Goal: Task Accomplishment & Management: Complete application form

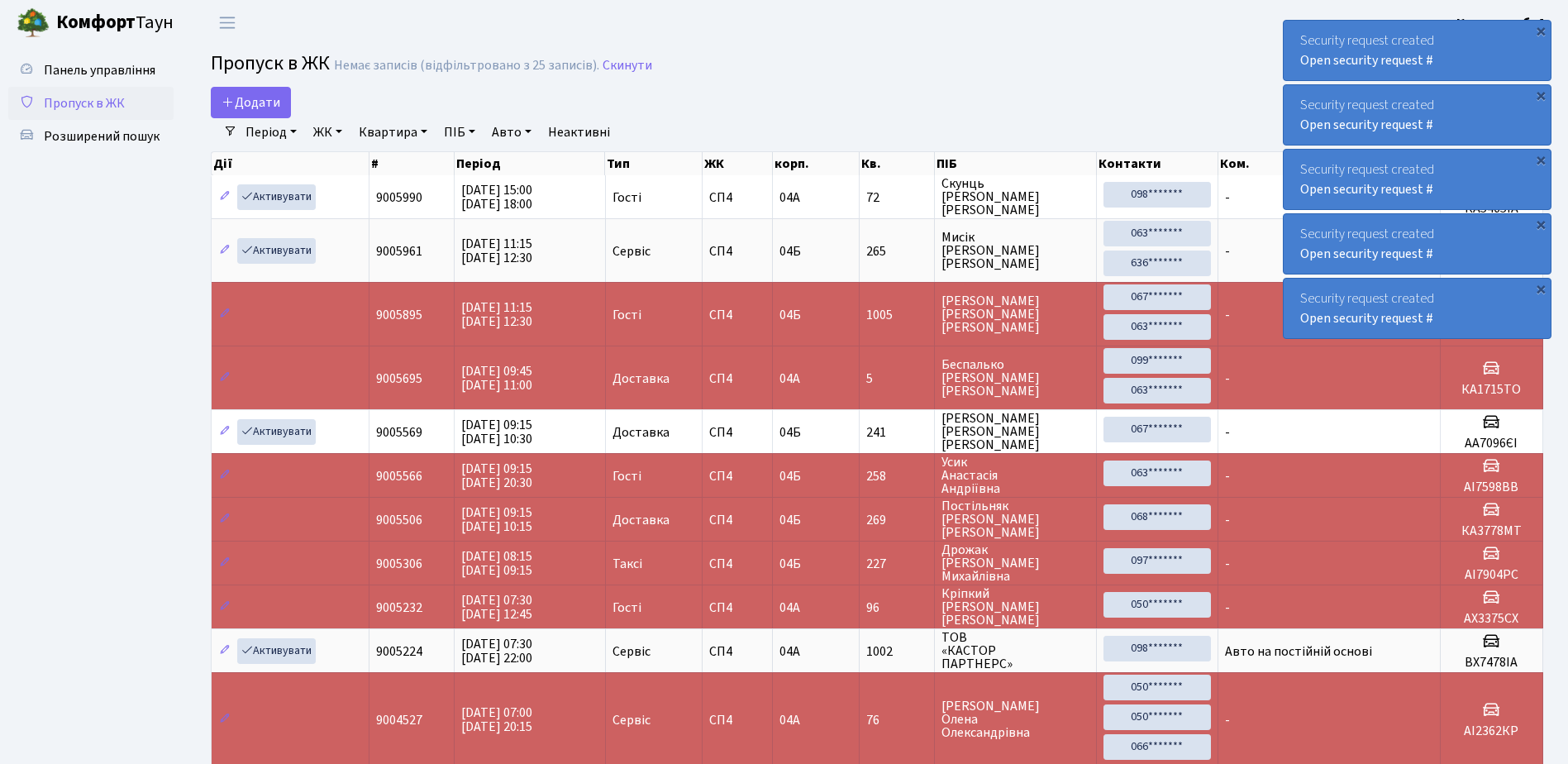
select select "25"
click at [72, 130] on span "Розширений пошук" at bounding box center [102, 136] width 116 height 18
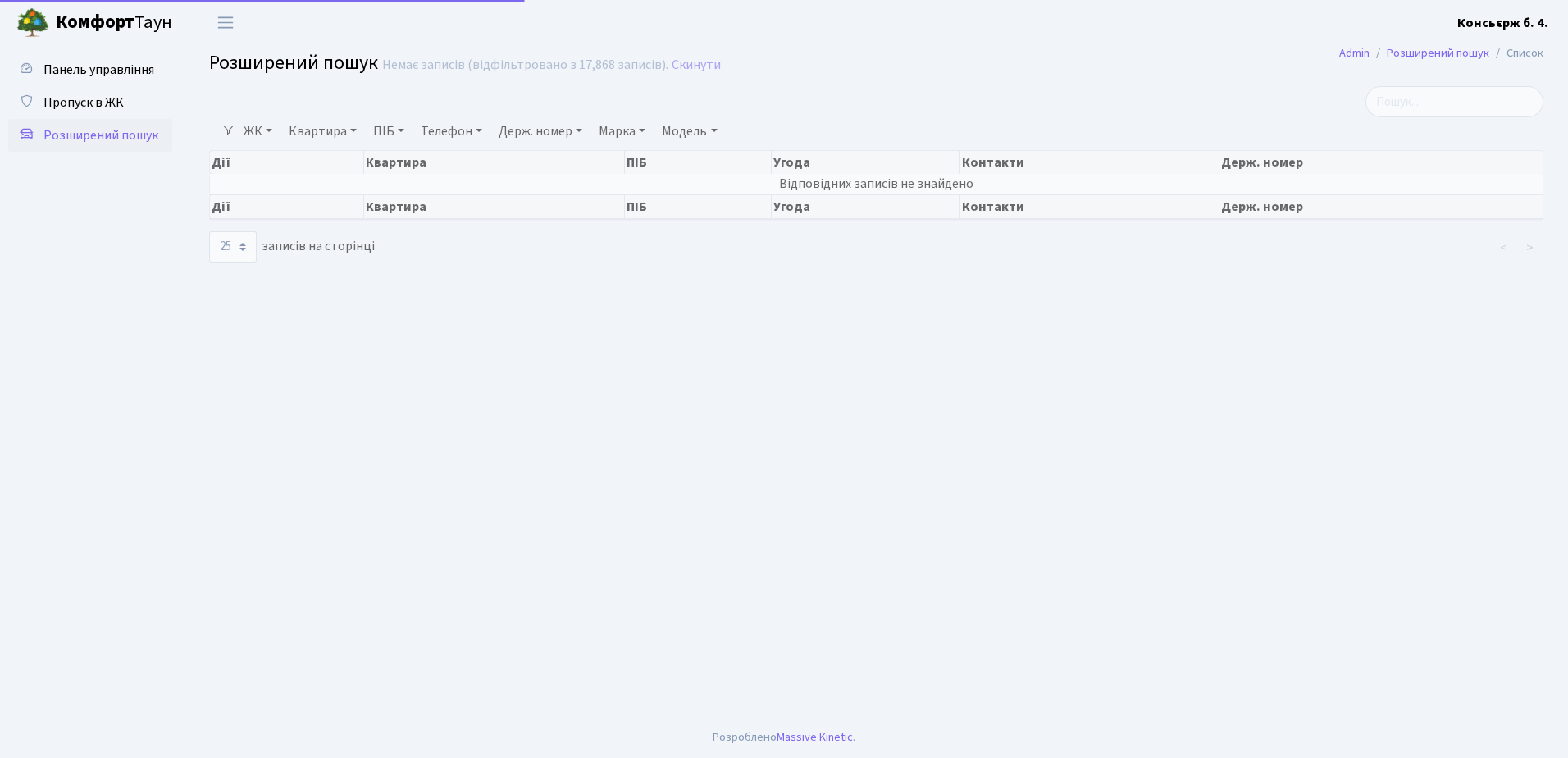
select select "25"
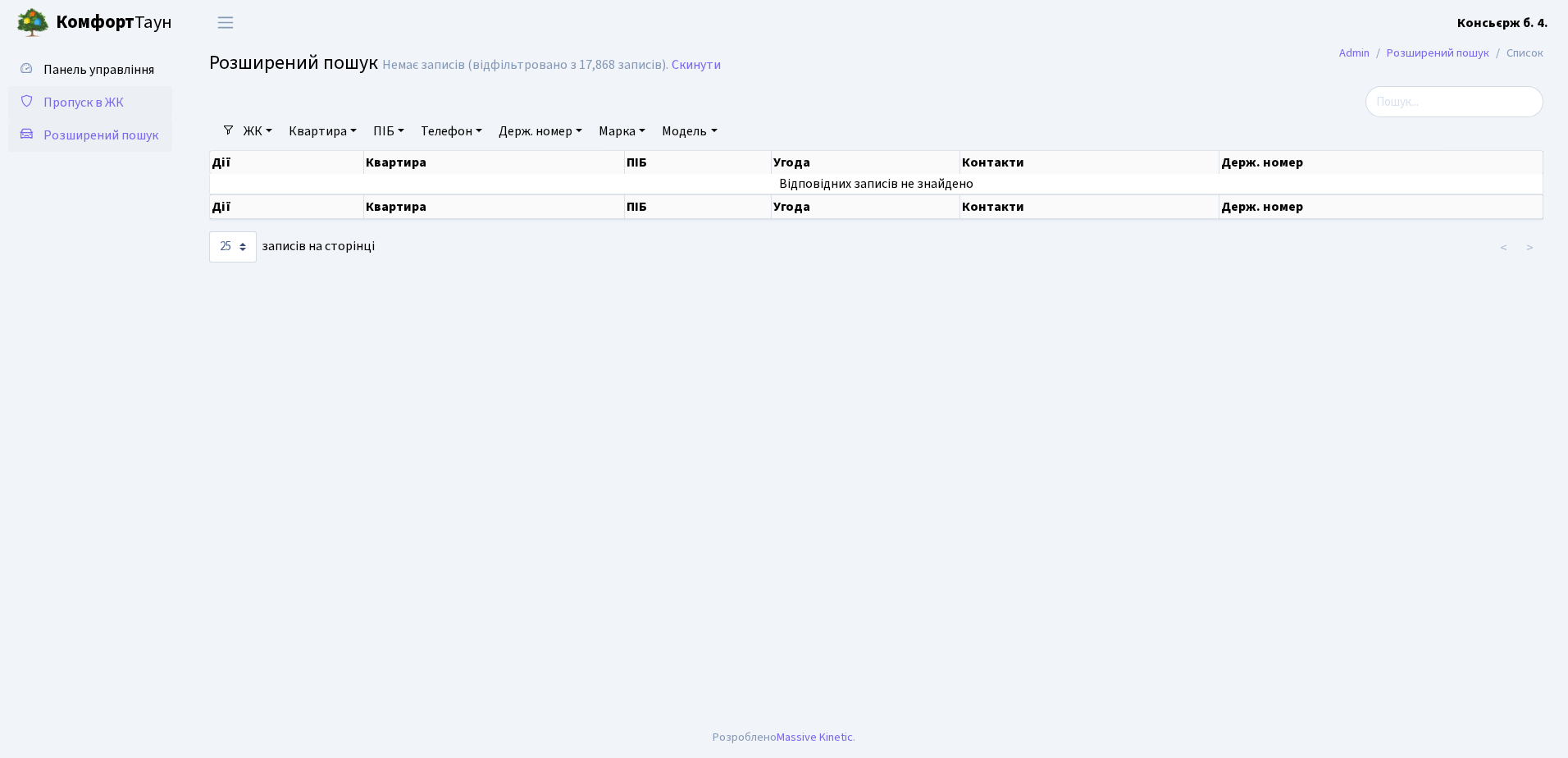
click at [82, 99] on span "Пропуск в ЖК" at bounding box center [83, 102] width 80 height 18
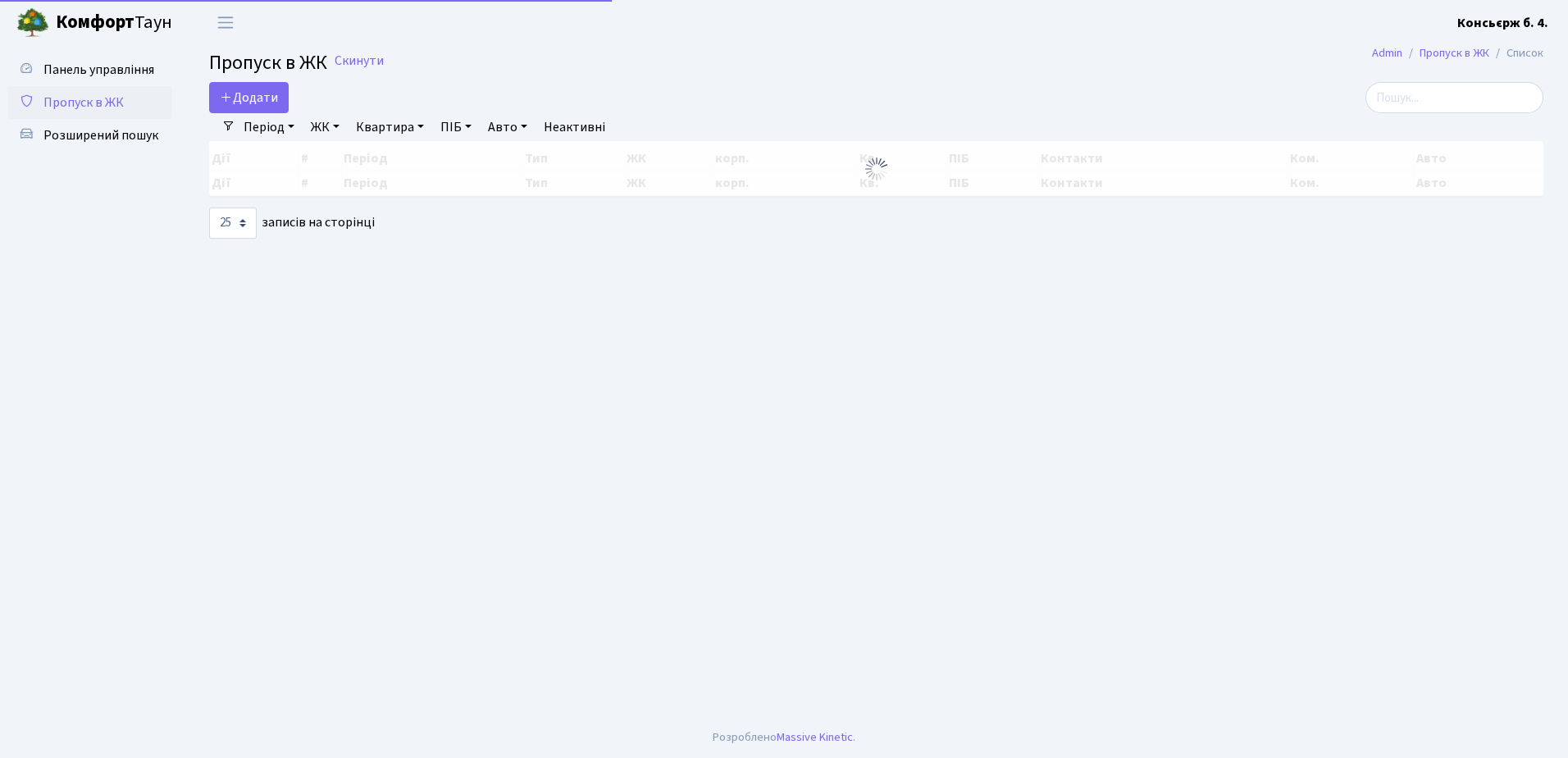
select select "25"
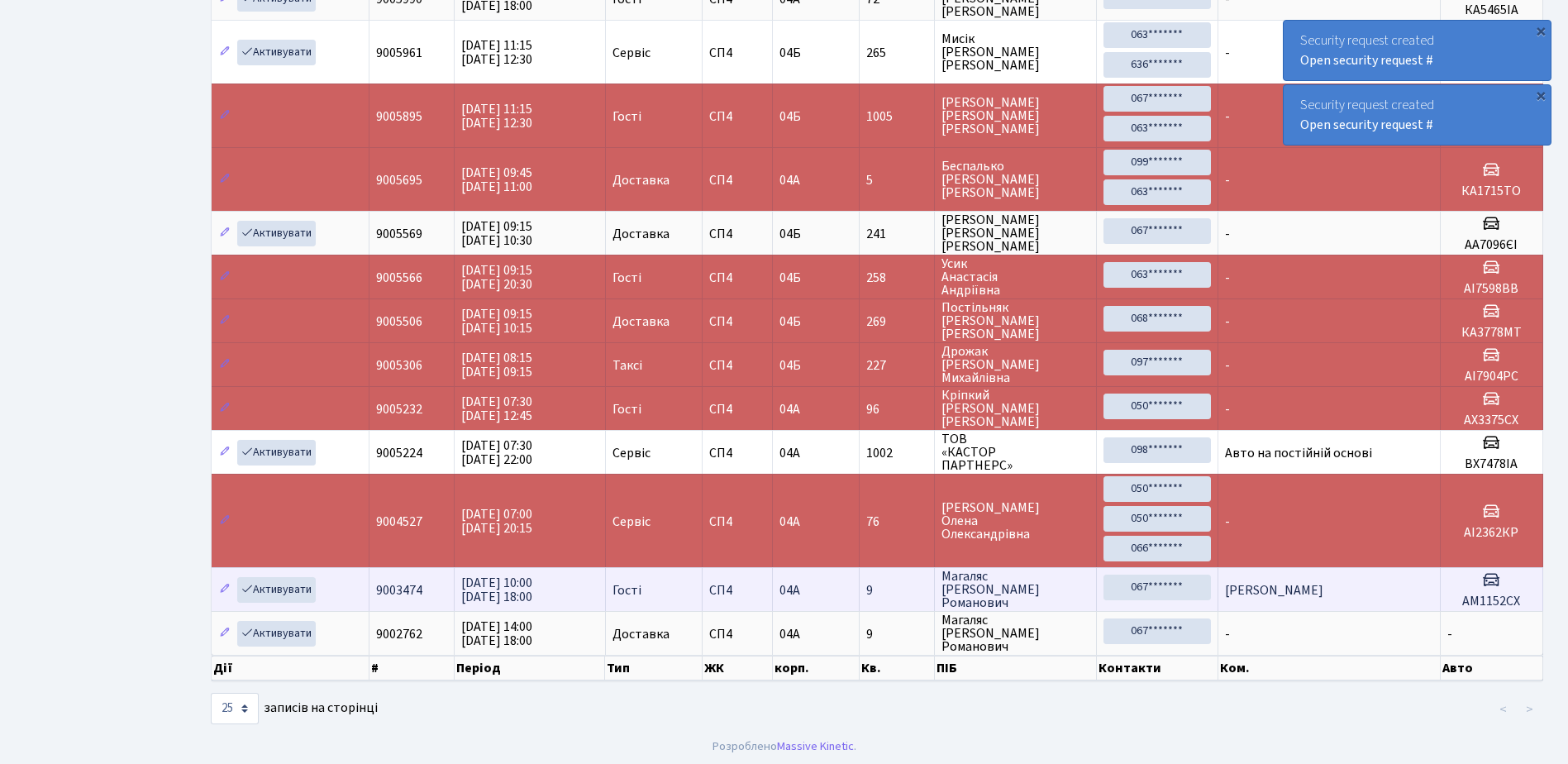
scroll to position [265, 0]
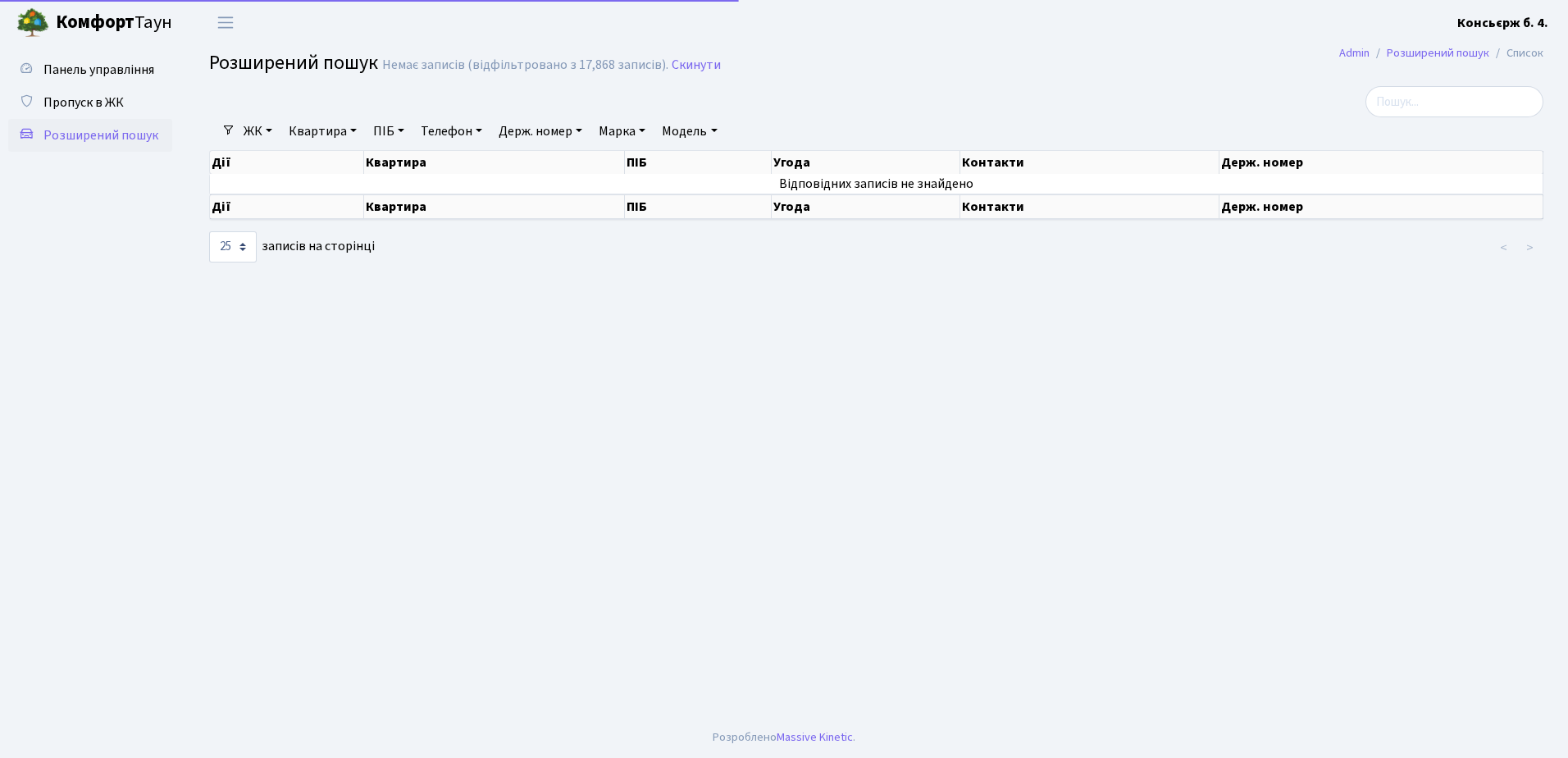
select select "25"
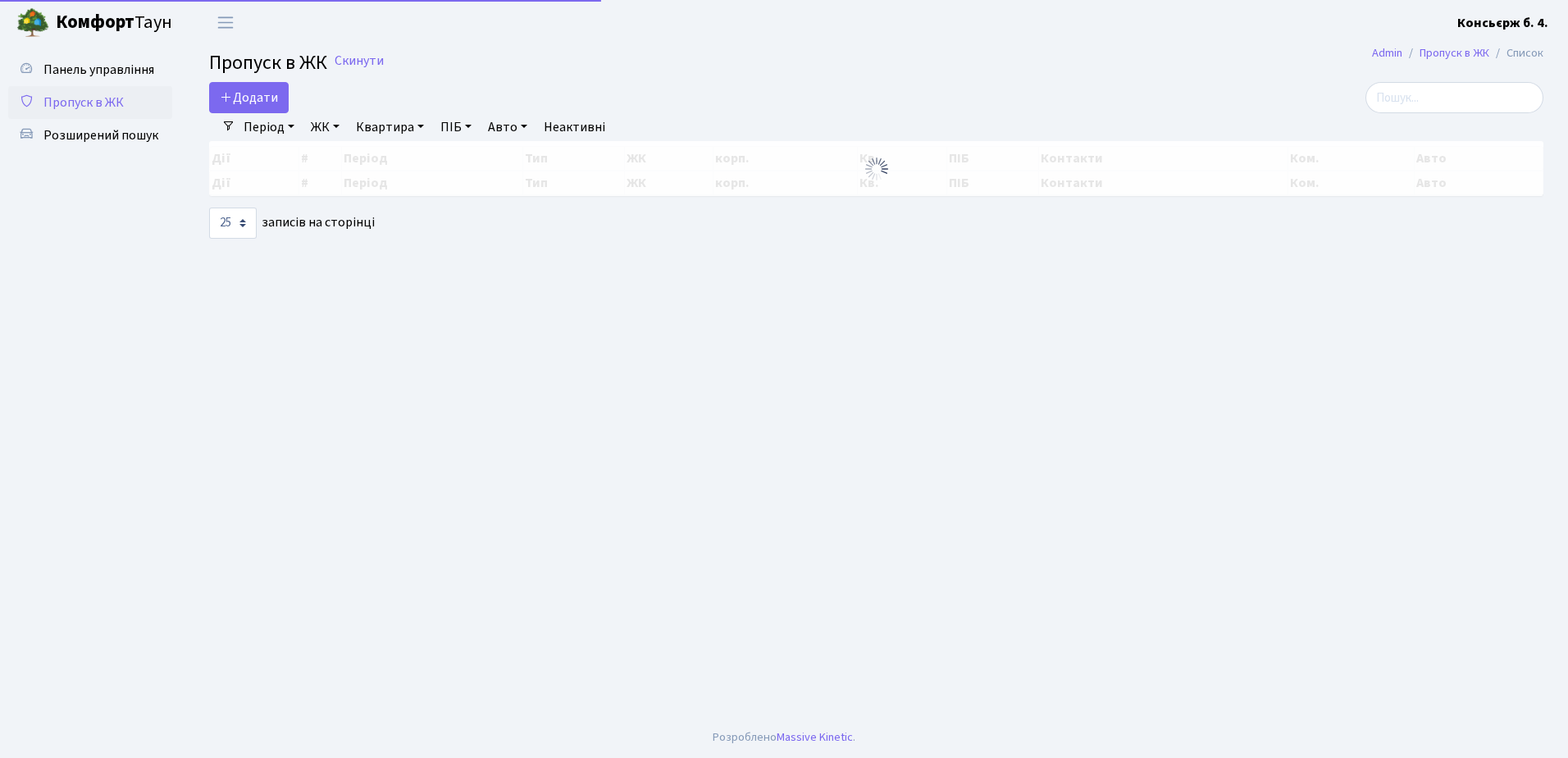
select select "25"
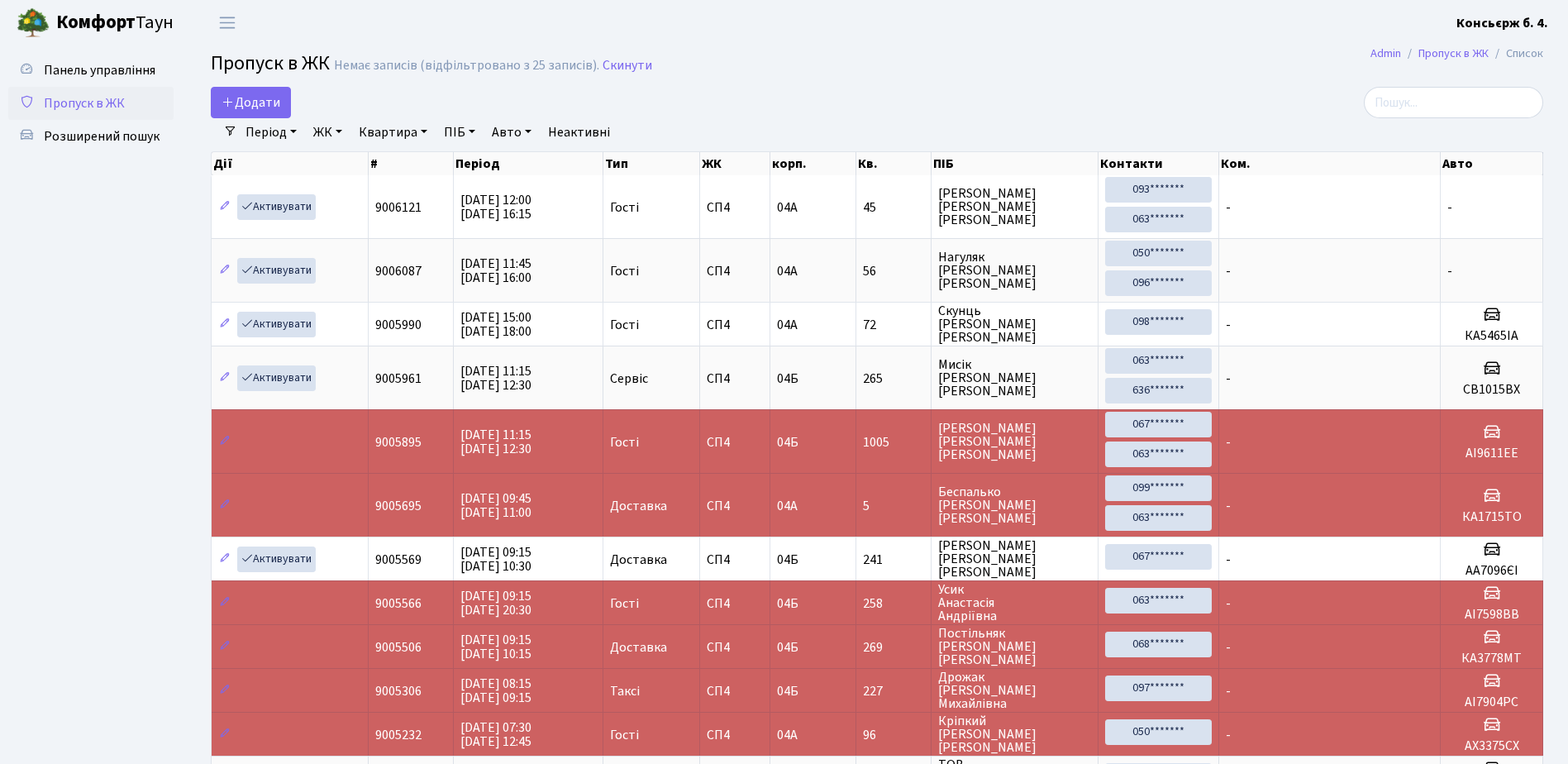
drag, startPoint x: 15, startPoint y: 0, endPoint x: 43, endPoint y: 276, distance: 277.4
click at [43, 276] on ul "Панель управління Пропуск в ЖК Розширений пошук" at bounding box center [91, 548] width 166 height 989
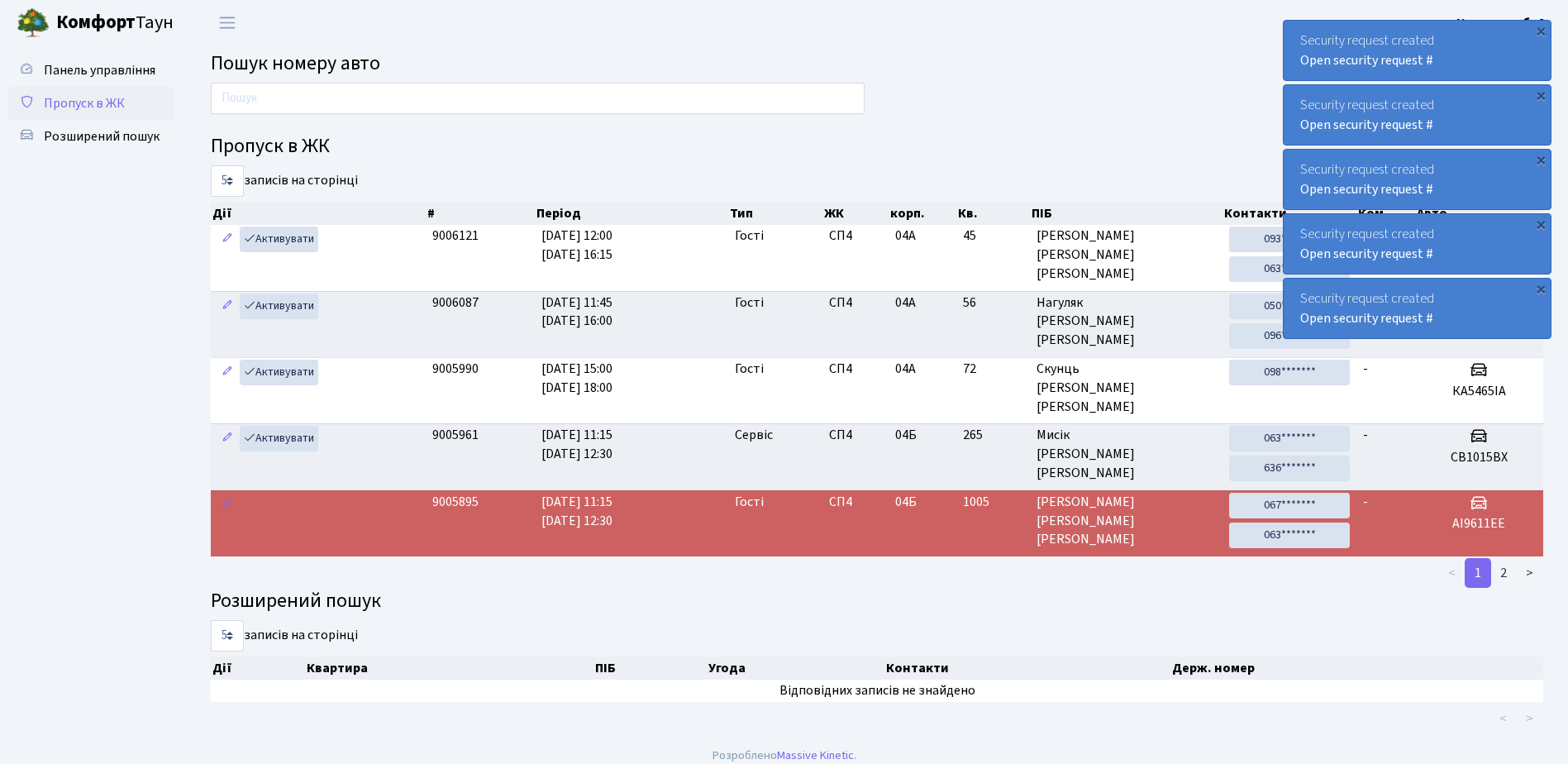
click at [83, 99] on span "Пропуск в ЖК" at bounding box center [84, 103] width 81 height 18
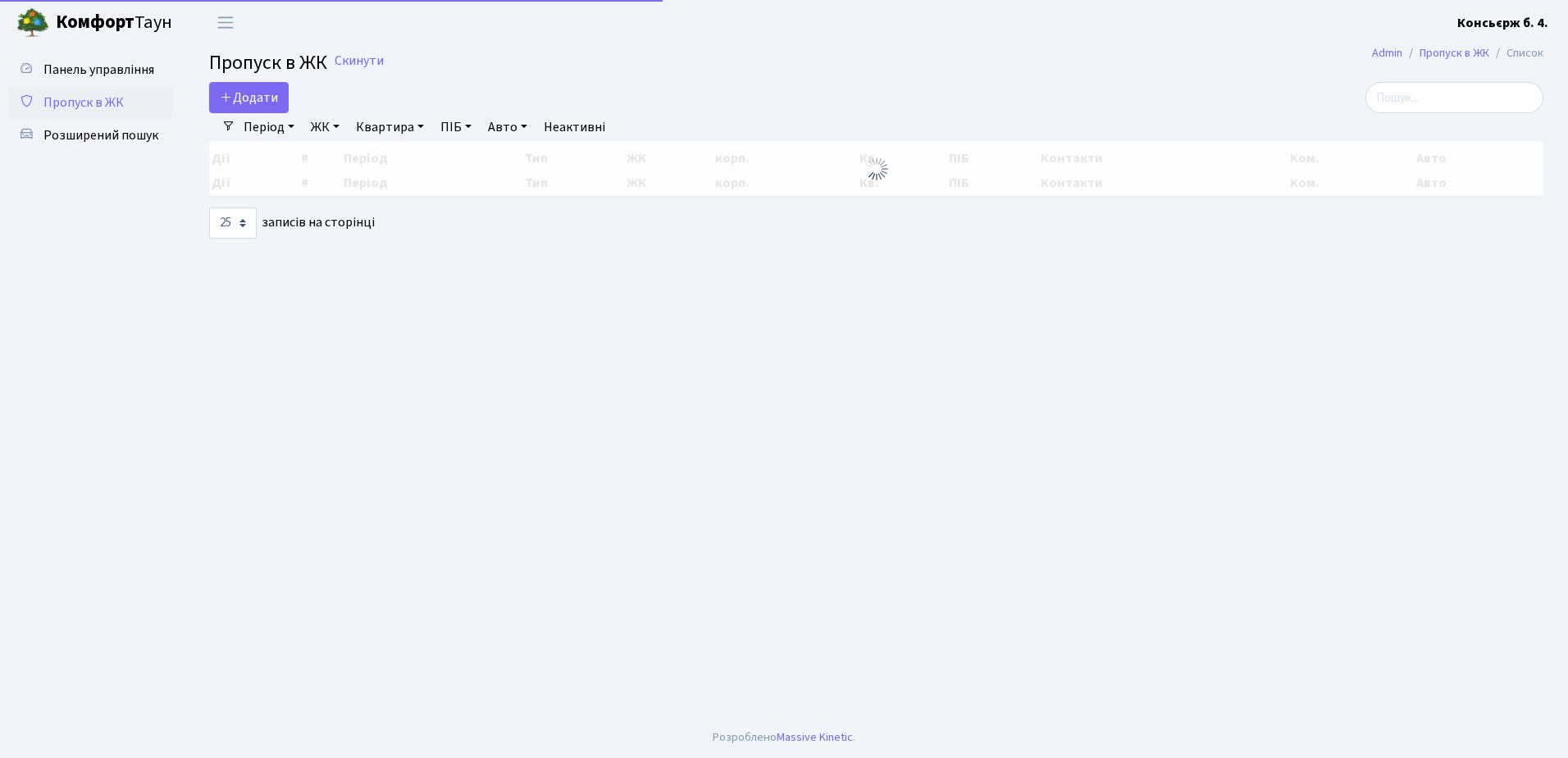
select select "25"
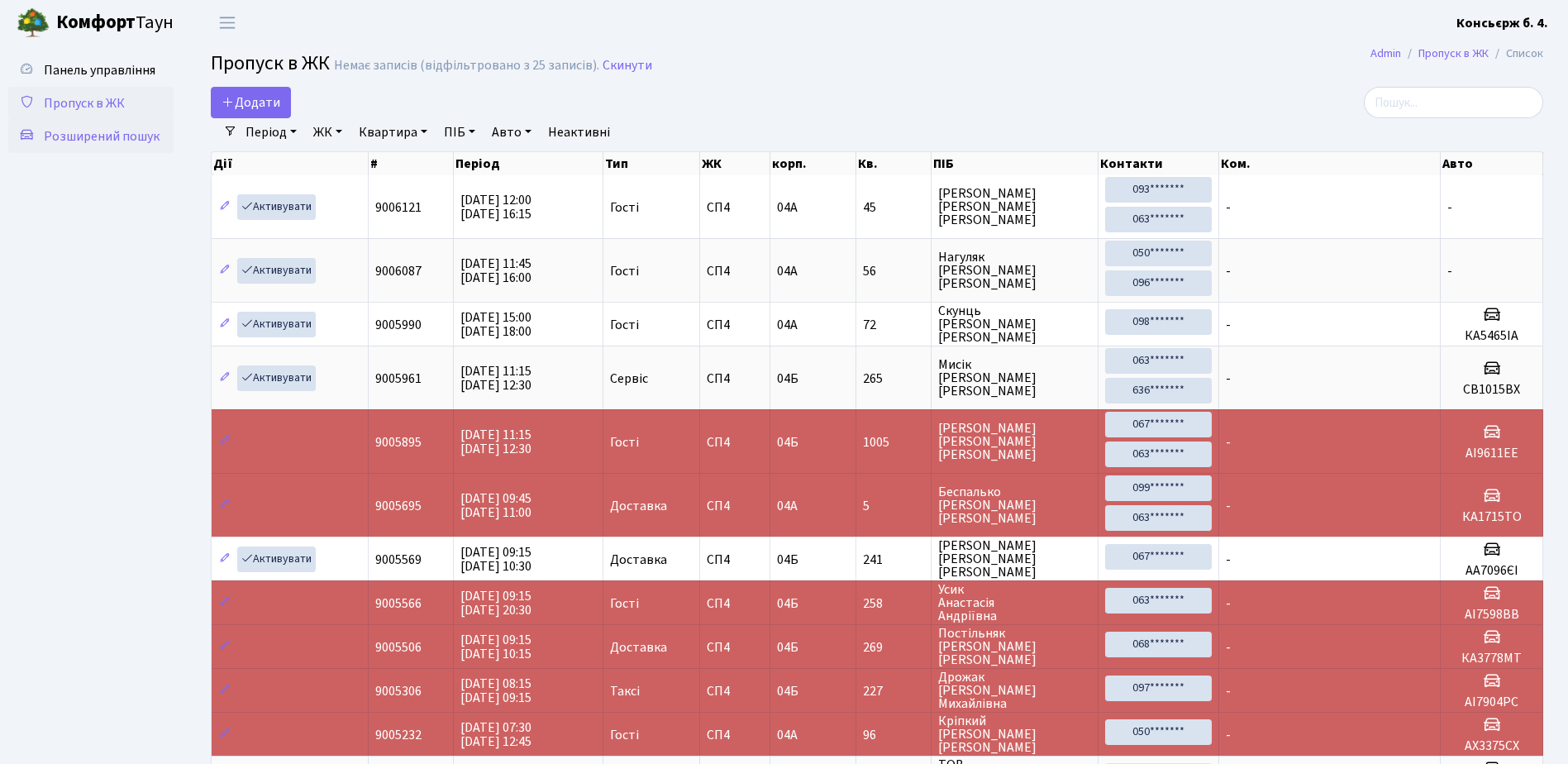
click at [85, 133] on span "Розширений пошук" at bounding box center [102, 136] width 116 height 18
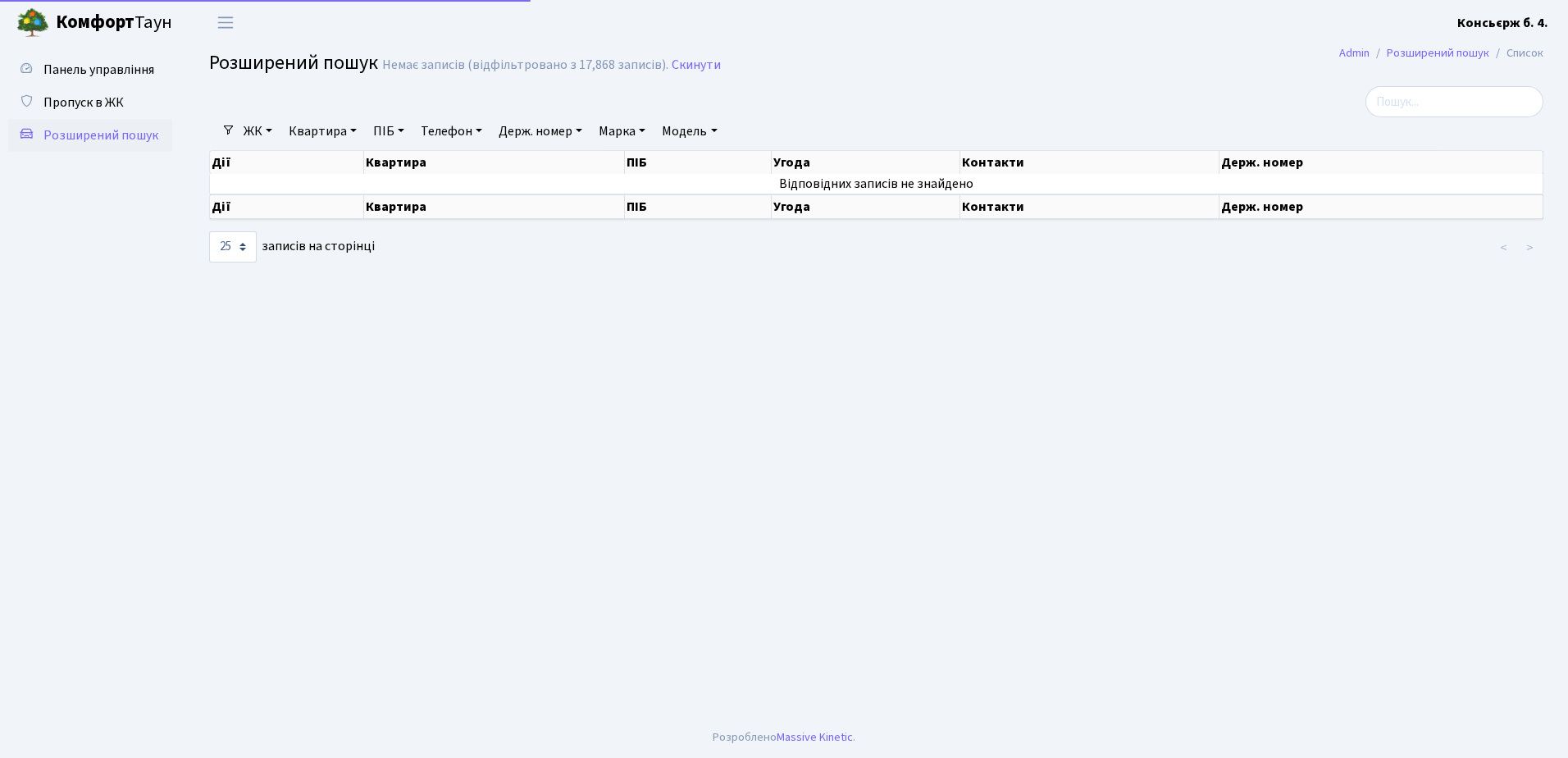
select select "25"
click at [93, 88] on link "Пропуск в ЖК" at bounding box center [91, 102] width 164 height 33
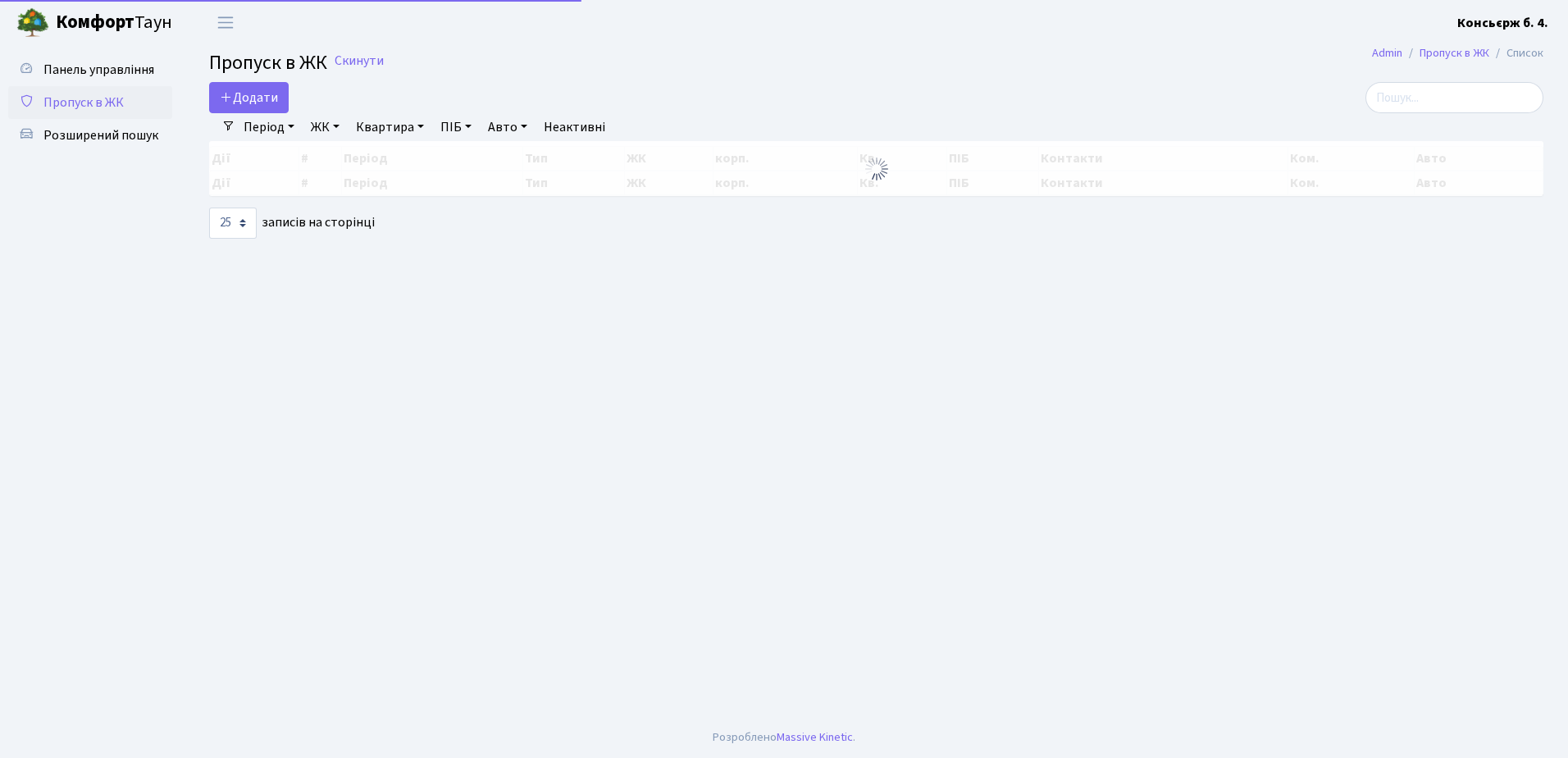
select select "25"
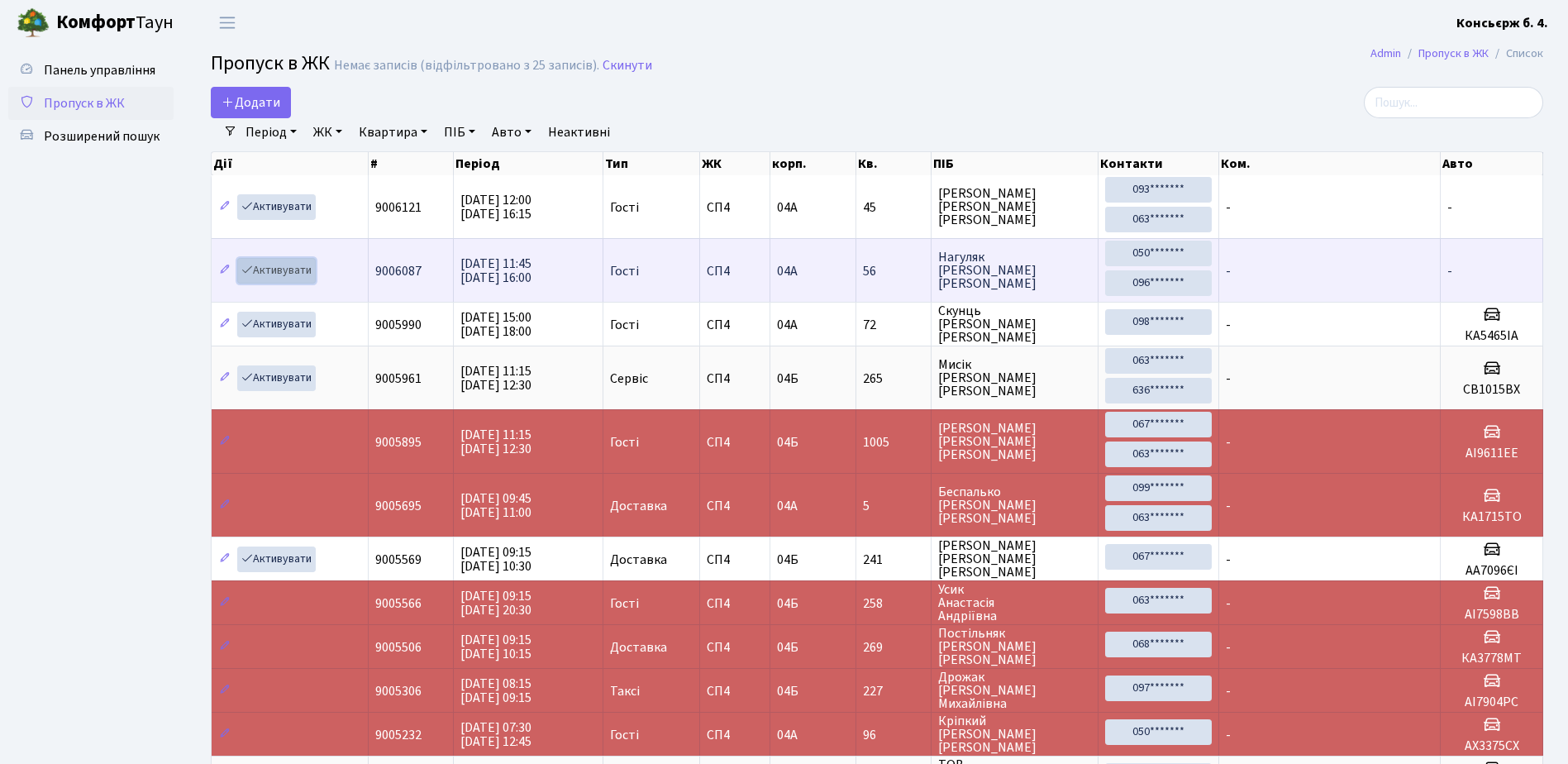
click at [271, 267] on link "Активувати" at bounding box center [276, 270] width 79 height 26
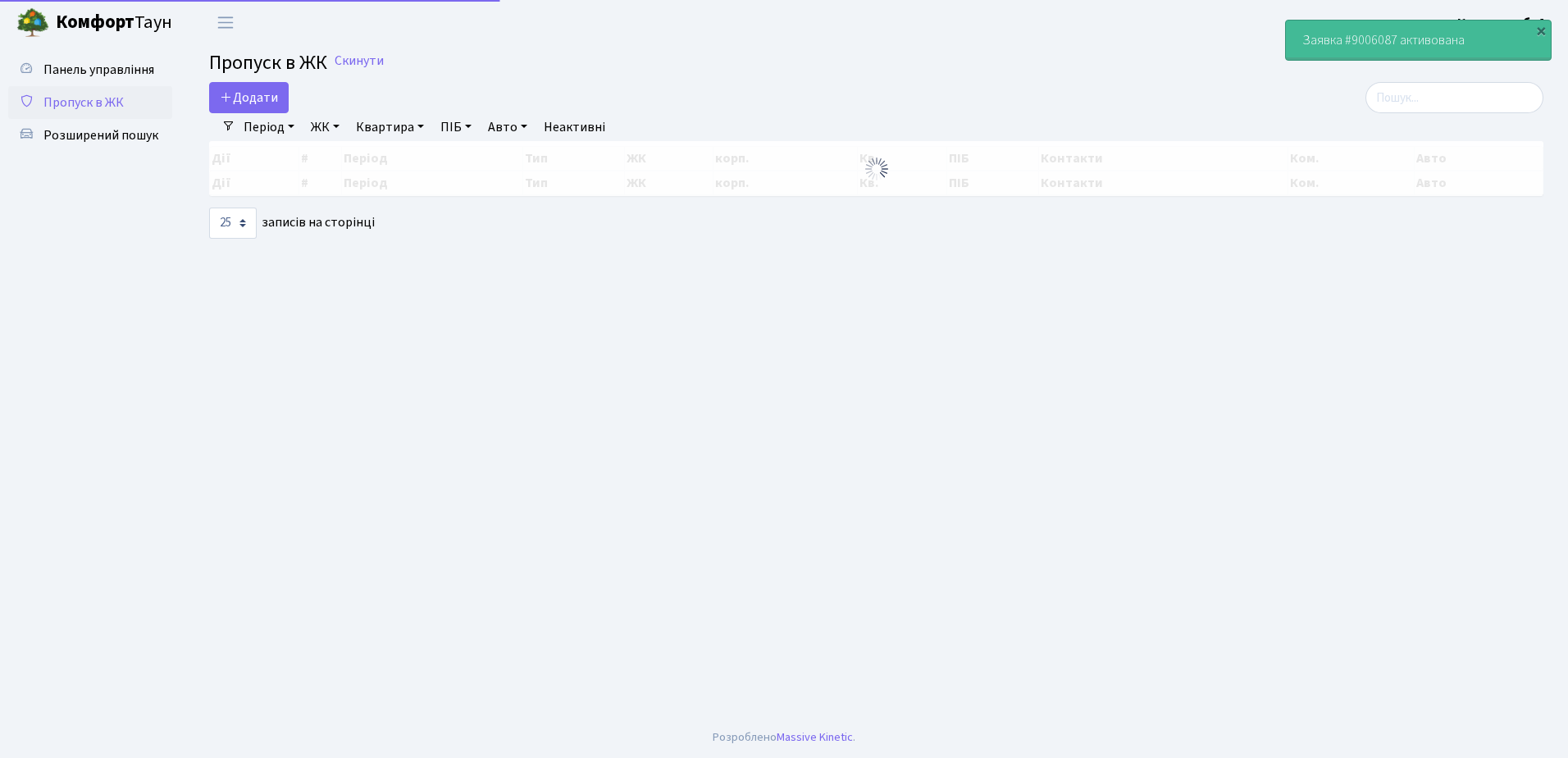
select select "25"
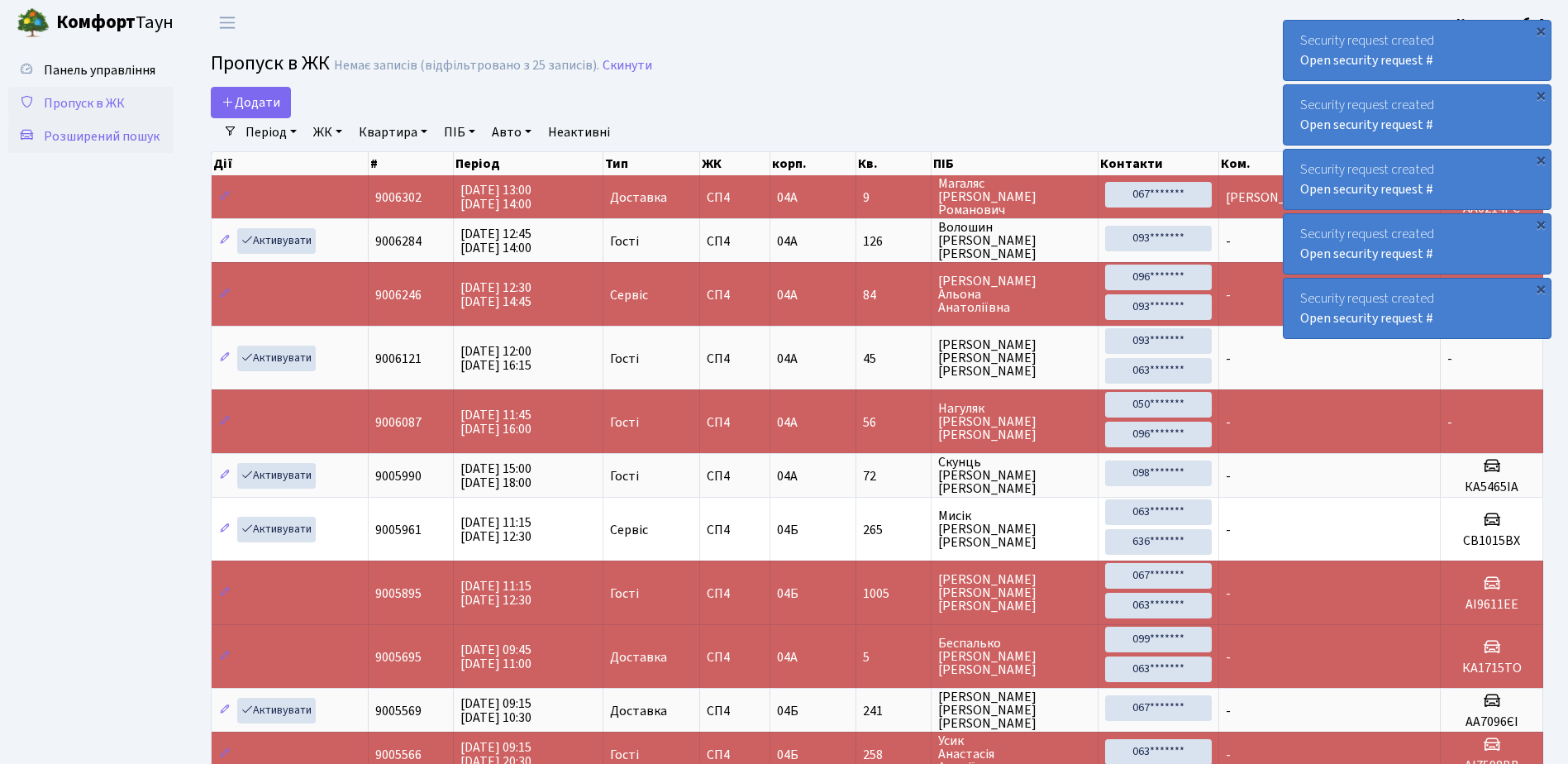
click at [81, 131] on span "Розширений пошук" at bounding box center [102, 136] width 116 height 18
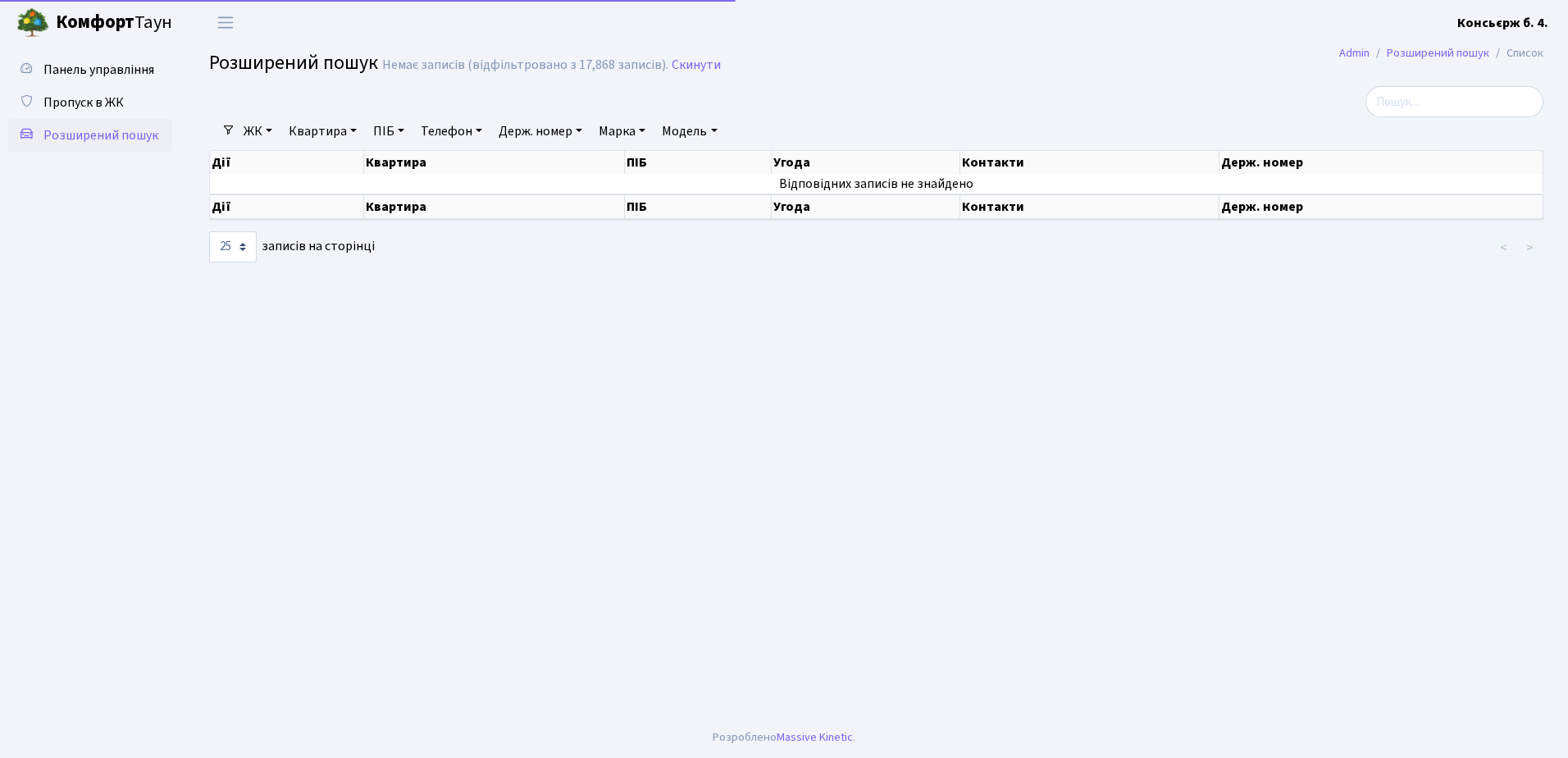
select select "25"
click at [87, 103] on span "Пропуск в ЖК" at bounding box center [83, 102] width 80 height 18
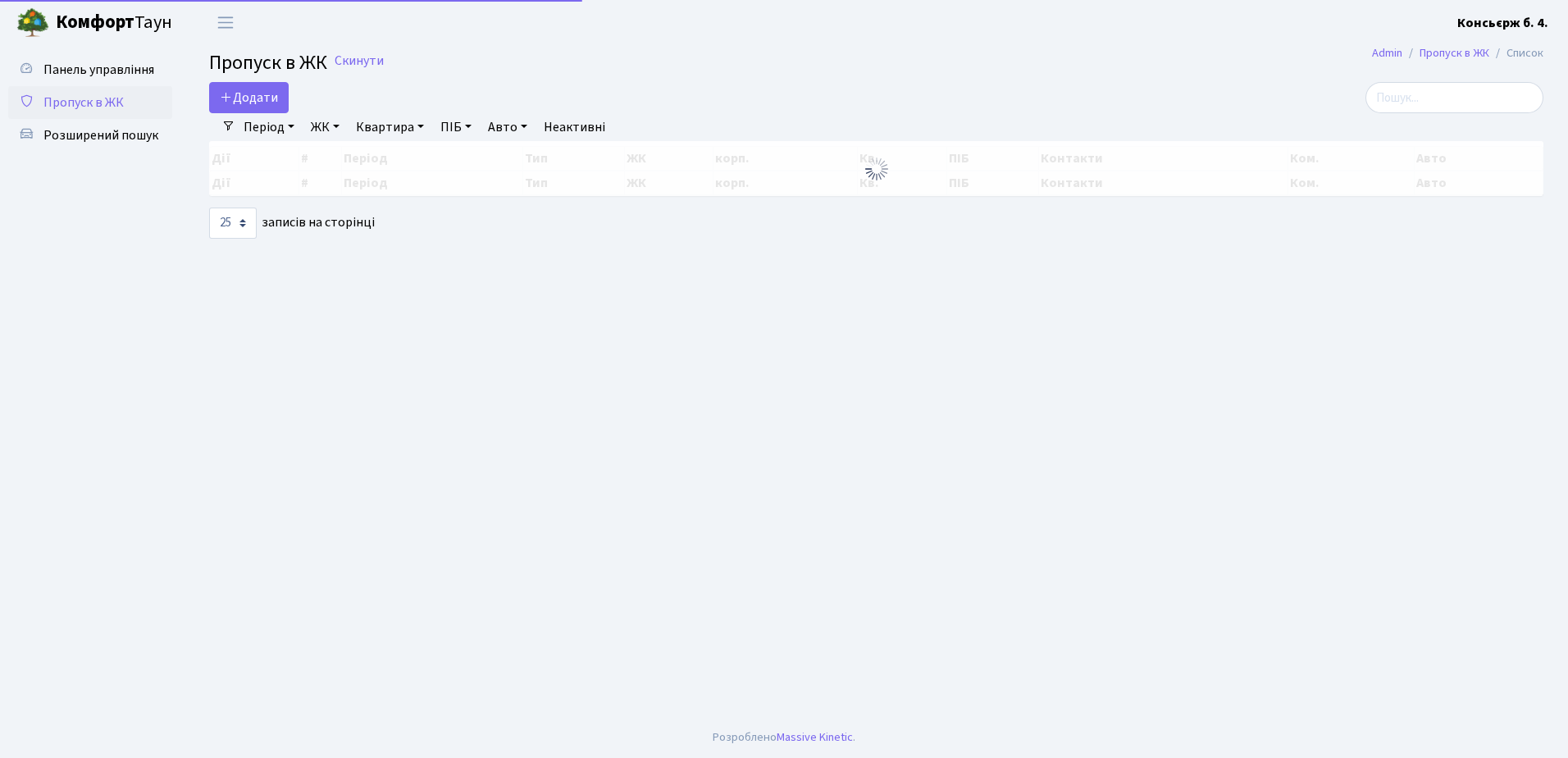
select select "25"
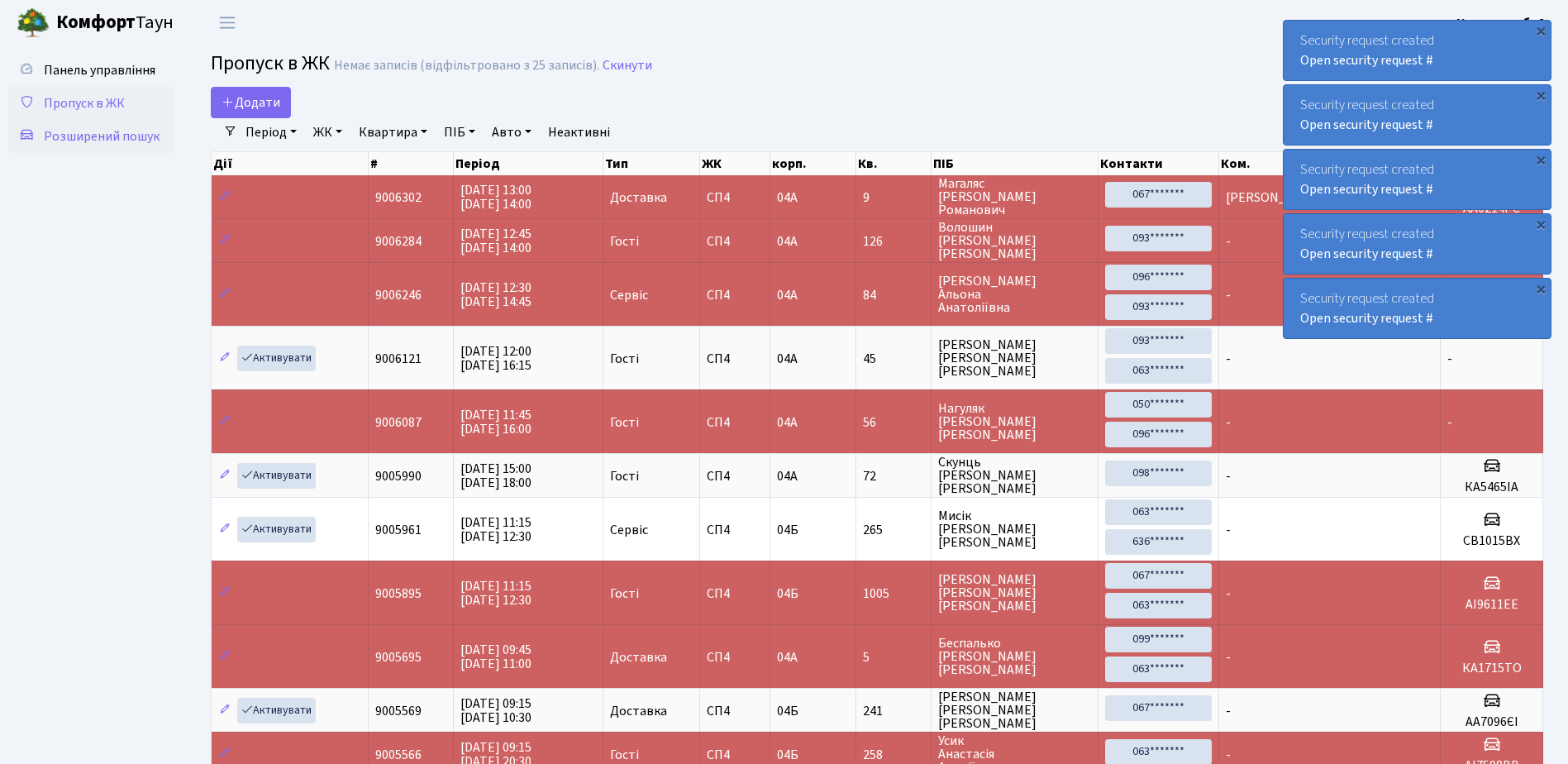
click at [104, 133] on span "Розширений пошук" at bounding box center [102, 136] width 116 height 18
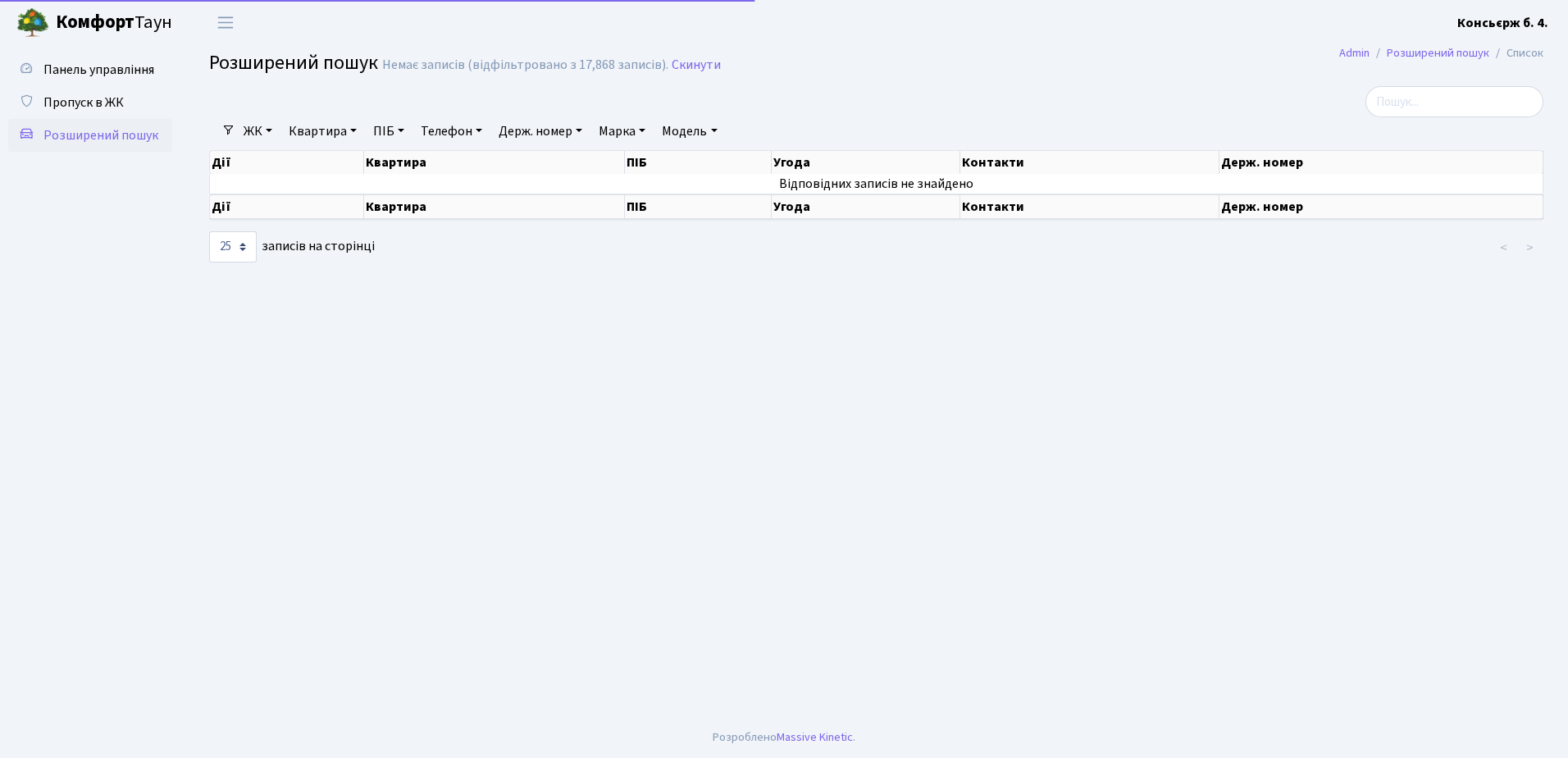
select select "25"
click at [103, 101] on span "Пропуск в ЖК" at bounding box center [83, 102] width 80 height 18
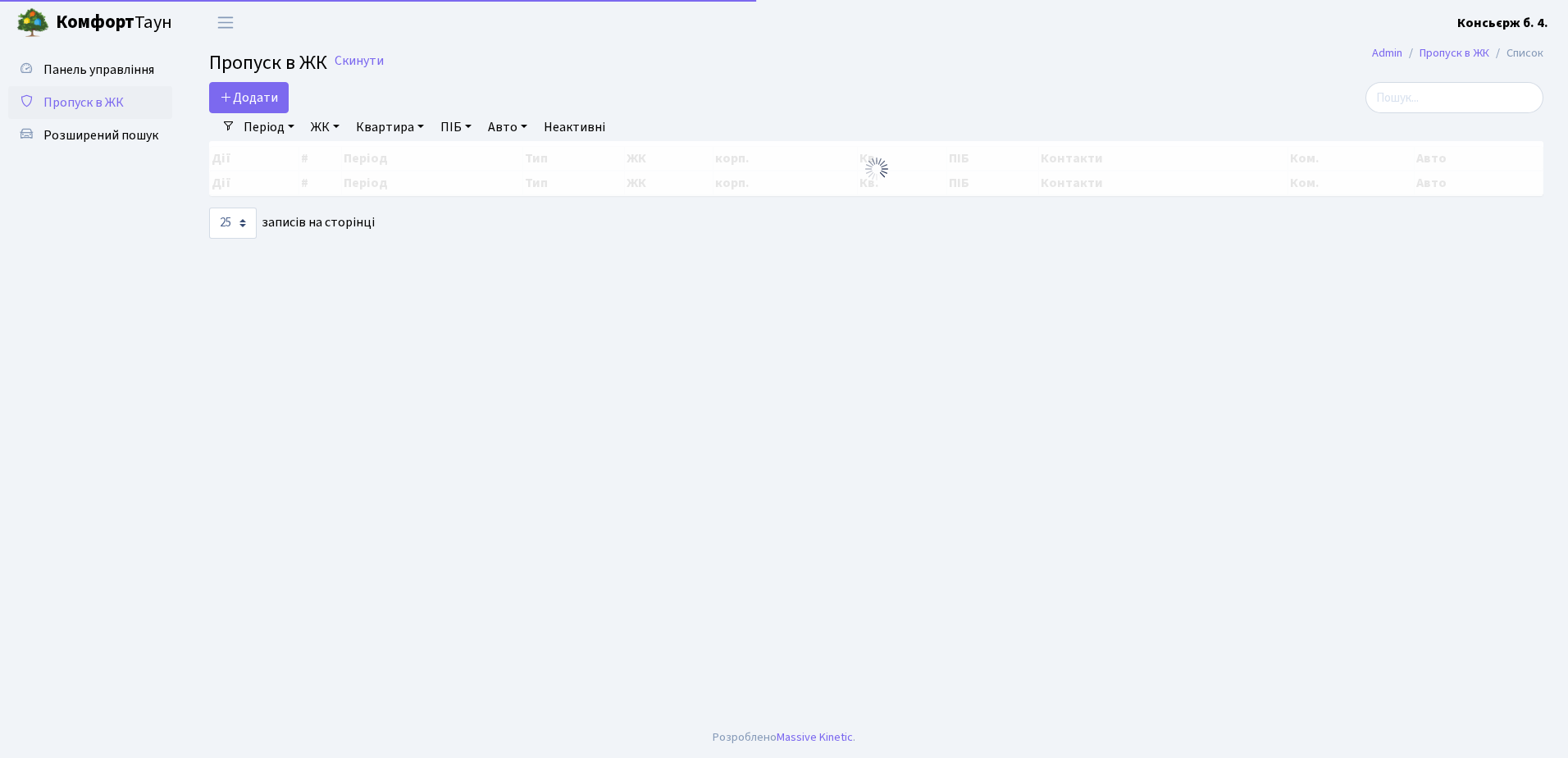
select select "25"
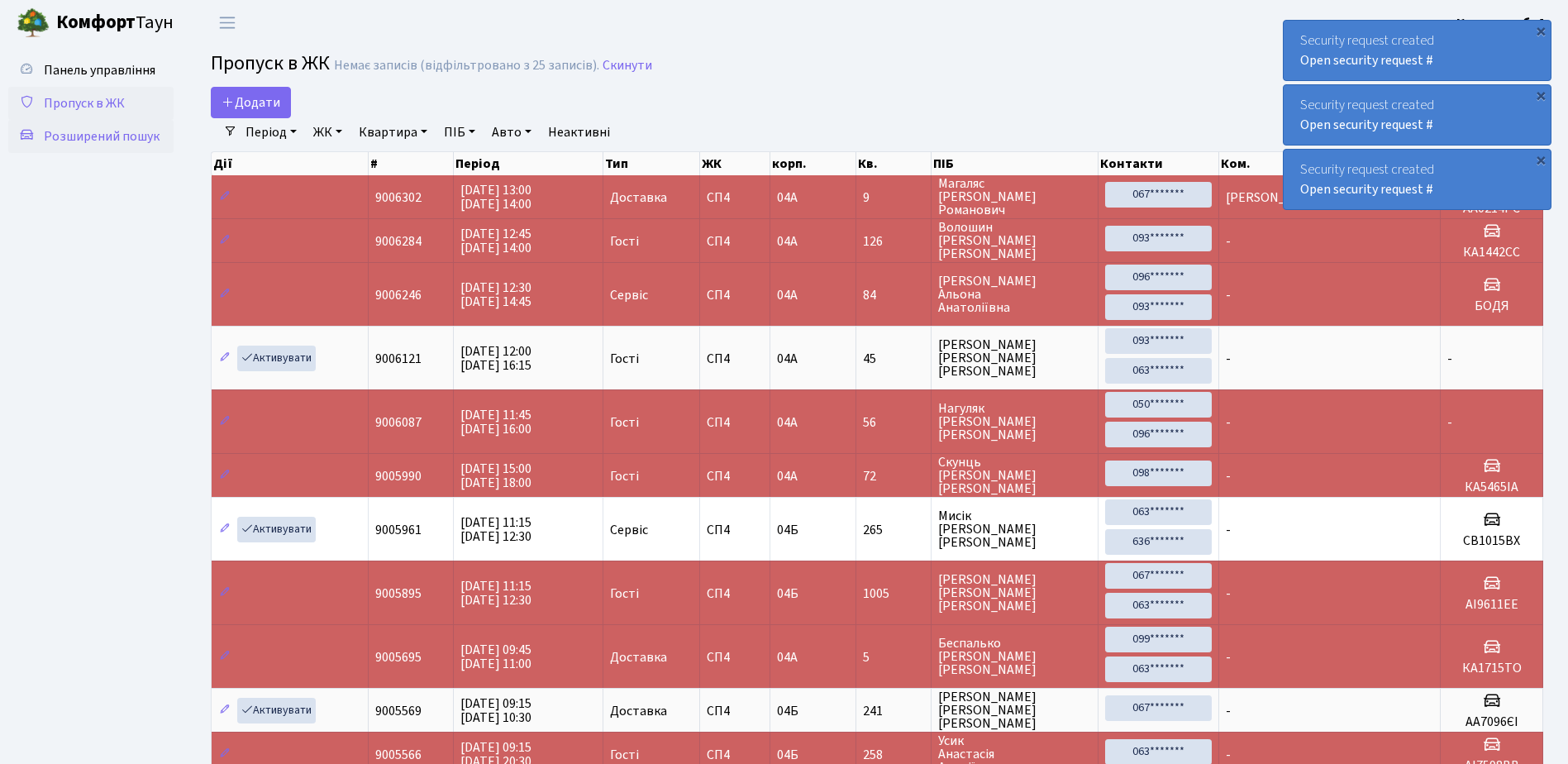
click at [114, 133] on span "Розширений пошук" at bounding box center [102, 136] width 116 height 18
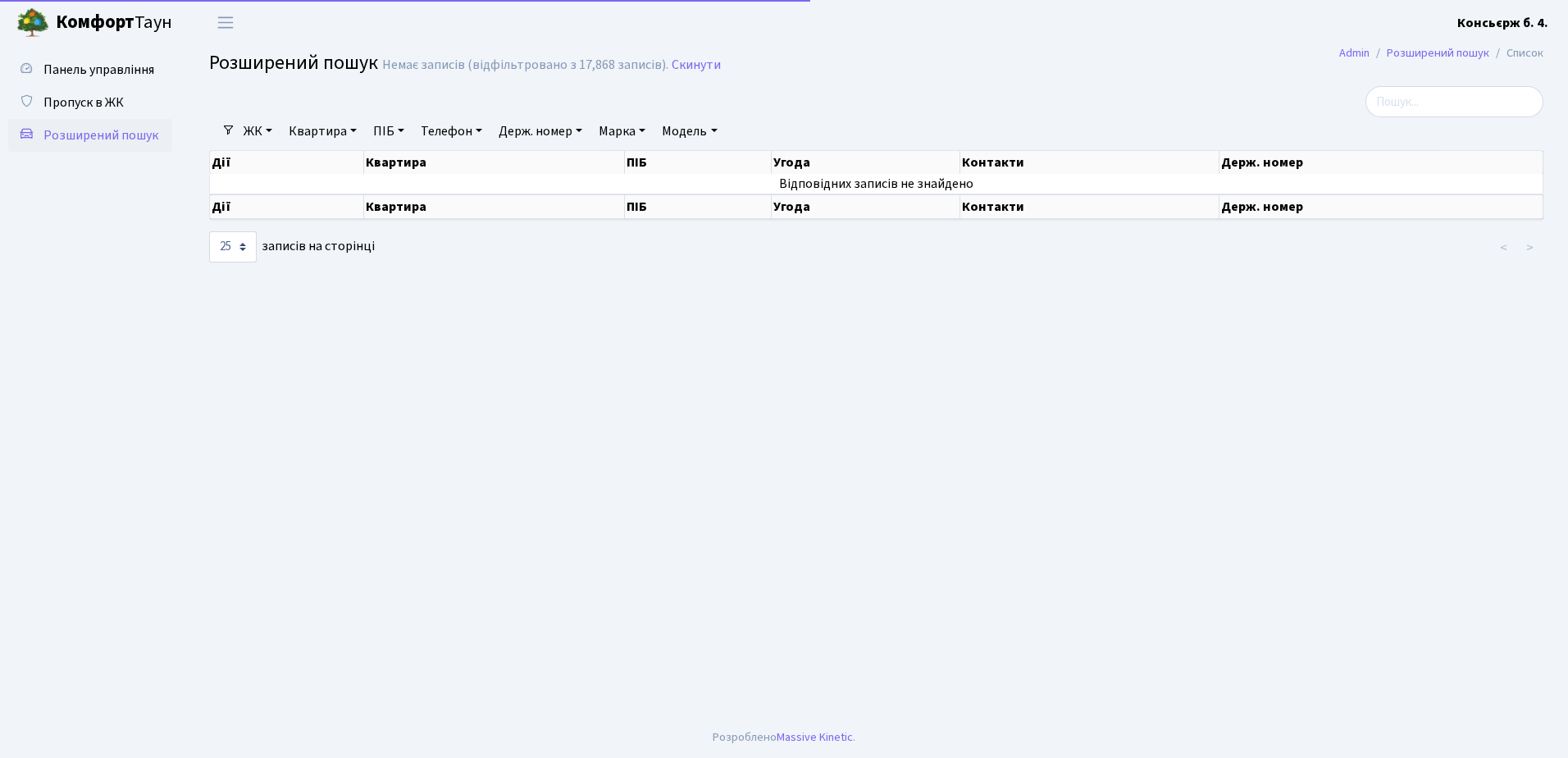
select select "25"
click at [115, 95] on span "Пропуск в ЖК" at bounding box center [83, 102] width 80 height 18
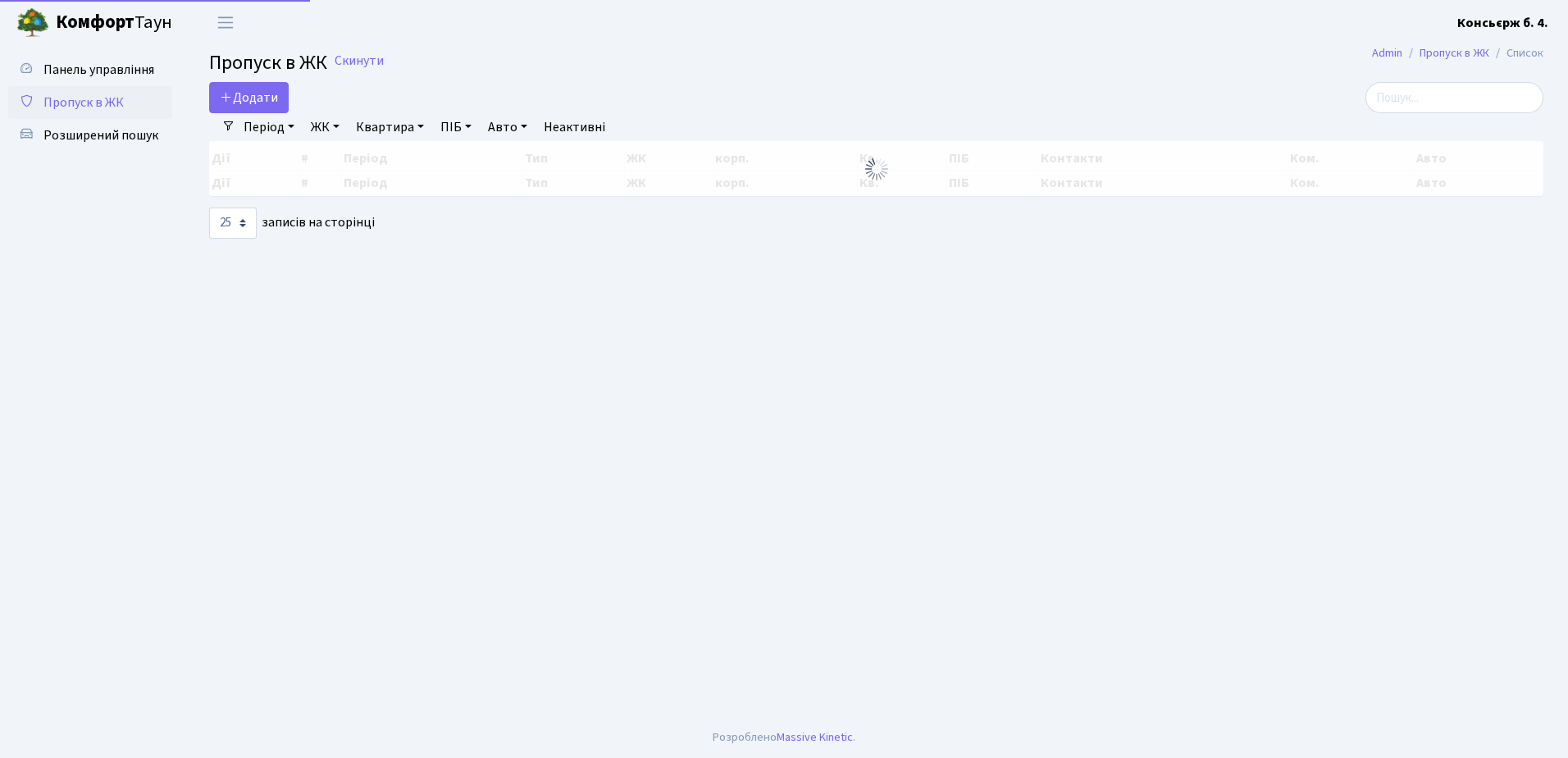
select select "25"
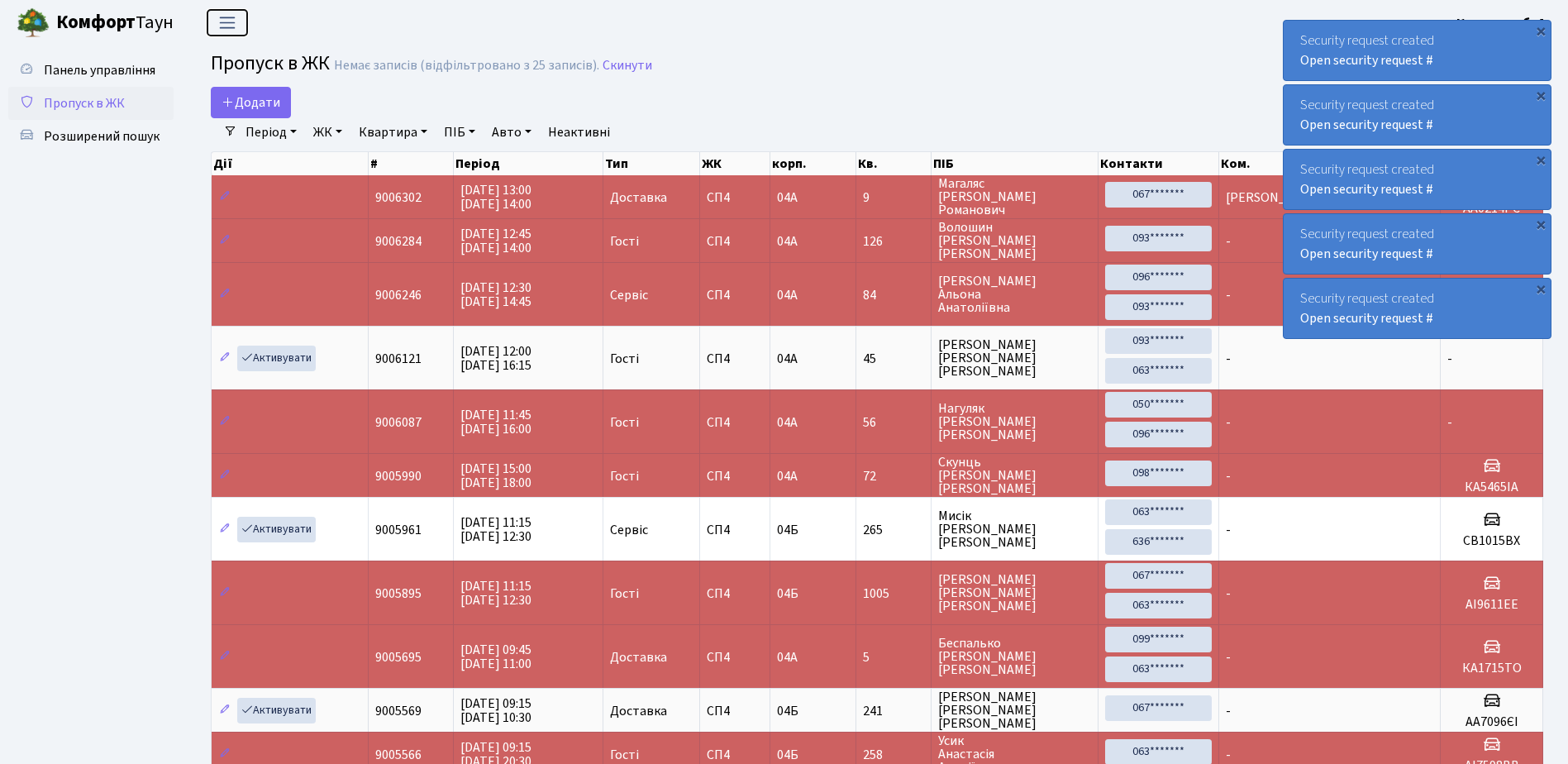
click at [229, 16] on span "Переключити навігацію" at bounding box center [227, 23] width 25 height 19
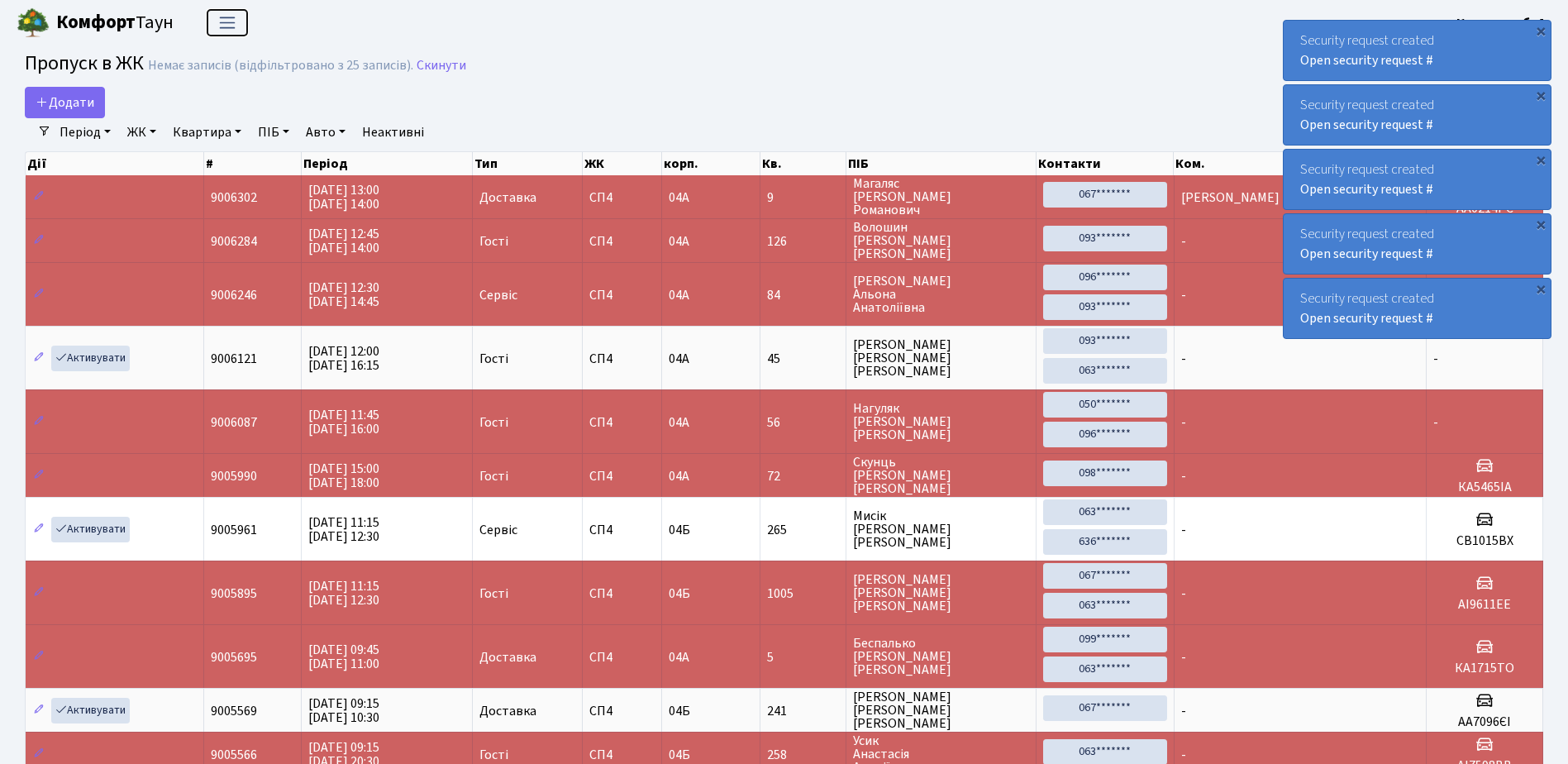
click at [229, 16] on span "Переключити навігацію" at bounding box center [227, 23] width 25 height 19
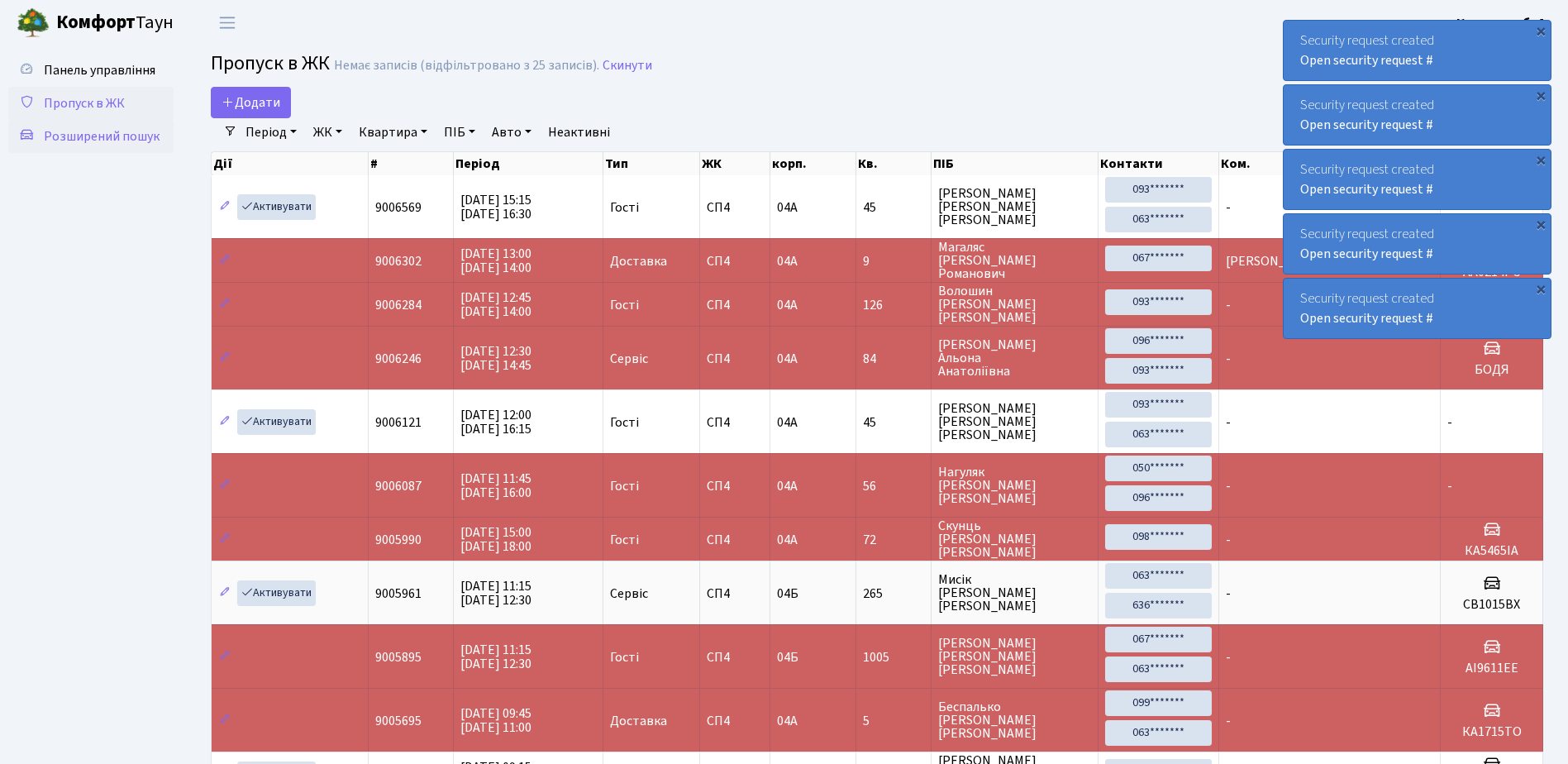
click at [103, 136] on span "Розширений пошук" at bounding box center [102, 136] width 116 height 18
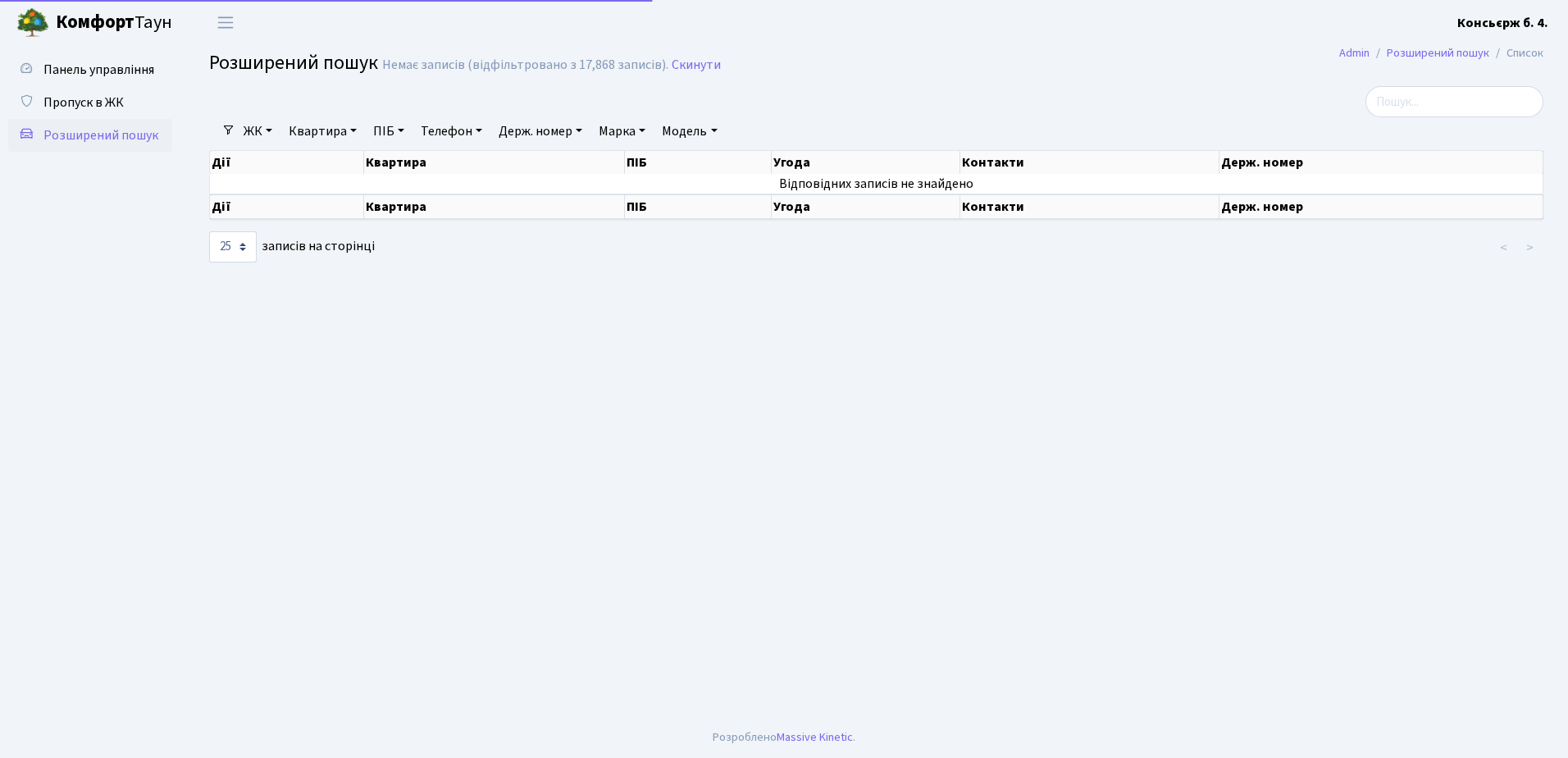
select select "25"
click at [101, 107] on span "Пропуск в ЖК" at bounding box center [83, 102] width 80 height 18
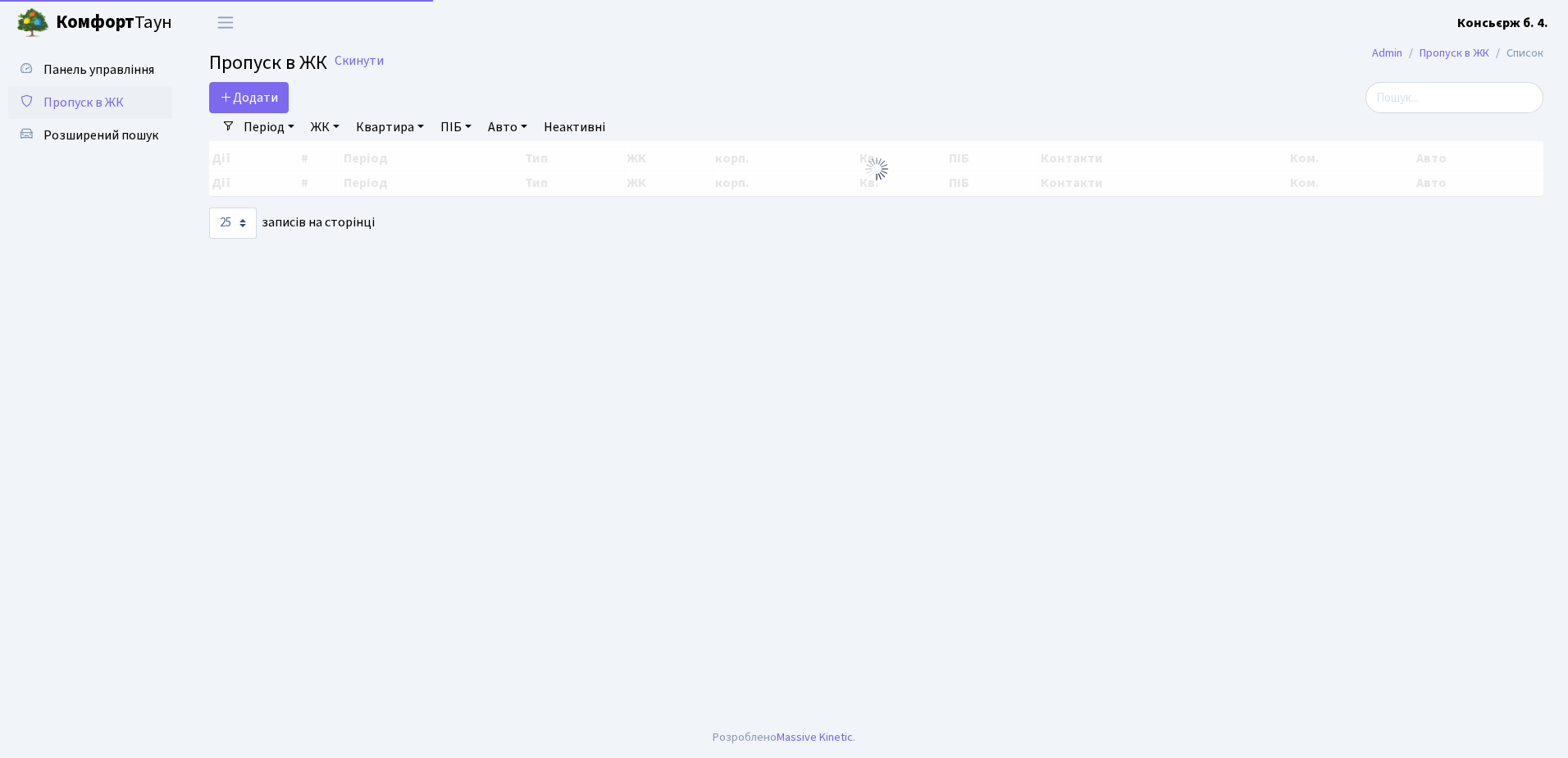
select select "25"
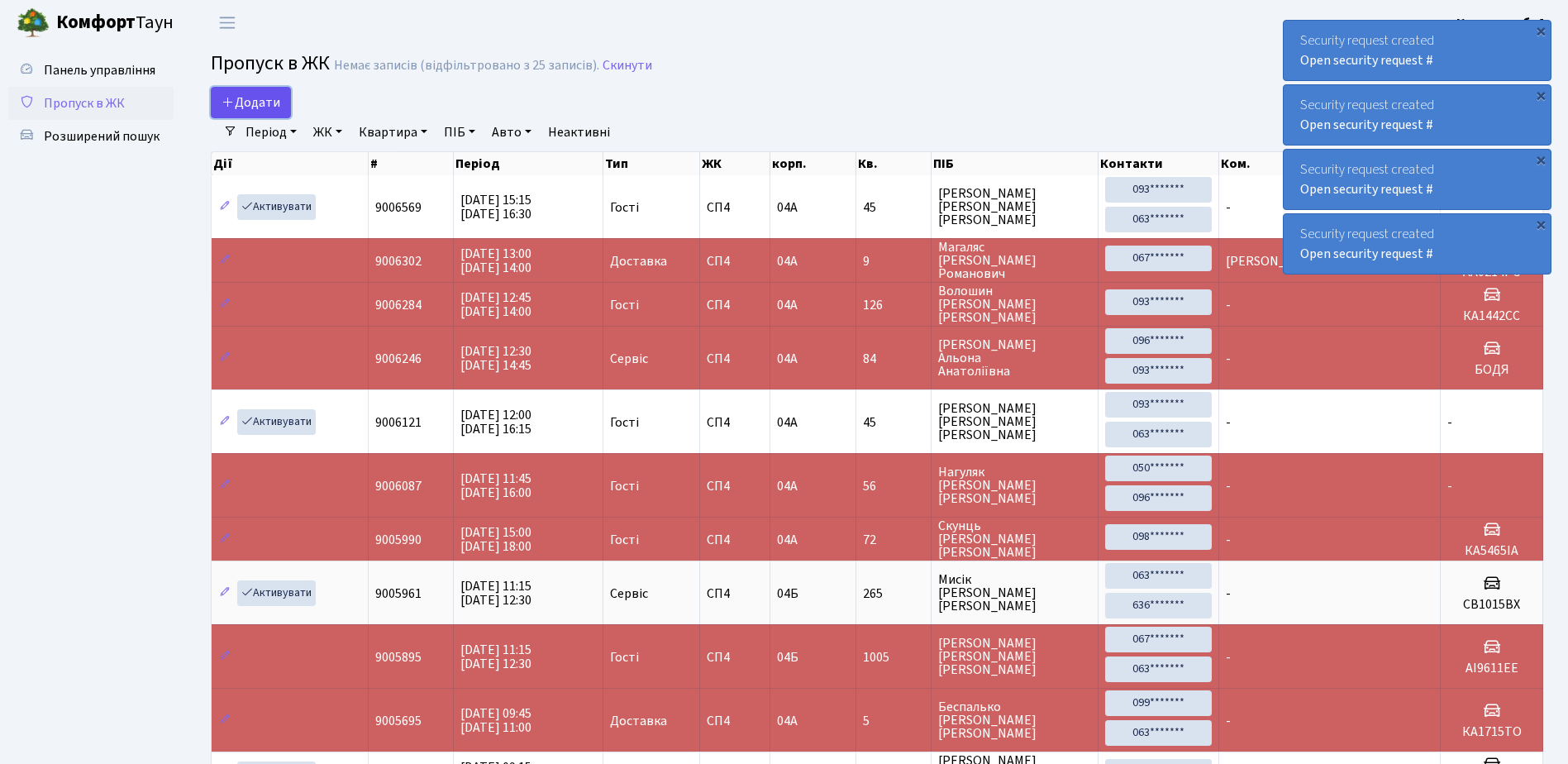
click at [248, 98] on span "Додати" at bounding box center [251, 102] width 59 height 18
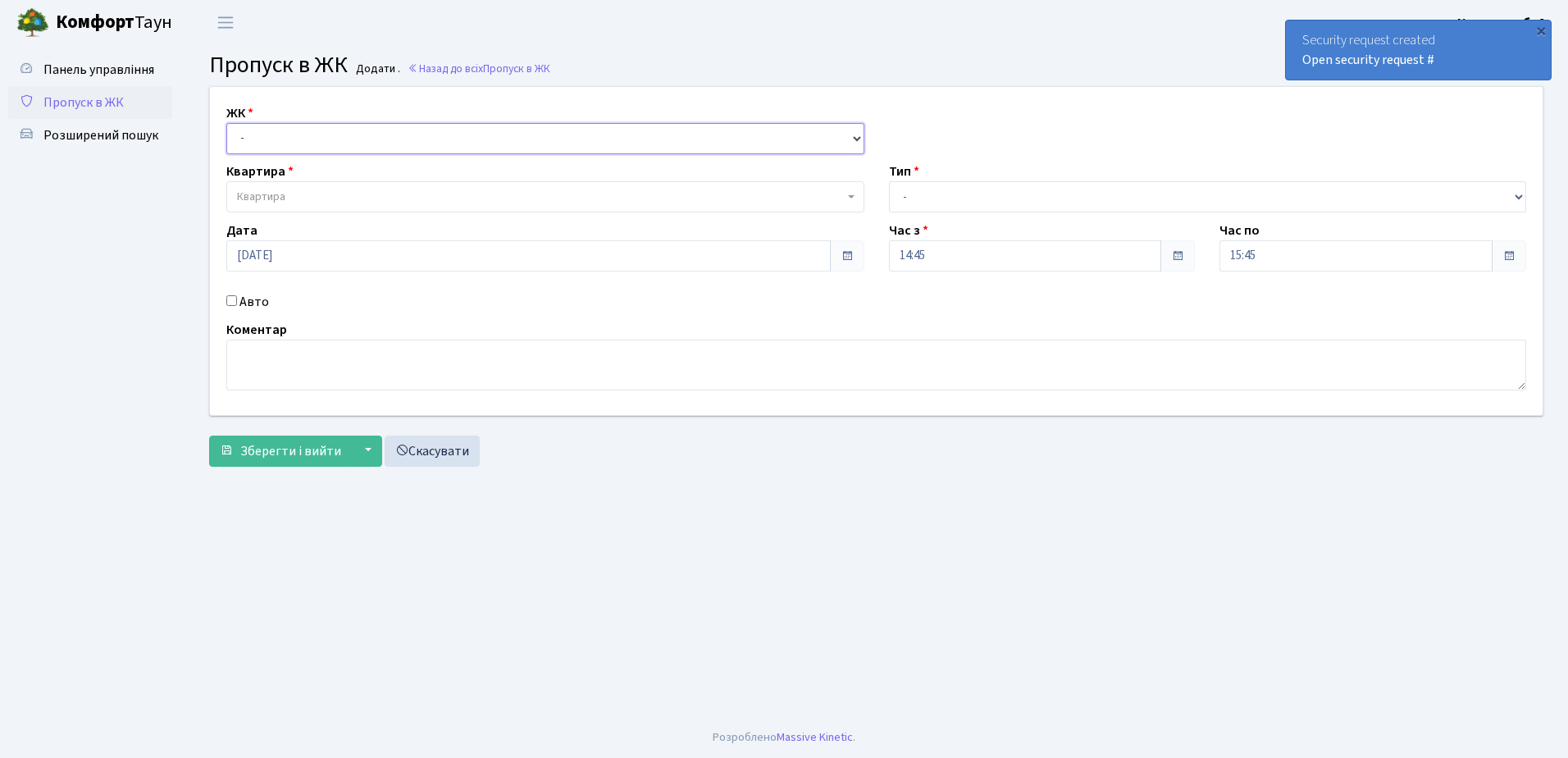
click at [288, 133] on select "- СП4, Столичне шосе, 5" at bounding box center [546, 138] width 638 height 31
select select "325"
click at [227, 123] on select "- СП4, Столичне шосе, 5" at bounding box center [546, 138] width 638 height 31
select select
click at [408, 191] on span "Квартира" at bounding box center [540, 196] width 607 height 16
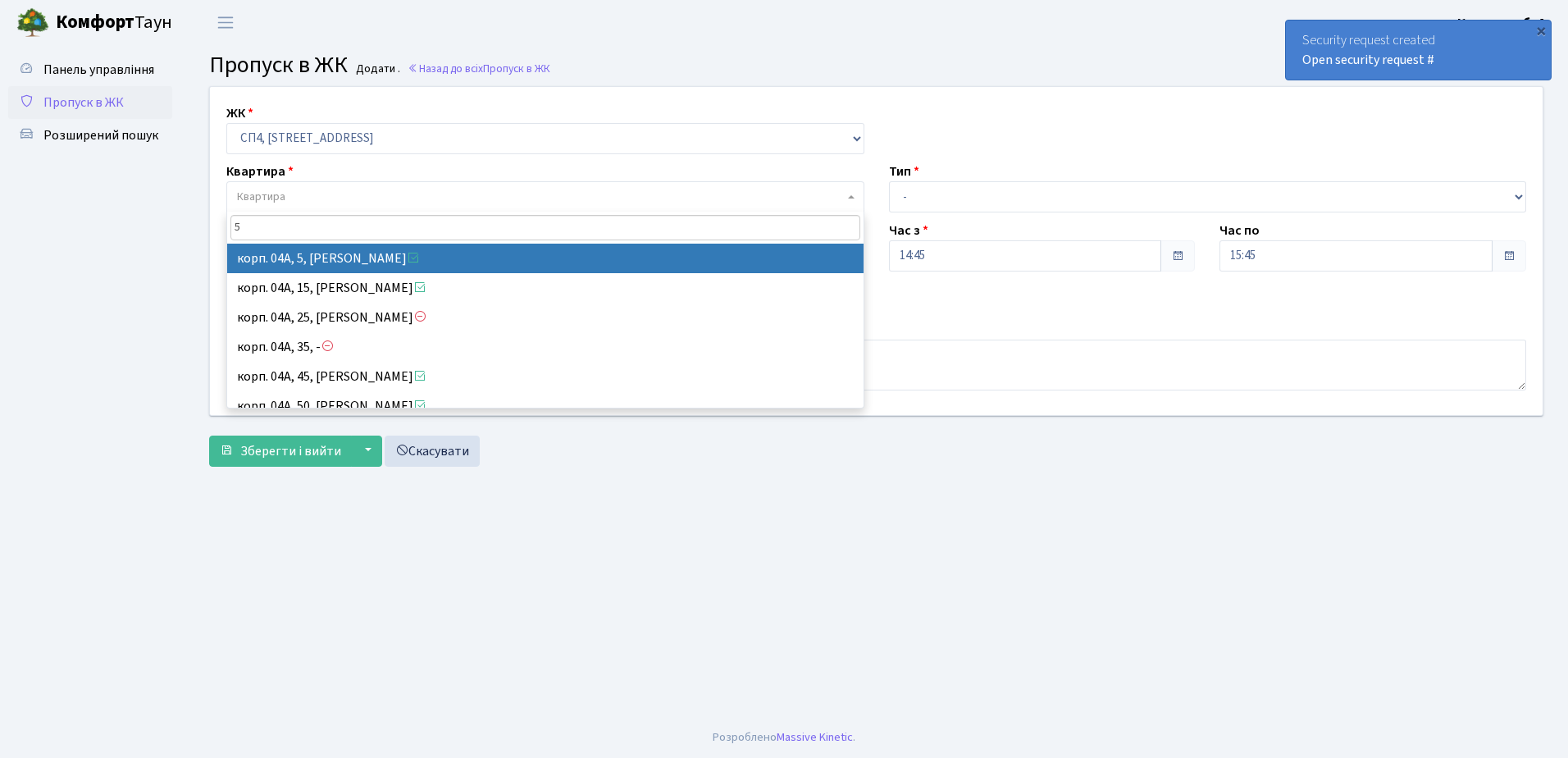
type input "5"
select select "21033"
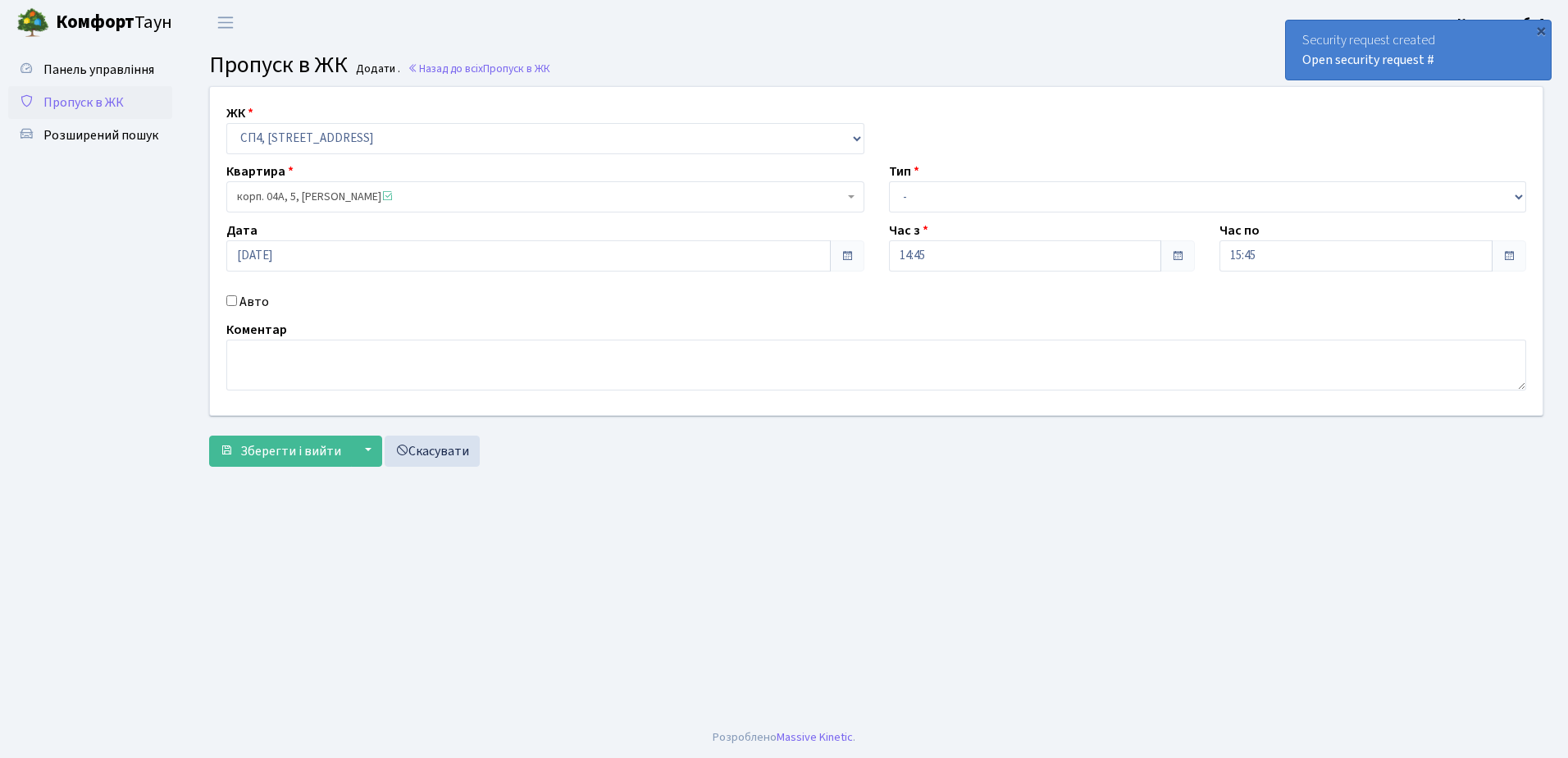
click at [231, 302] on input "Авто" at bounding box center [231, 300] width 10 height 10
checkbox input "true"
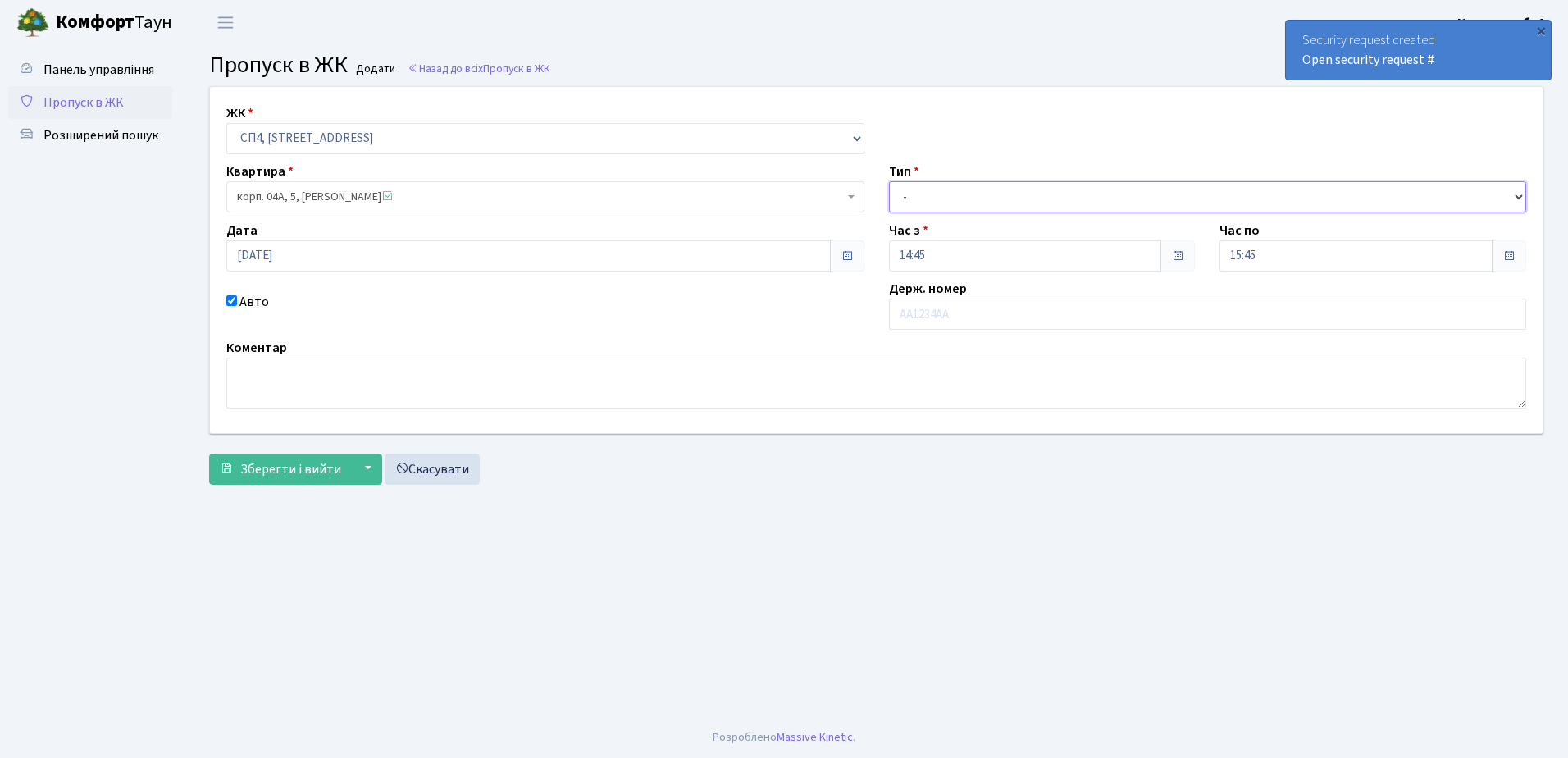
click at [1006, 196] on select "- Доставка Таксі Гості Сервіс" at bounding box center [1208, 196] width 638 height 31
select select "1"
click at [889, 181] on select "- Доставка Таксі Гості Сервіс" at bounding box center [1208, 196] width 638 height 31
click at [1001, 309] on input "text" at bounding box center [1208, 313] width 638 height 31
type input "R"
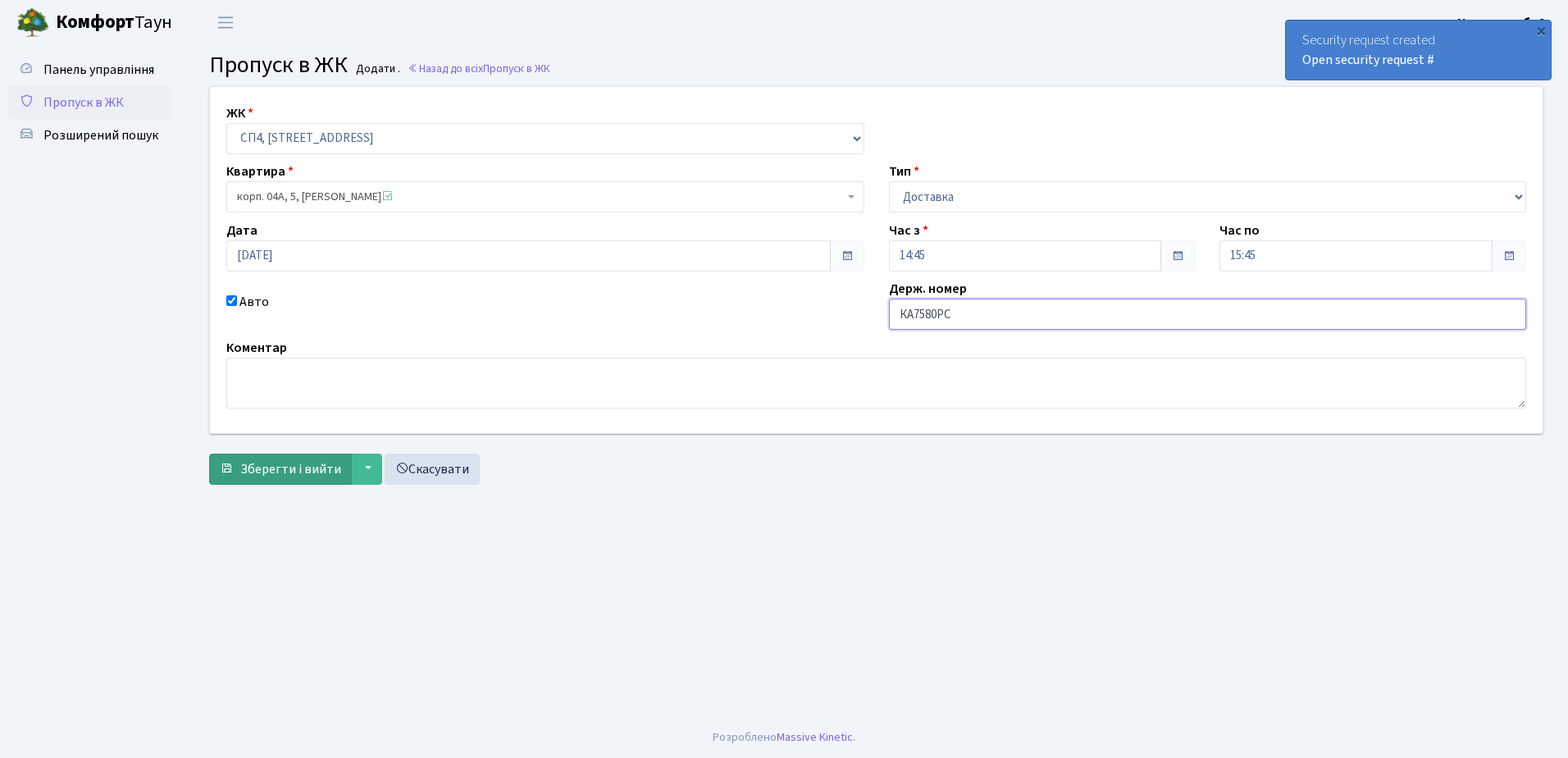
type input "КА7580РС"
click at [290, 465] on span "Зберегти і вийти" at bounding box center [291, 468] width 101 height 18
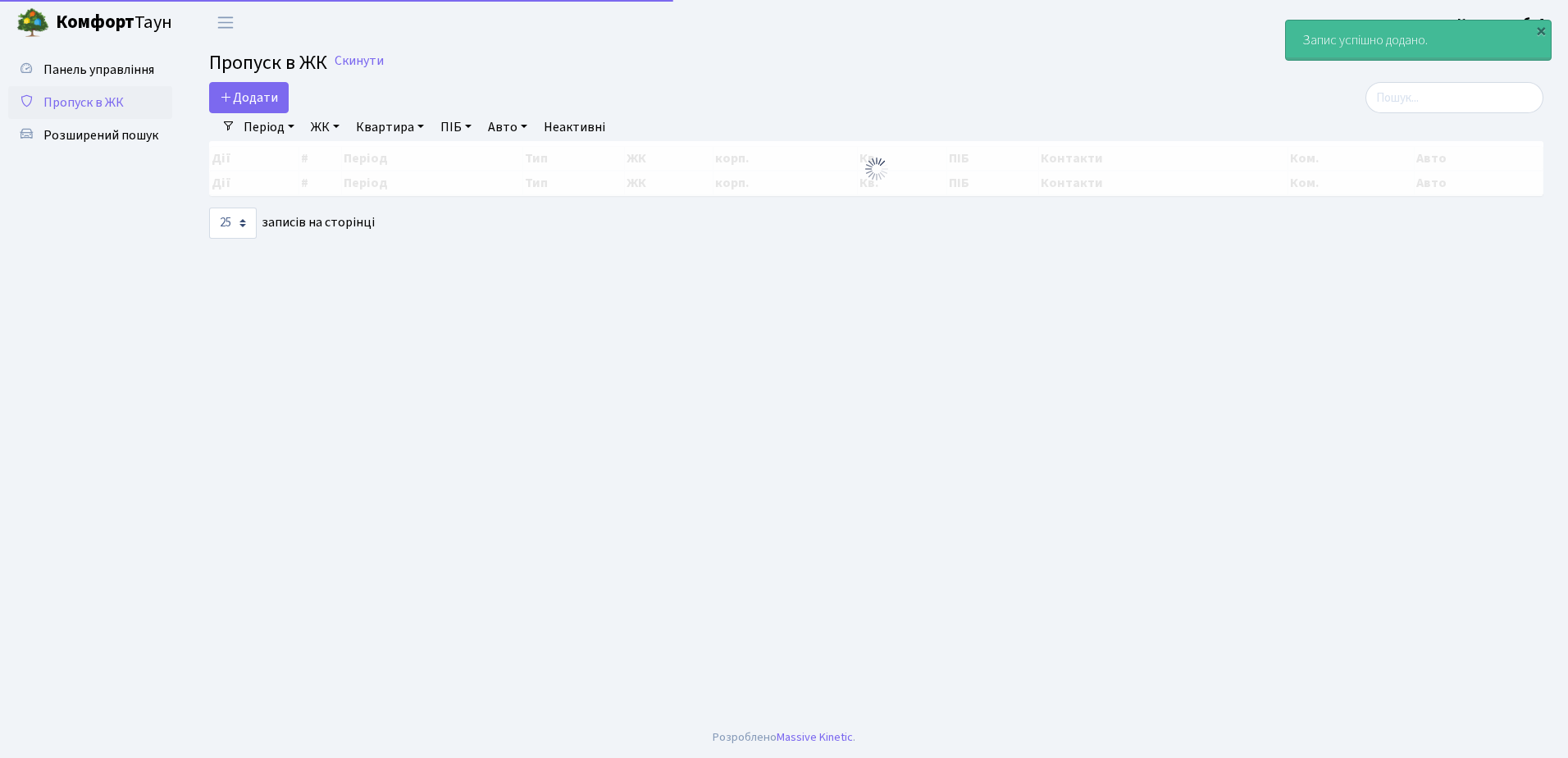
select select "25"
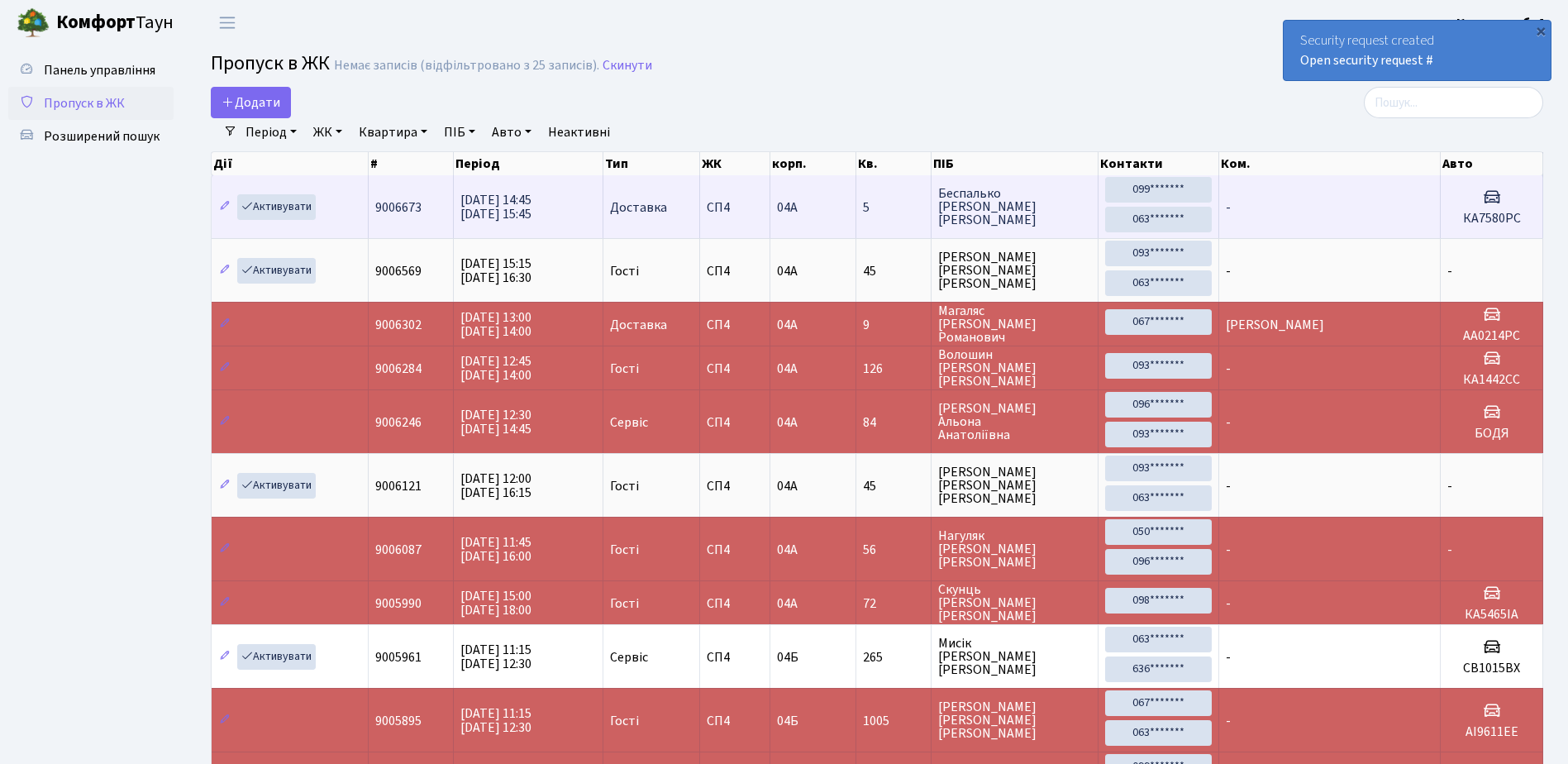
click at [1434, 205] on td "-" at bounding box center [1329, 206] width 222 height 63
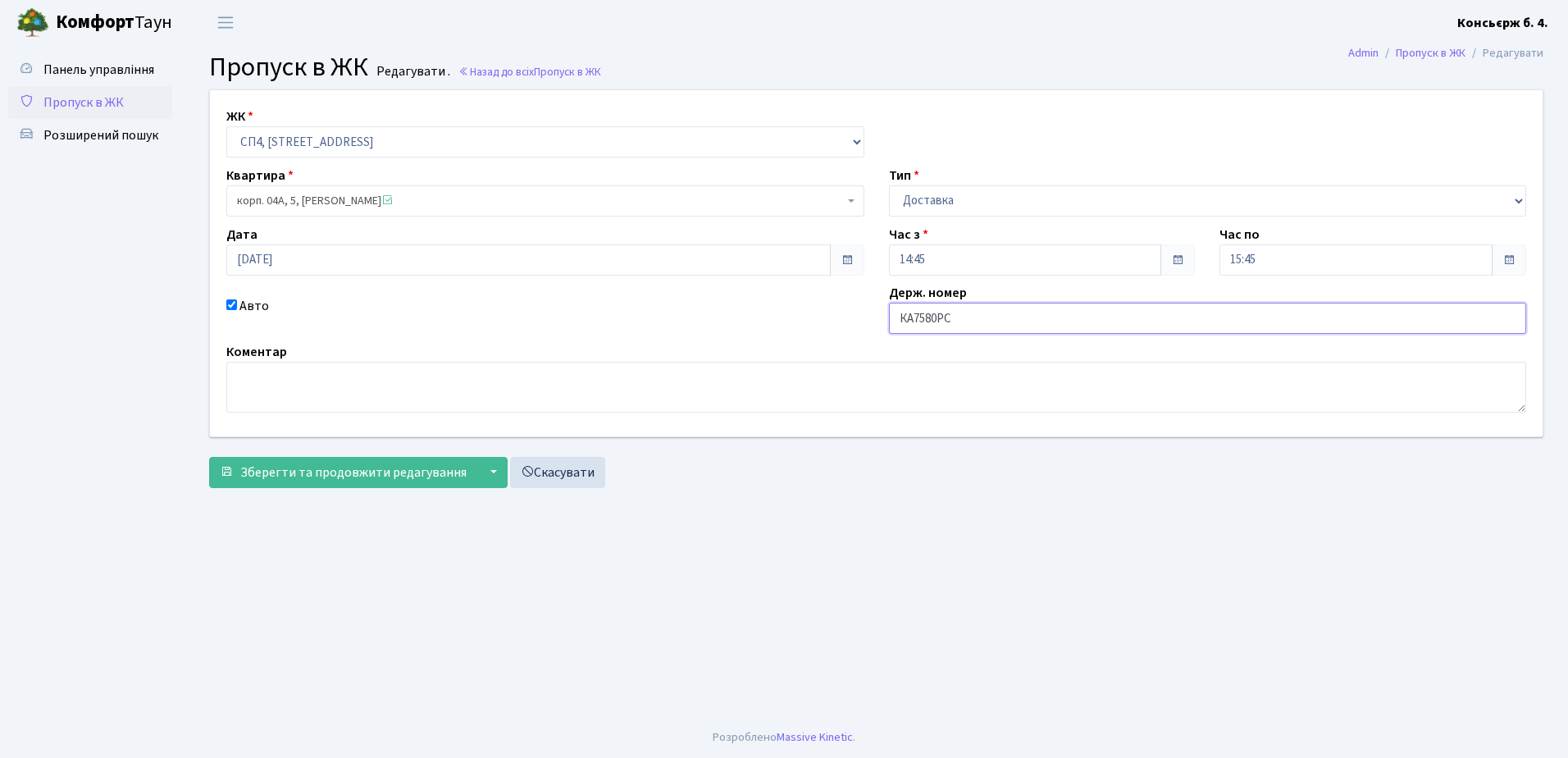
click at [973, 321] on input "КА7580РС" at bounding box center [1208, 318] width 638 height 31
click at [993, 315] on input "КА8075" at bounding box center [1208, 318] width 638 height 31
type input "КА8075"
click at [343, 476] on span "Зберегти та продовжити редагування" at bounding box center [354, 472] width 227 height 18
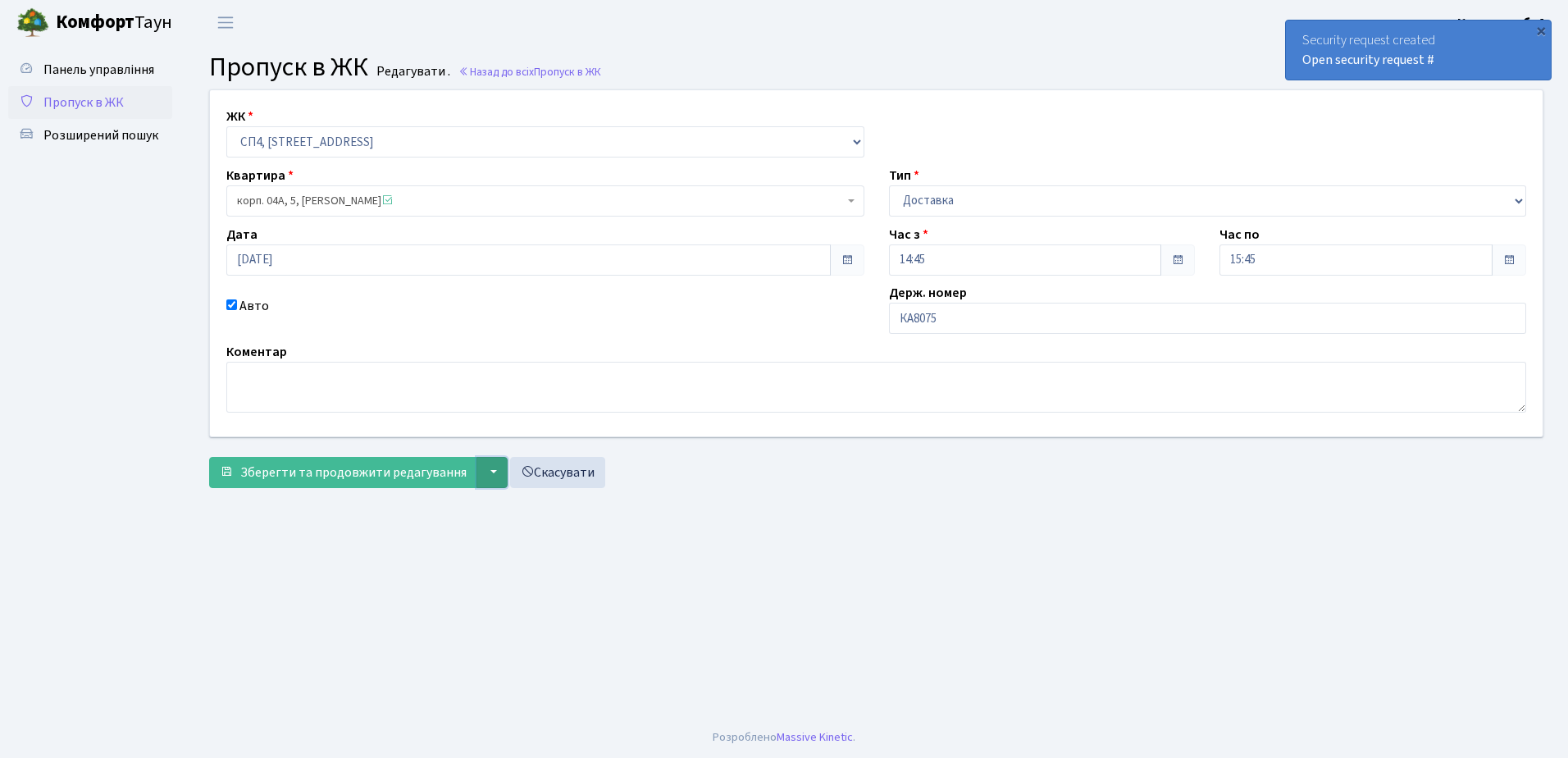
click at [483, 468] on button "▼" at bounding box center [492, 472] width 31 height 31
click at [501, 506] on button "Зберегти і вийти" at bounding box center [557, 509] width 160 height 25
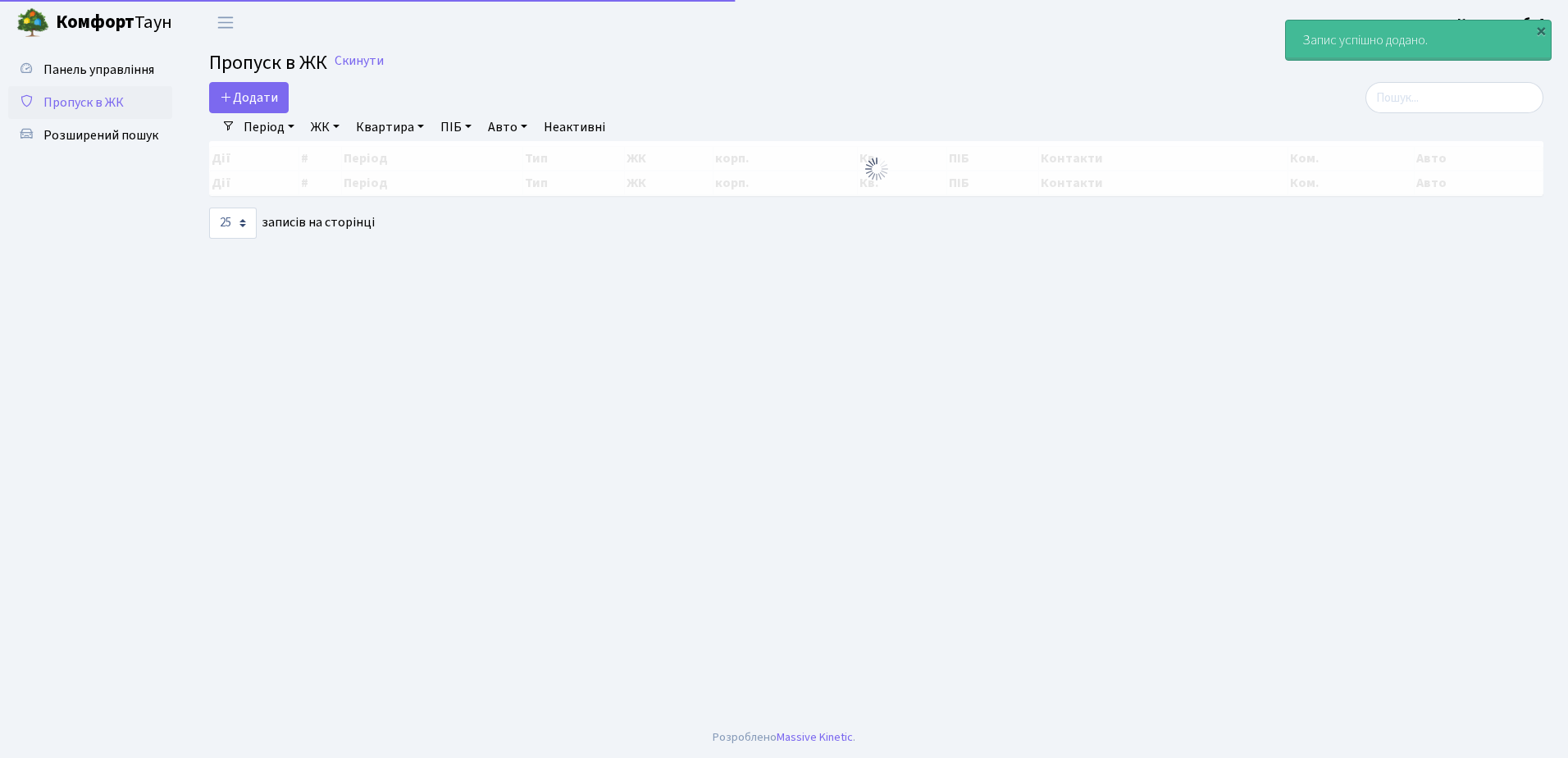
select select "25"
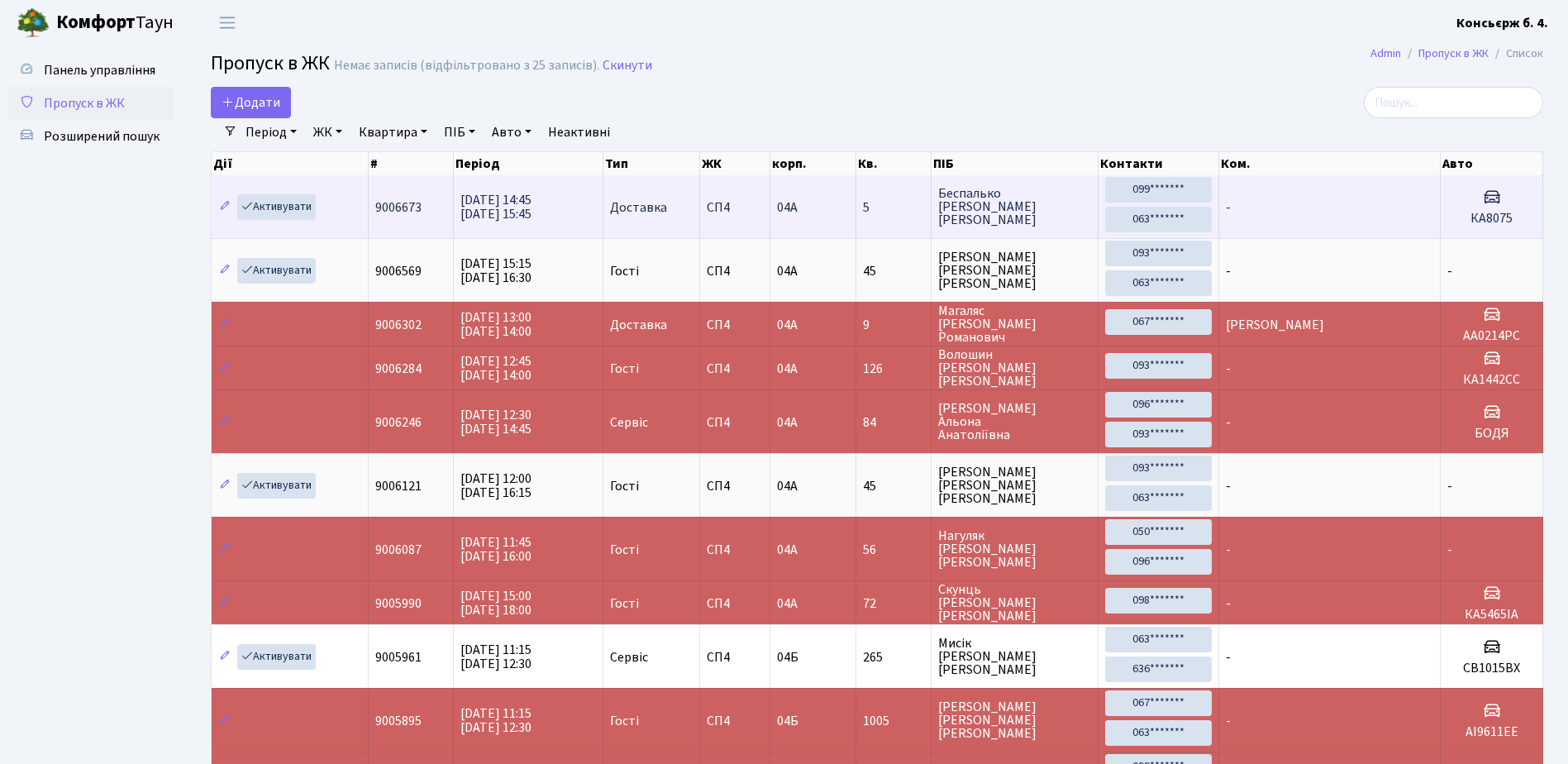
click at [1507, 223] on h5 "КА8075" at bounding box center [1491, 219] width 88 height 16
click at [1489, 207] on h3 at bounding box center [1491, 198] width 88 height 24
click at [1343, 197] on td "-" at bounding box center [1329, 206] width 222 height 63
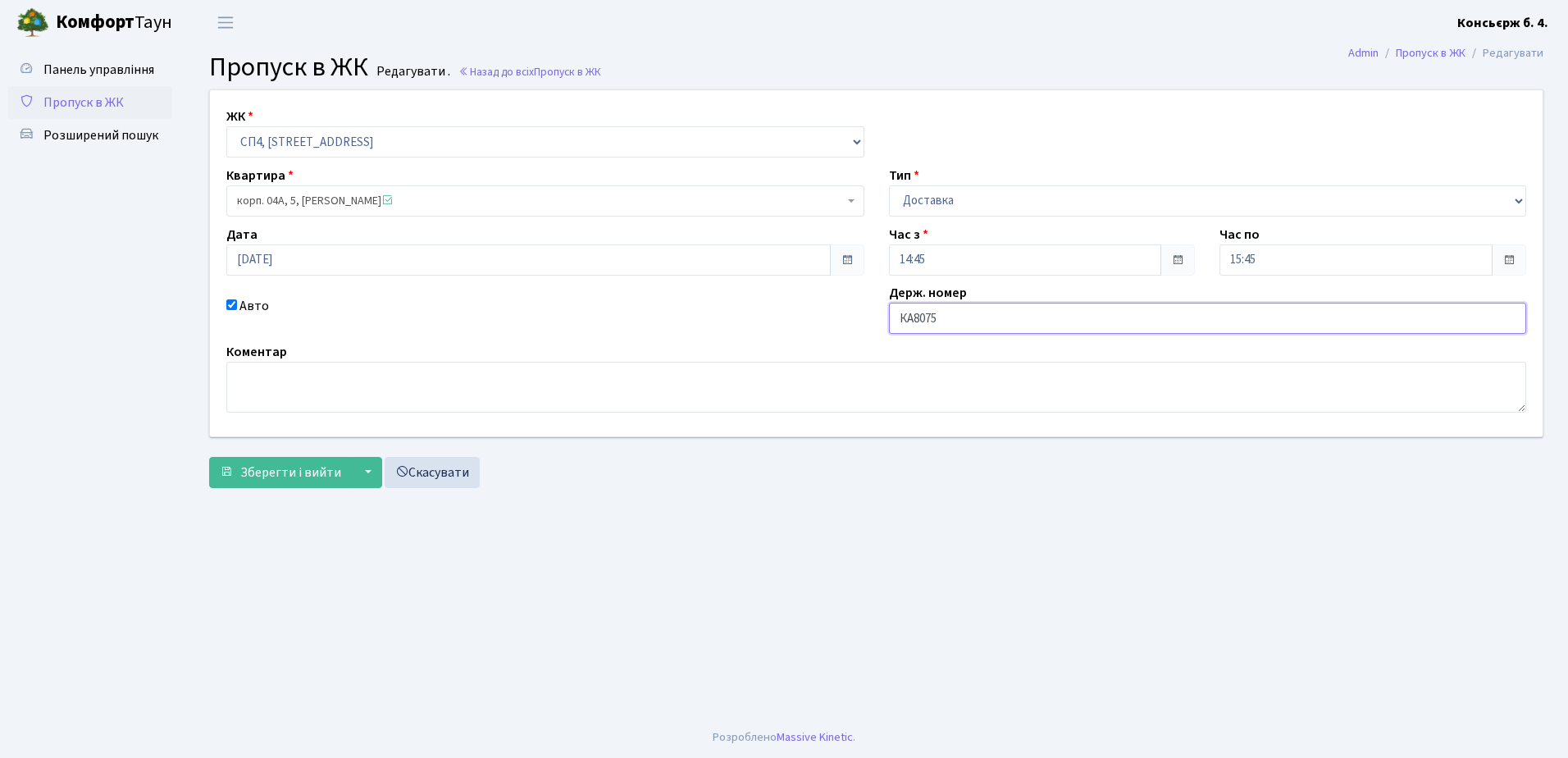
click at [964, 317] on input "КА8075" at bounding box center [1208, 318] width 638 height 31
type input "КА8075РС"
click at [295, 472] on span "Зберегти і вийти" at bounding box center [291, 472] width 101 height 18
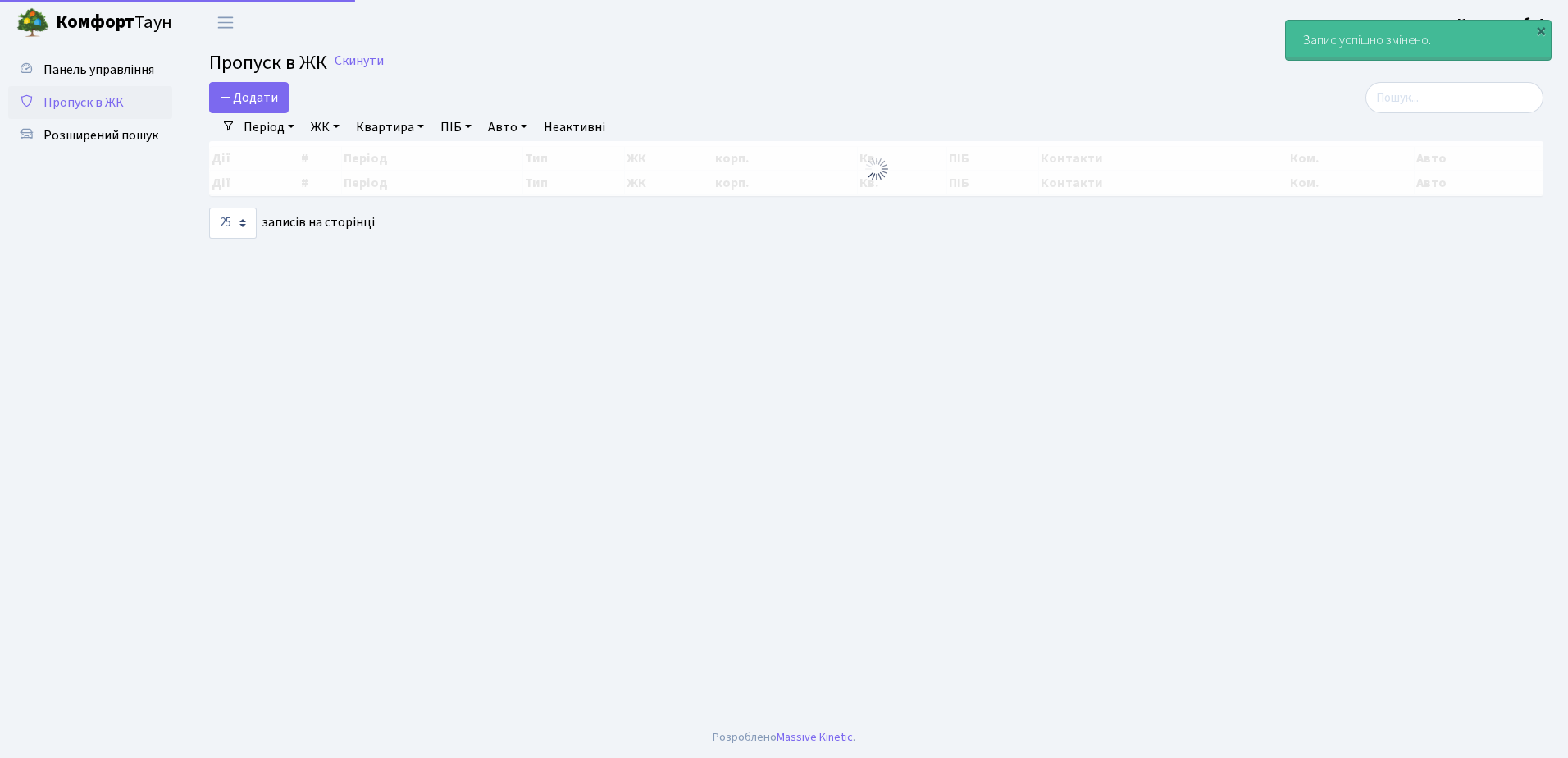
select select "25"
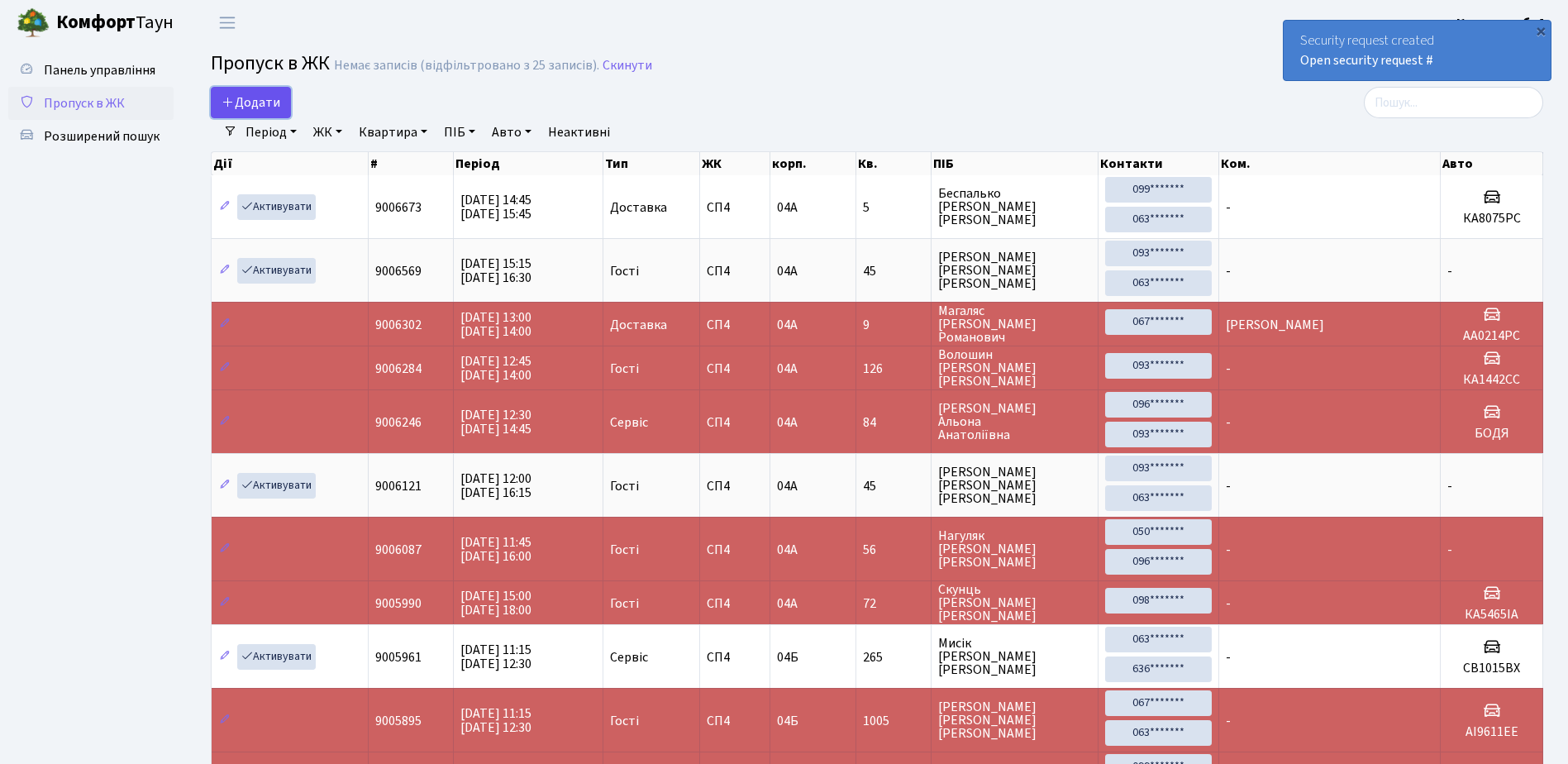
click at [240, 98] on span "Додати" at bounding box center [251, 102] width 59 height 18
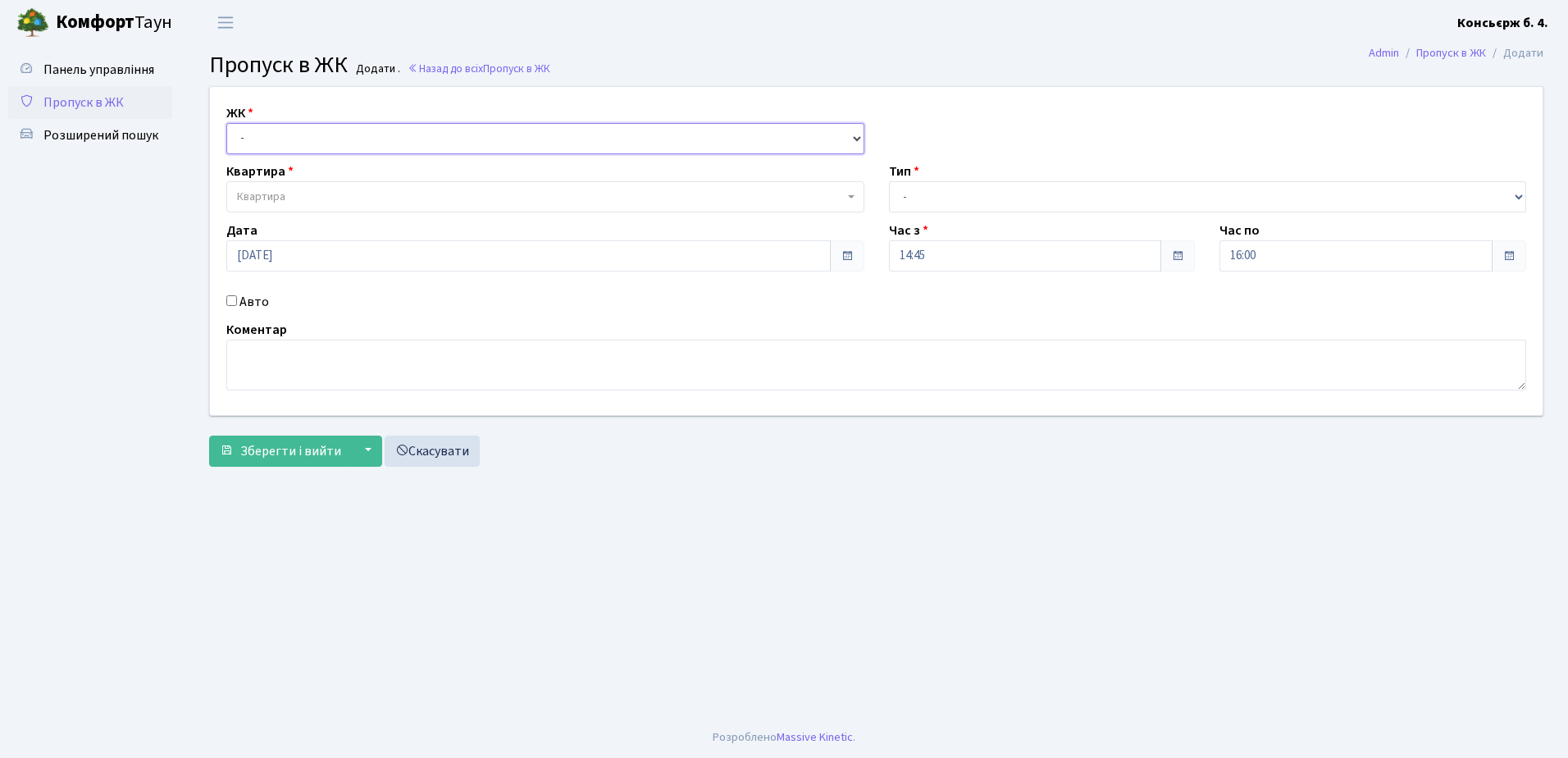
click at [346, 136] on select "- СП4, Столичне шосе, 5" at bounding box center [546, 138] width 638 height 31
select select "325"
click at [227, 123] on select "- СП4, Столичне шосе, 5" at bounding box center [546, 138] width 638 height 31
select select
click at [351, 194] on span "Квартира" at bounding box center [540, 196] width 607 height 16
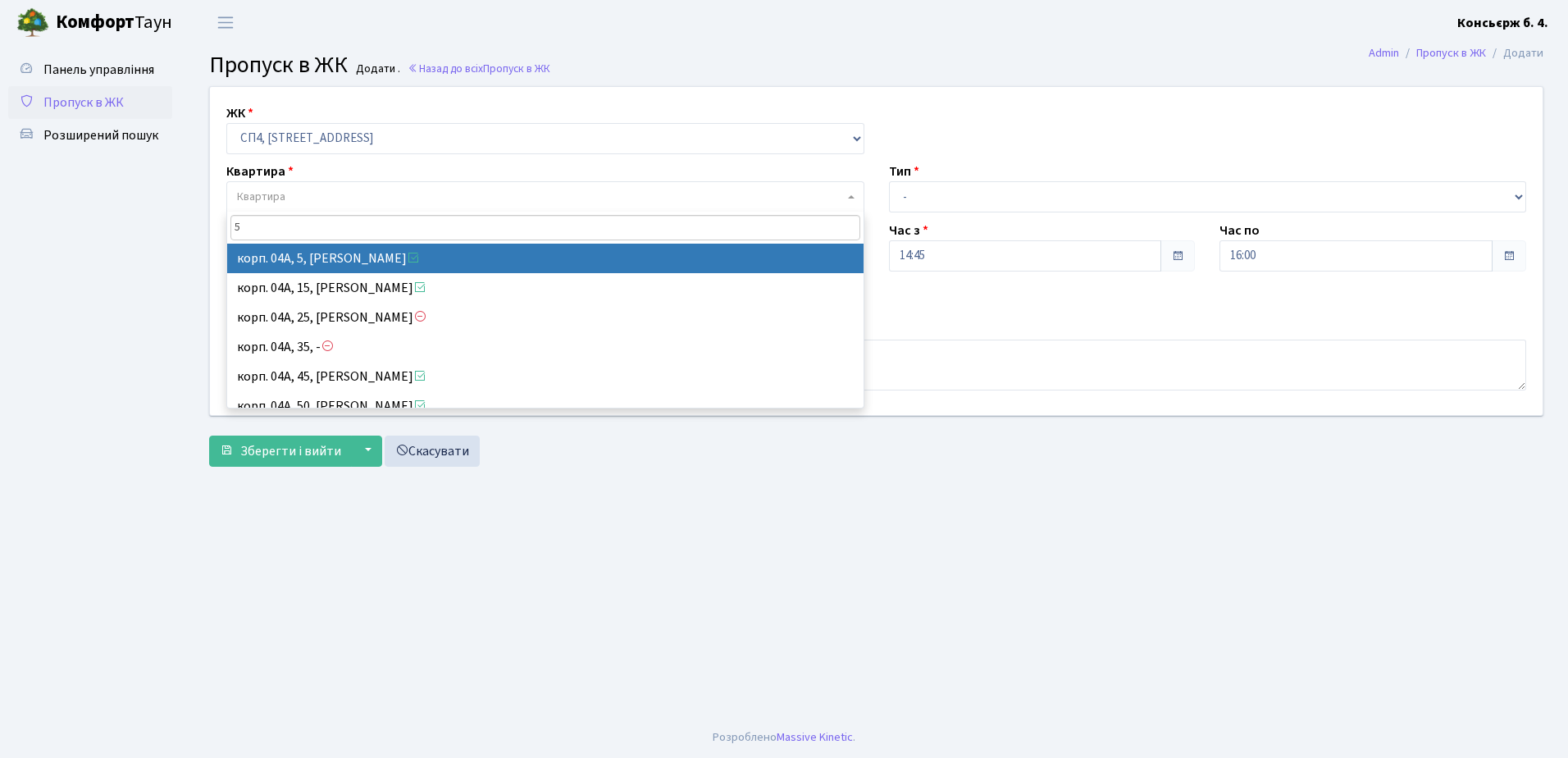
type input "5"
select select "21033"
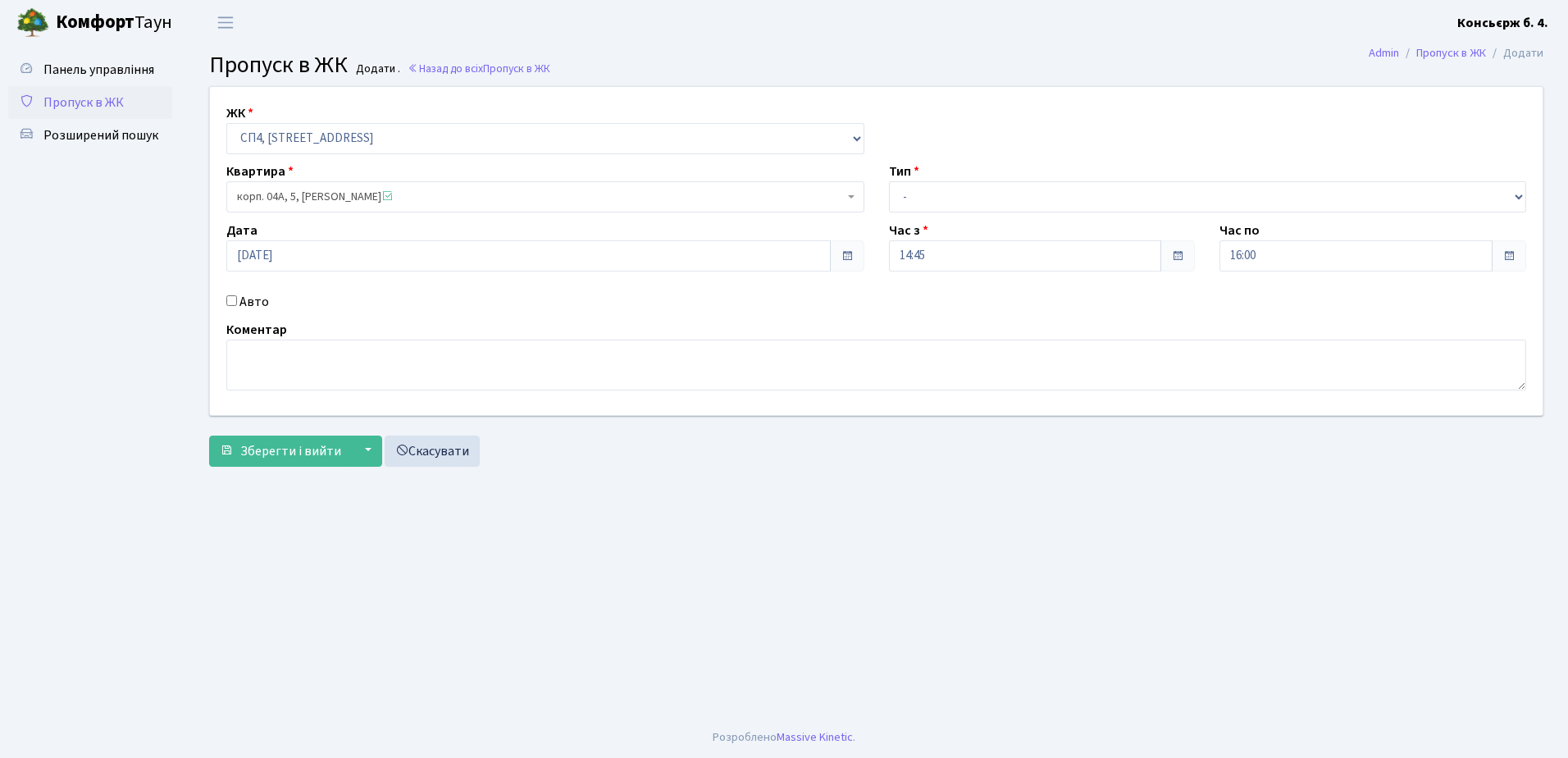
click at [230, 302] on input "Авто" at bounding box center [231, 300] width 10 height 10
checkbox input "true"
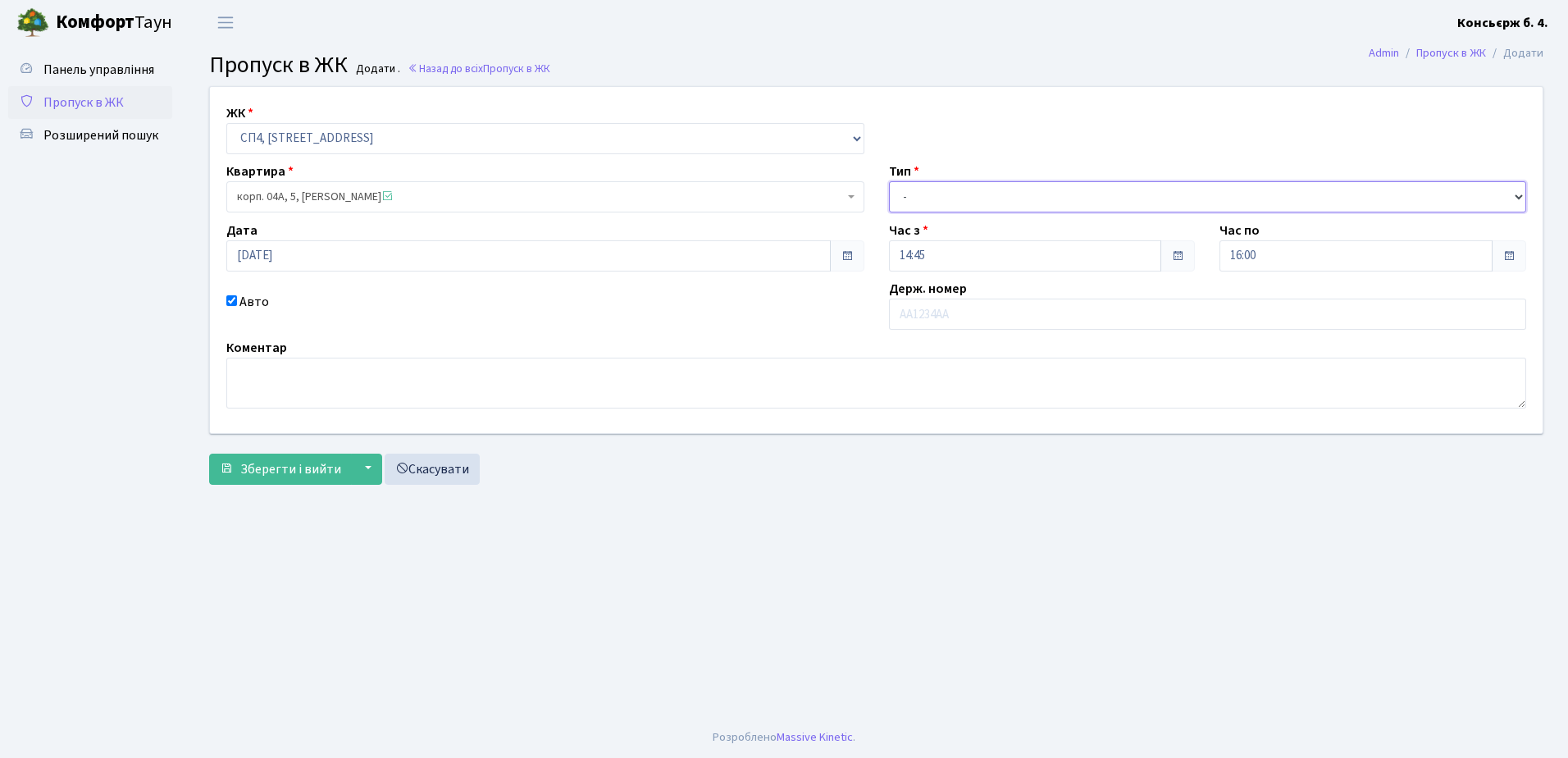
click at [995, 191] on select "- Доставка Таксі Гості Сервіс" at bounding box center [1208, 196] width 638 height 31
select select "1"
click at [889, 181] on select "- Доставка Таксі Гості Сервіс" at bounding box center [1208, 196] width 638 height 31
click at [986, 310] on input "text" at bounding box center [1208, 313] width 638 height 31
type input "АХ7137МТ"
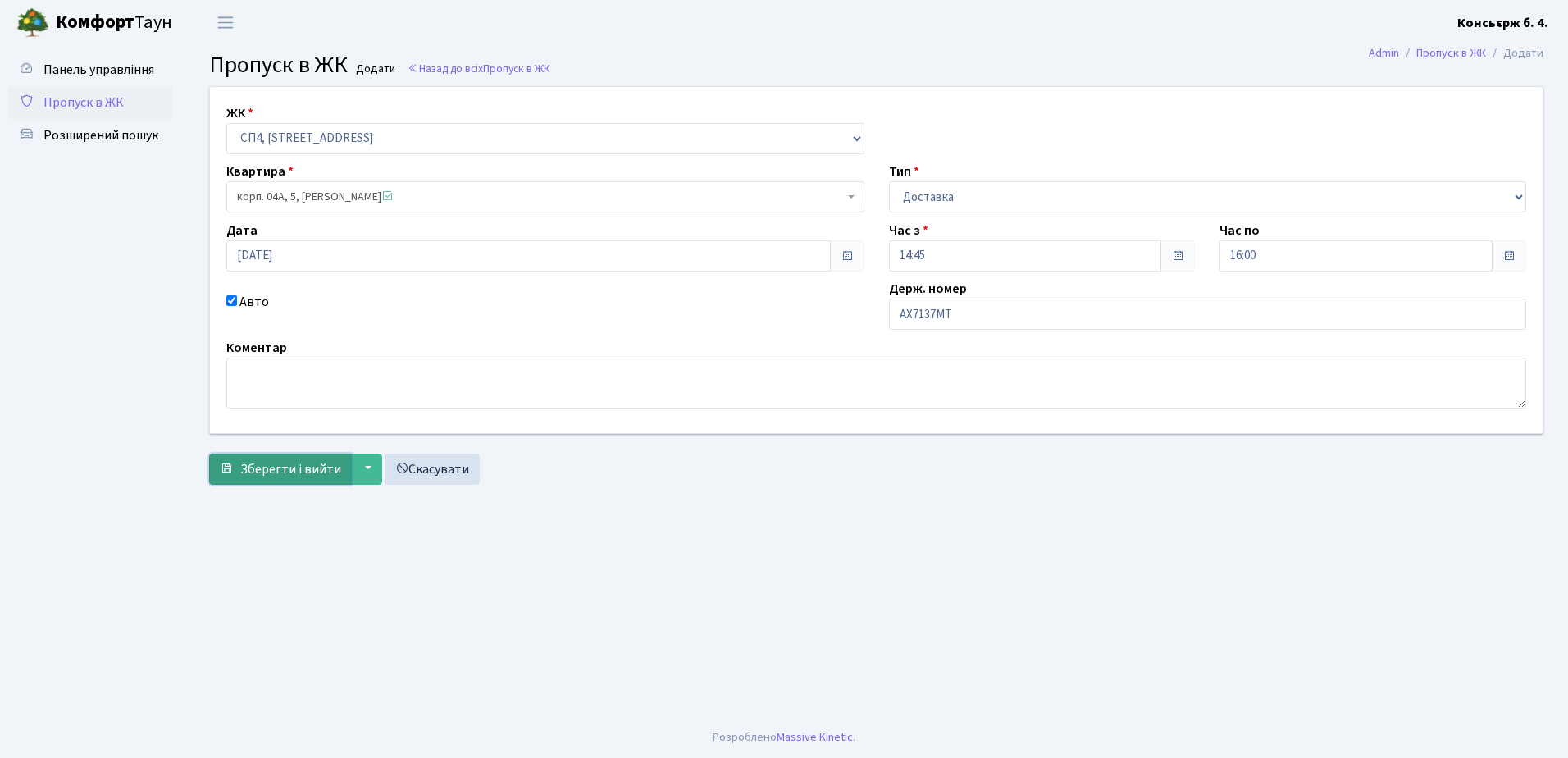
click at [290, 466] on span "Зберегти і вийти" at bounding box center [291, 468] width 101 height 18
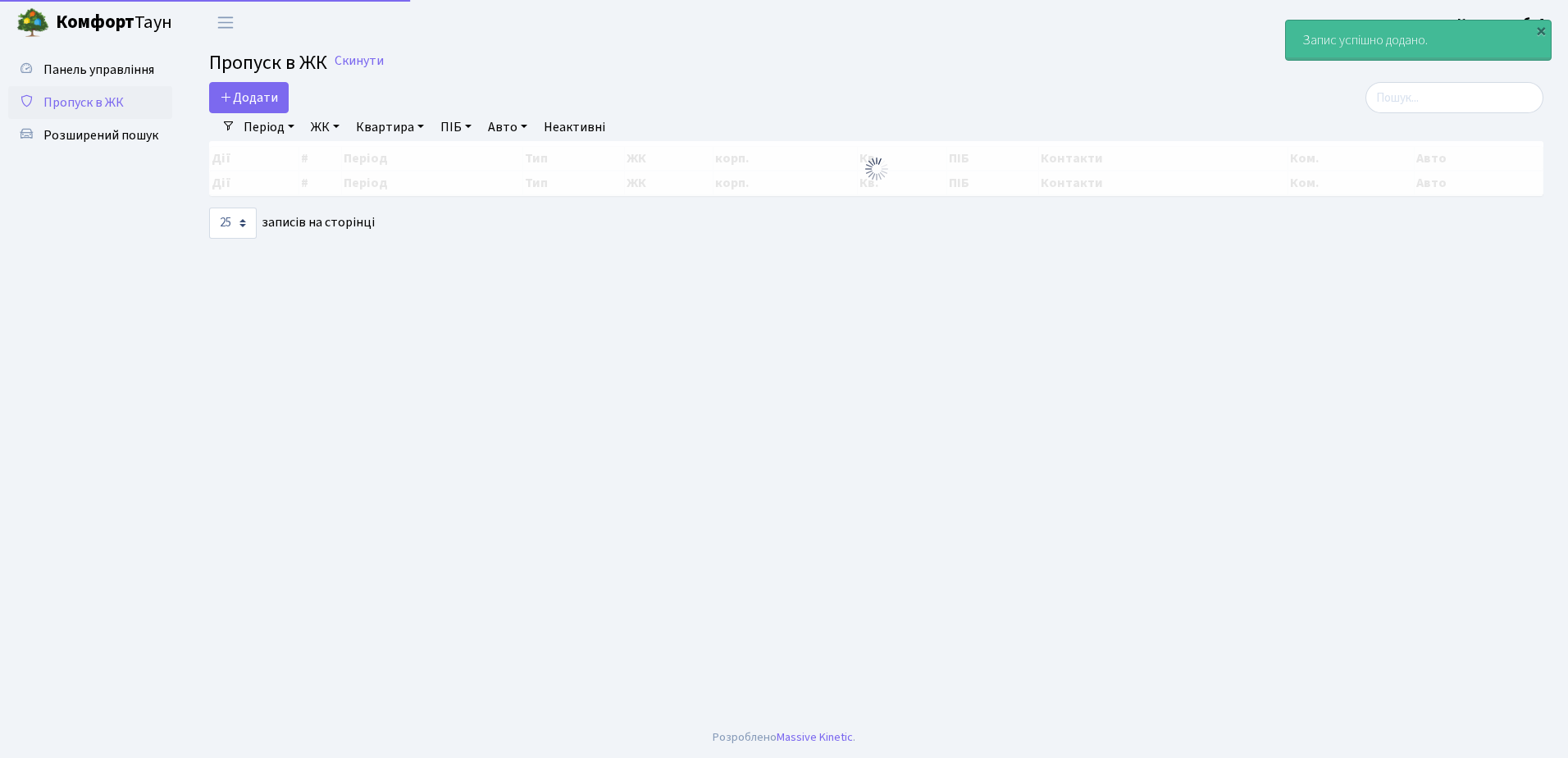
select select "25"
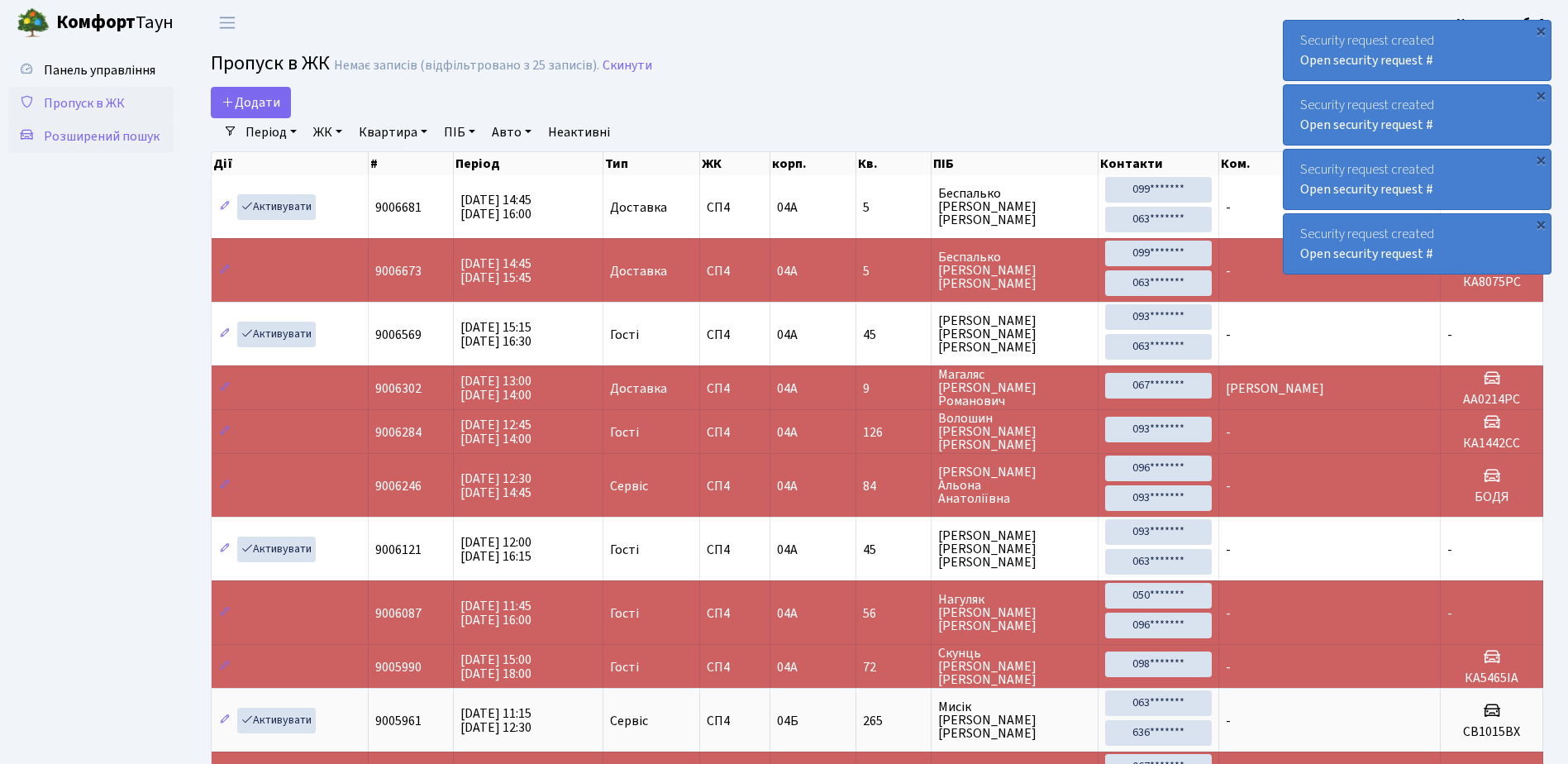
click at [123, 134] on span "Розширений пошук" at bounding box center [102, 136] width 116 height 18
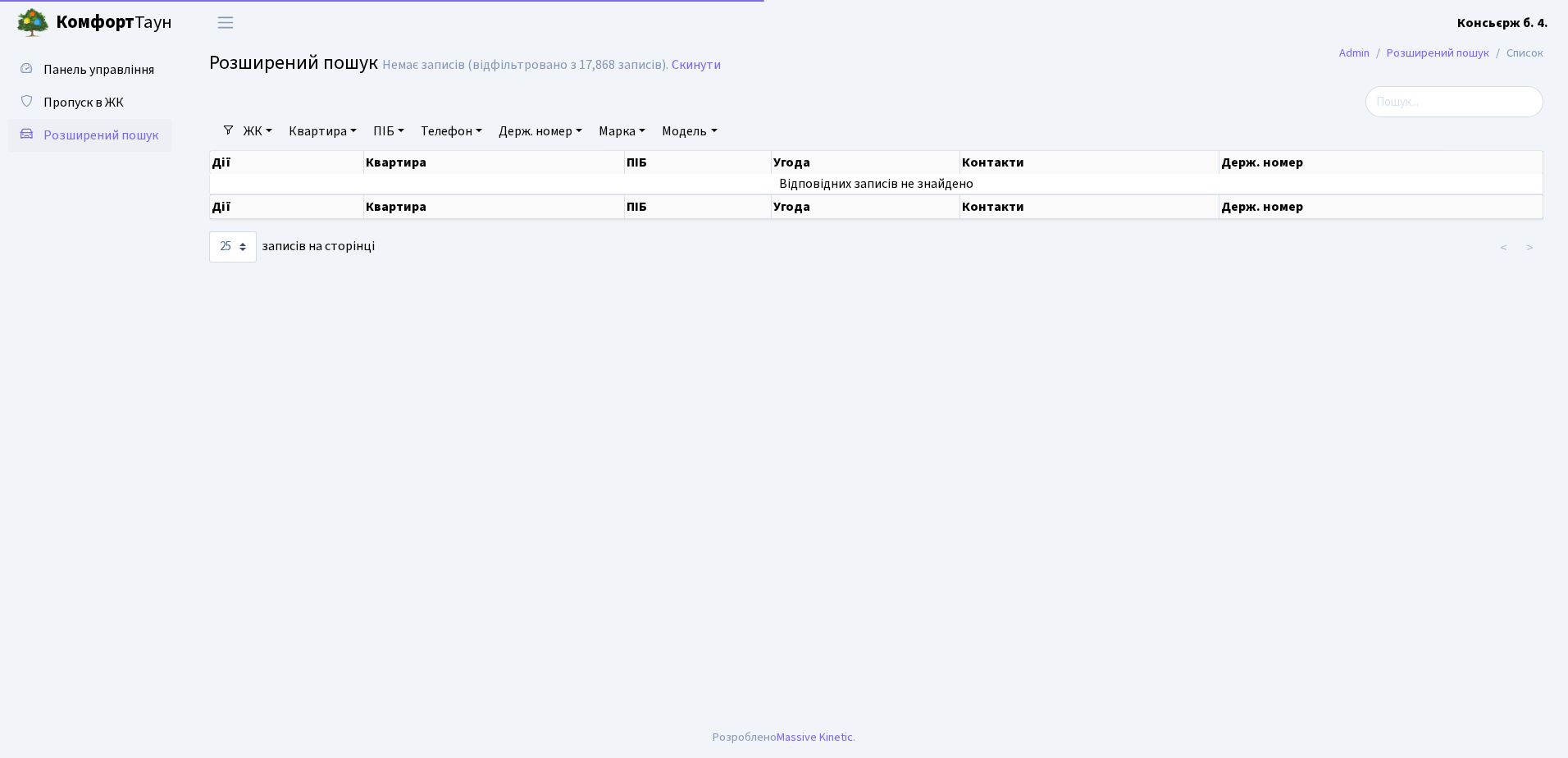
select select "25"
click at [86, 104] on span "Пропуск в ЖК" at bounding box center [83, 102] width 80 height 18
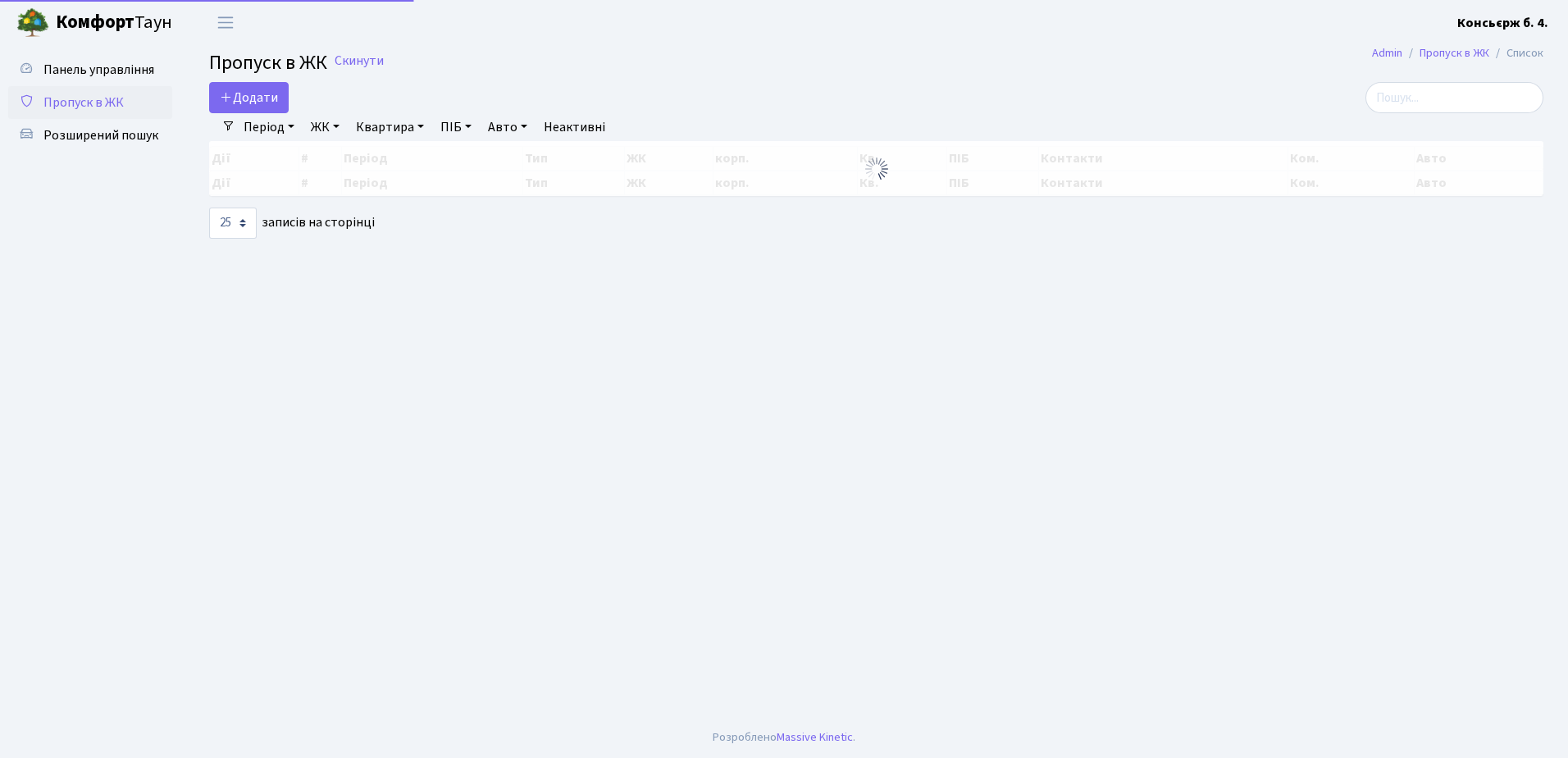
select select "25"
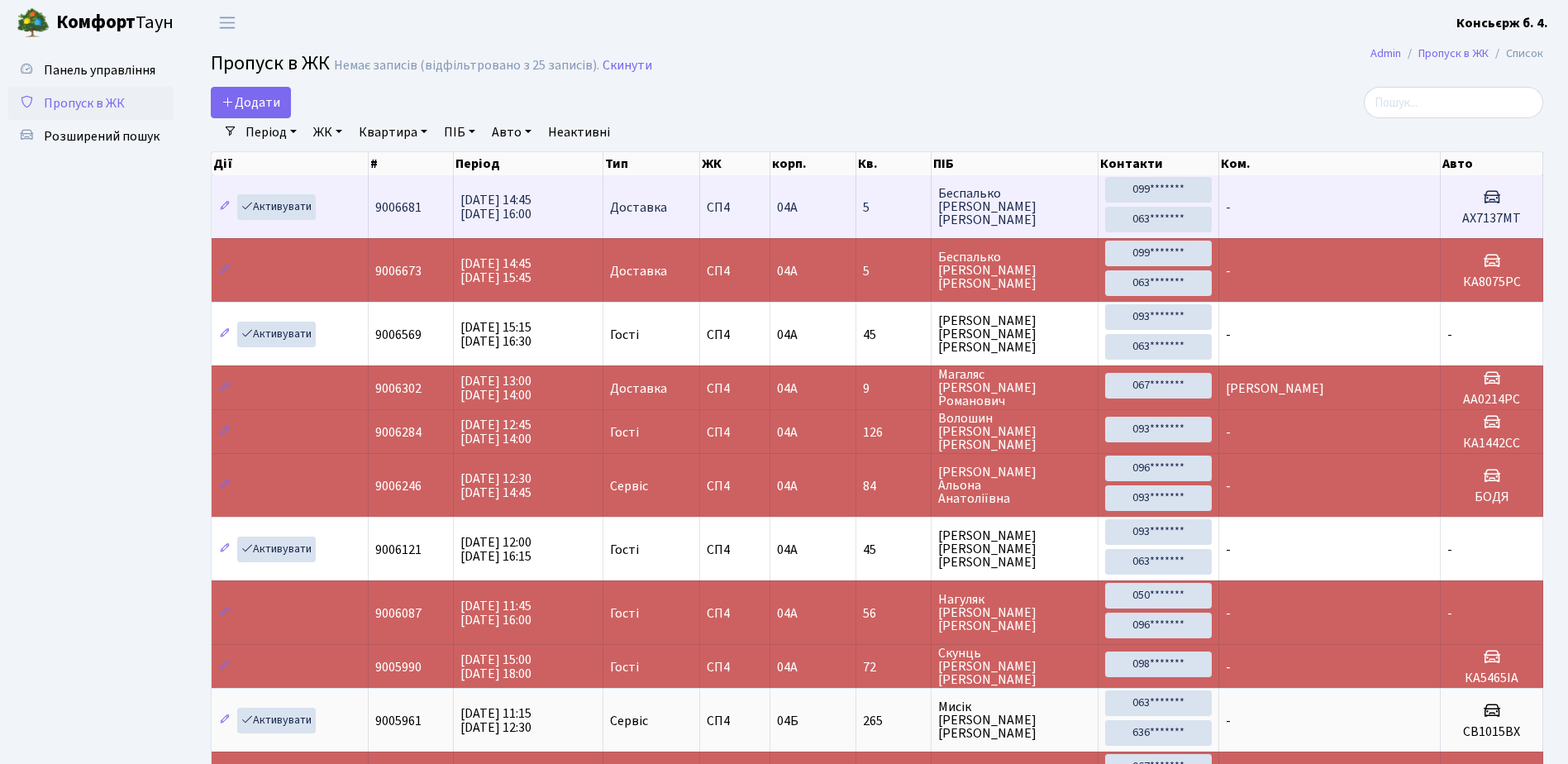
click at [1419, 204] on td "-" at bounding box center [1329, 206] width 222 height 63
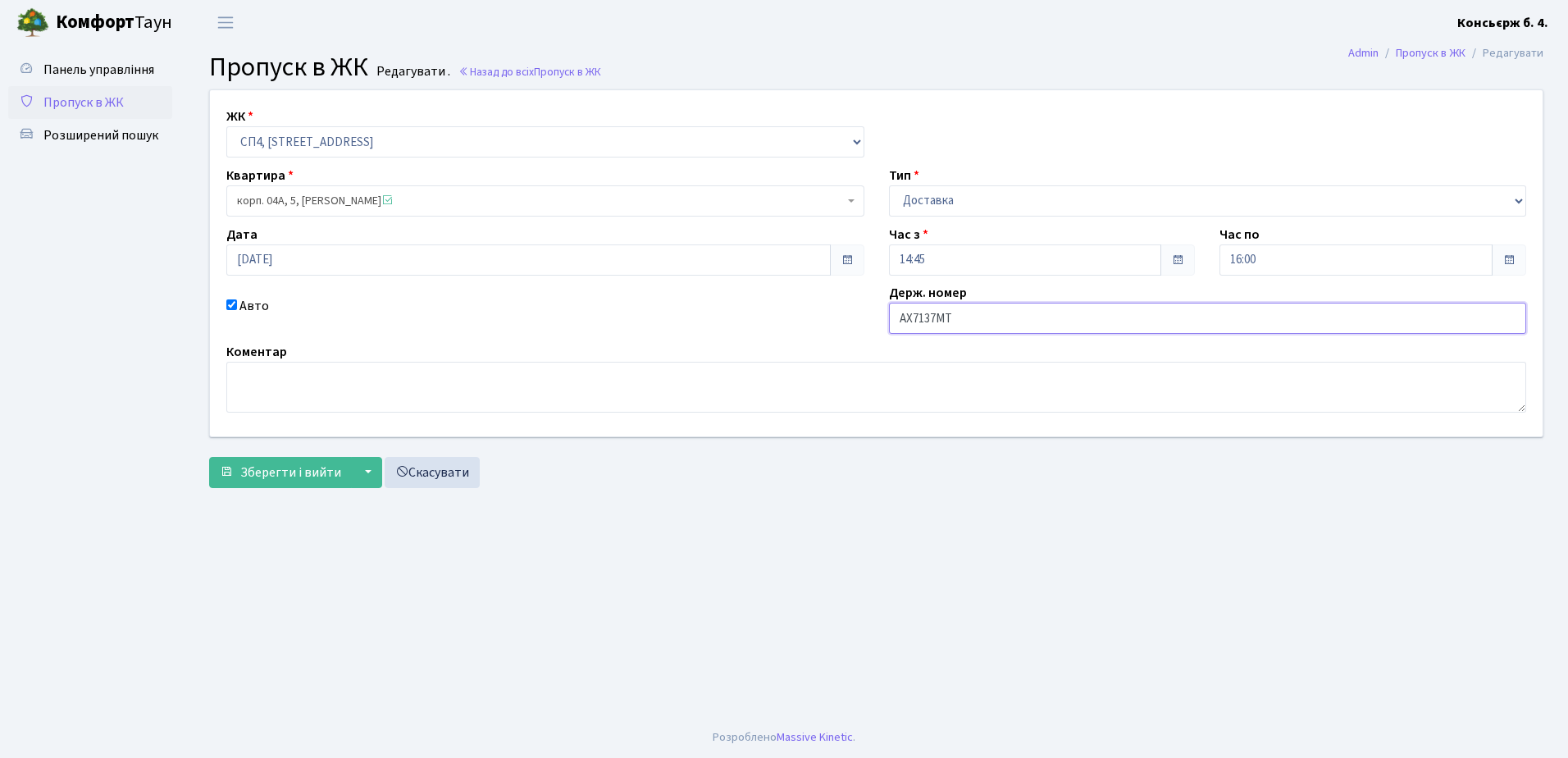
click at [964, 318] on input "АХ7137МТ" at bounding box center [1208, 318] width 638 height 31
type input "АХ6137МТ"
click at [274, 464] on span "Зберегти і вийти" at bounding box center [291, 472] width 101 height 18
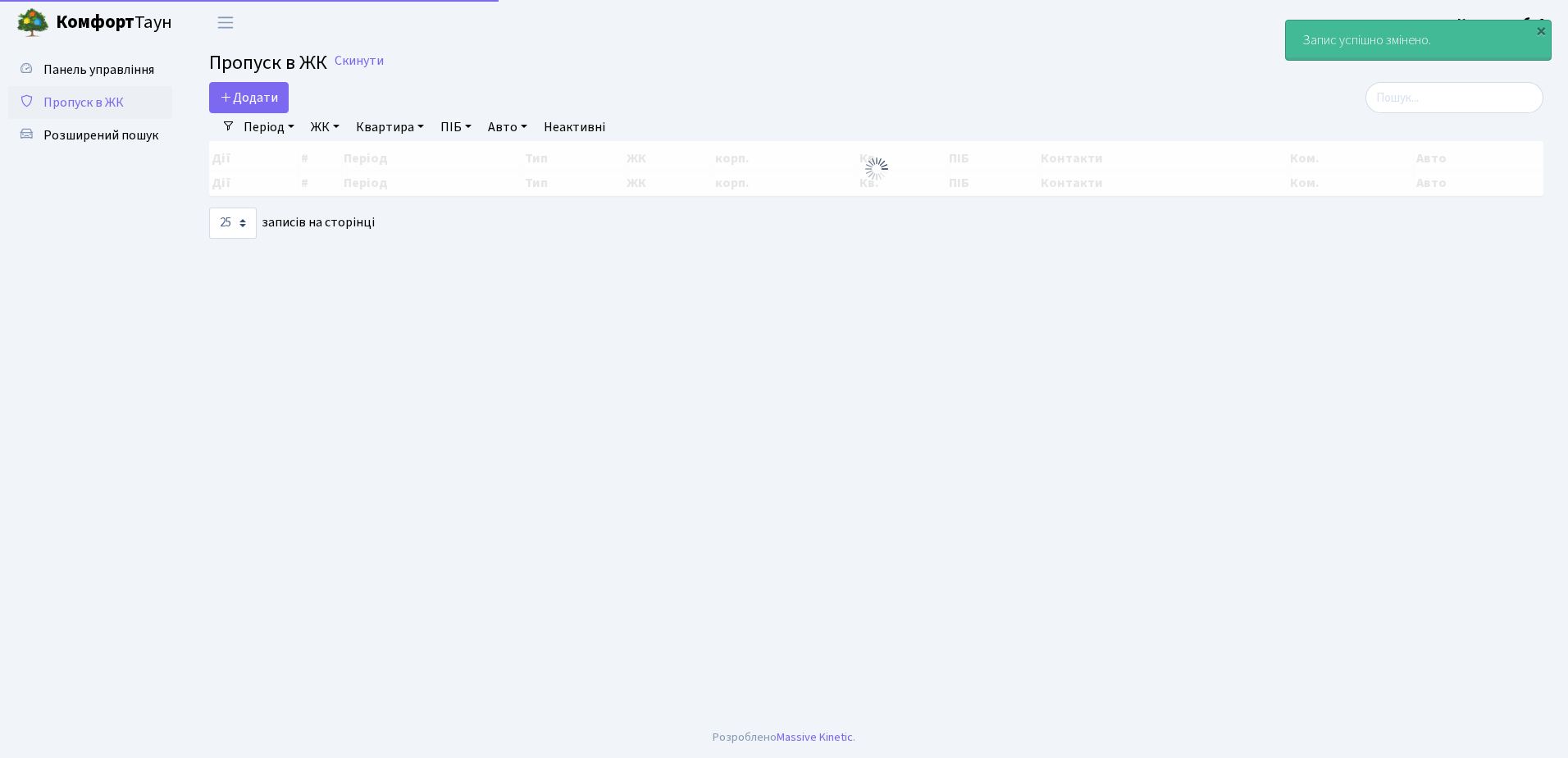
select select "25"
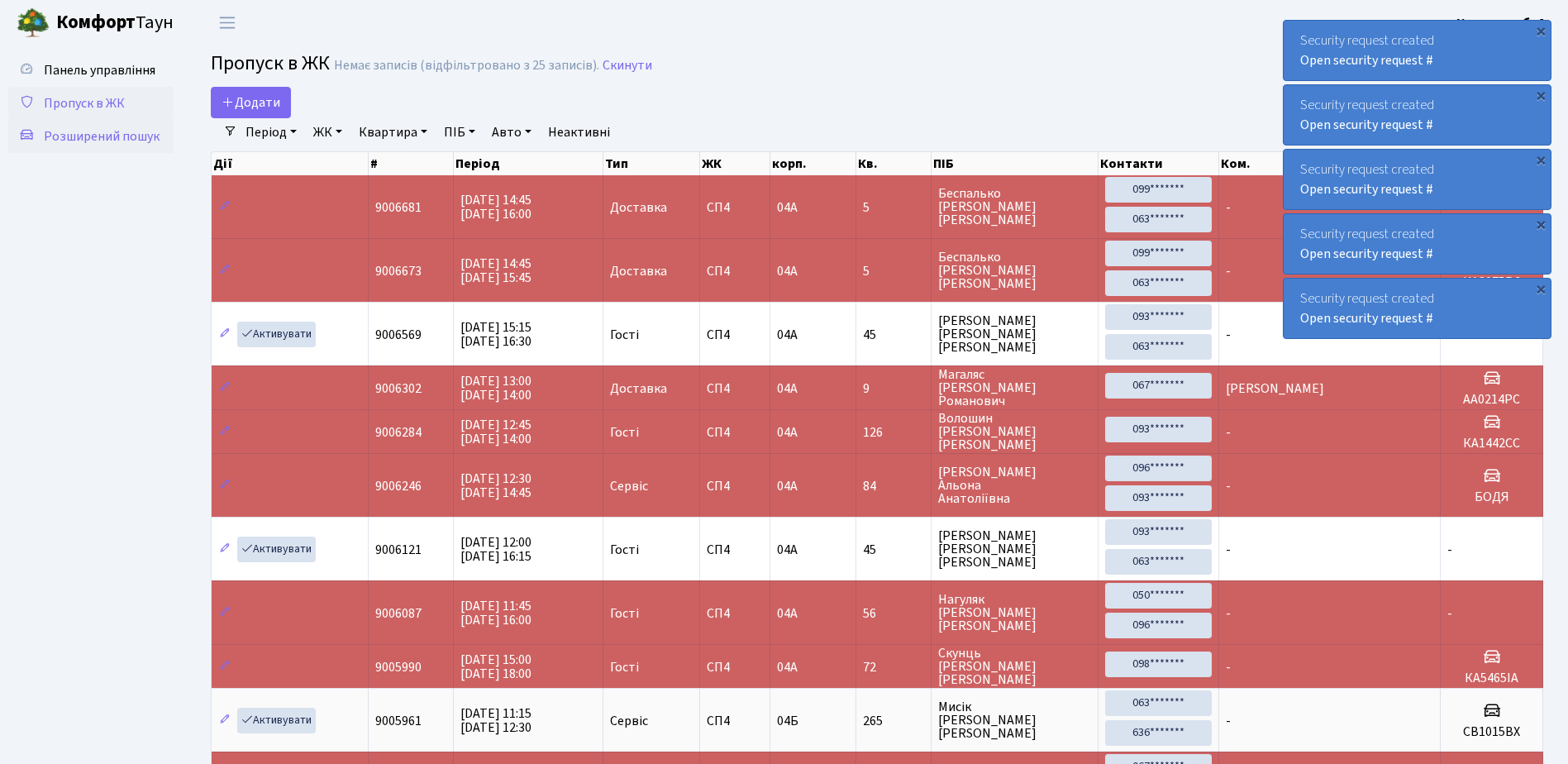
click at [97, 135] on span "Розширений пошук" at bounding box center [102, 136] width 116 height 18
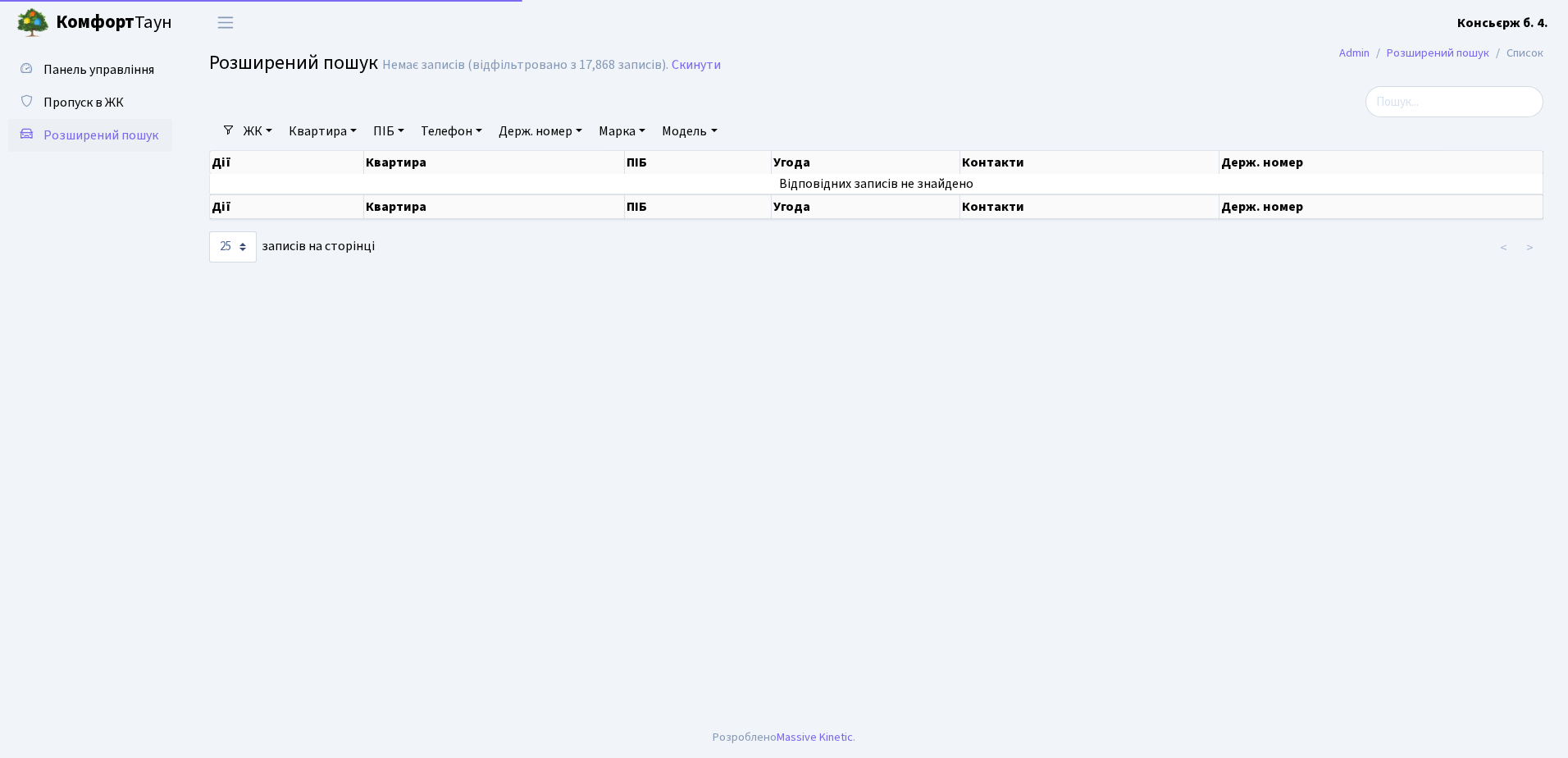
select select "25"
click at [78, 96] on span "Пропуск в ЖК" at bounding box center [83, 102] width 80 height 18
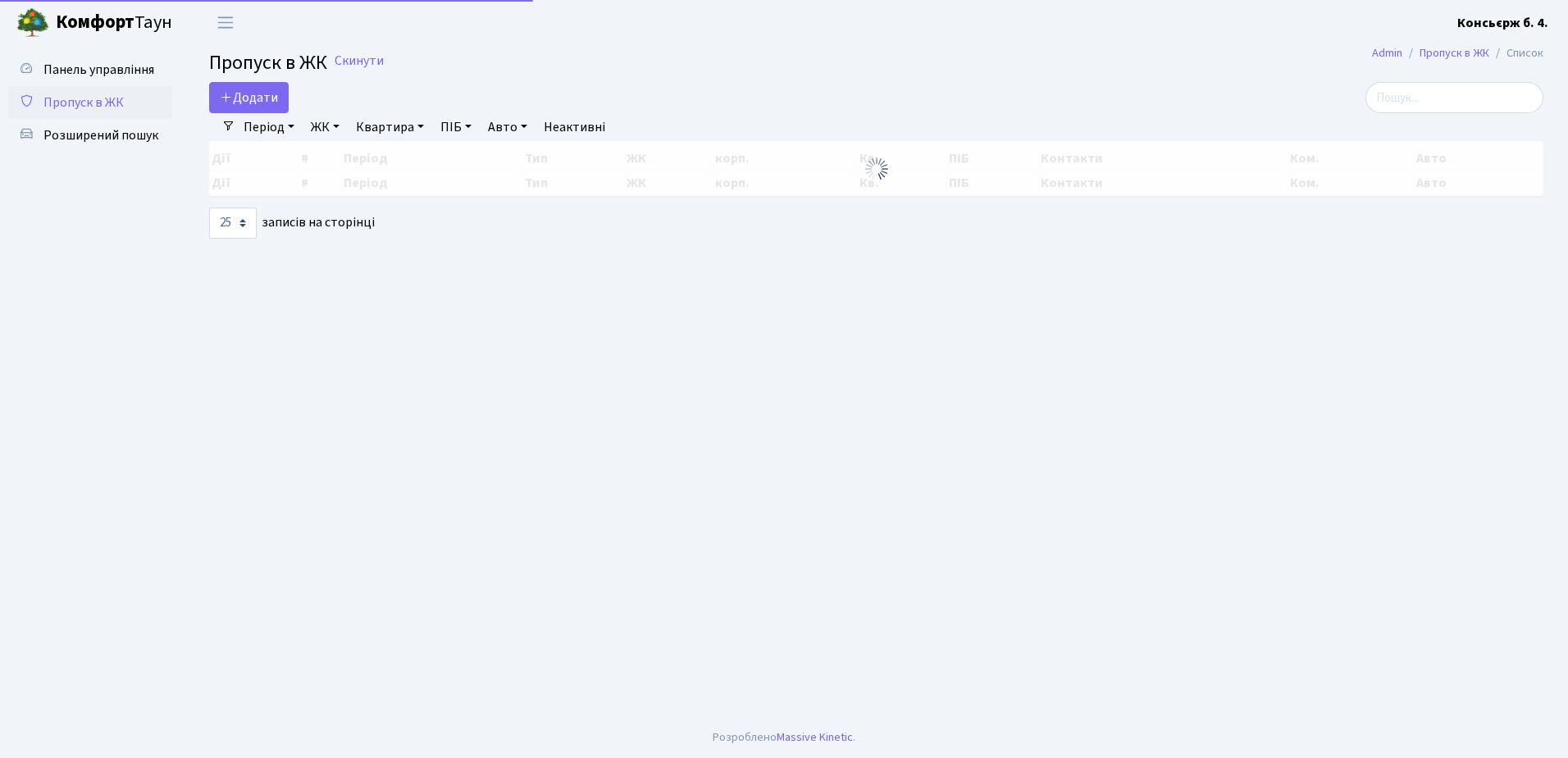
select select "25"
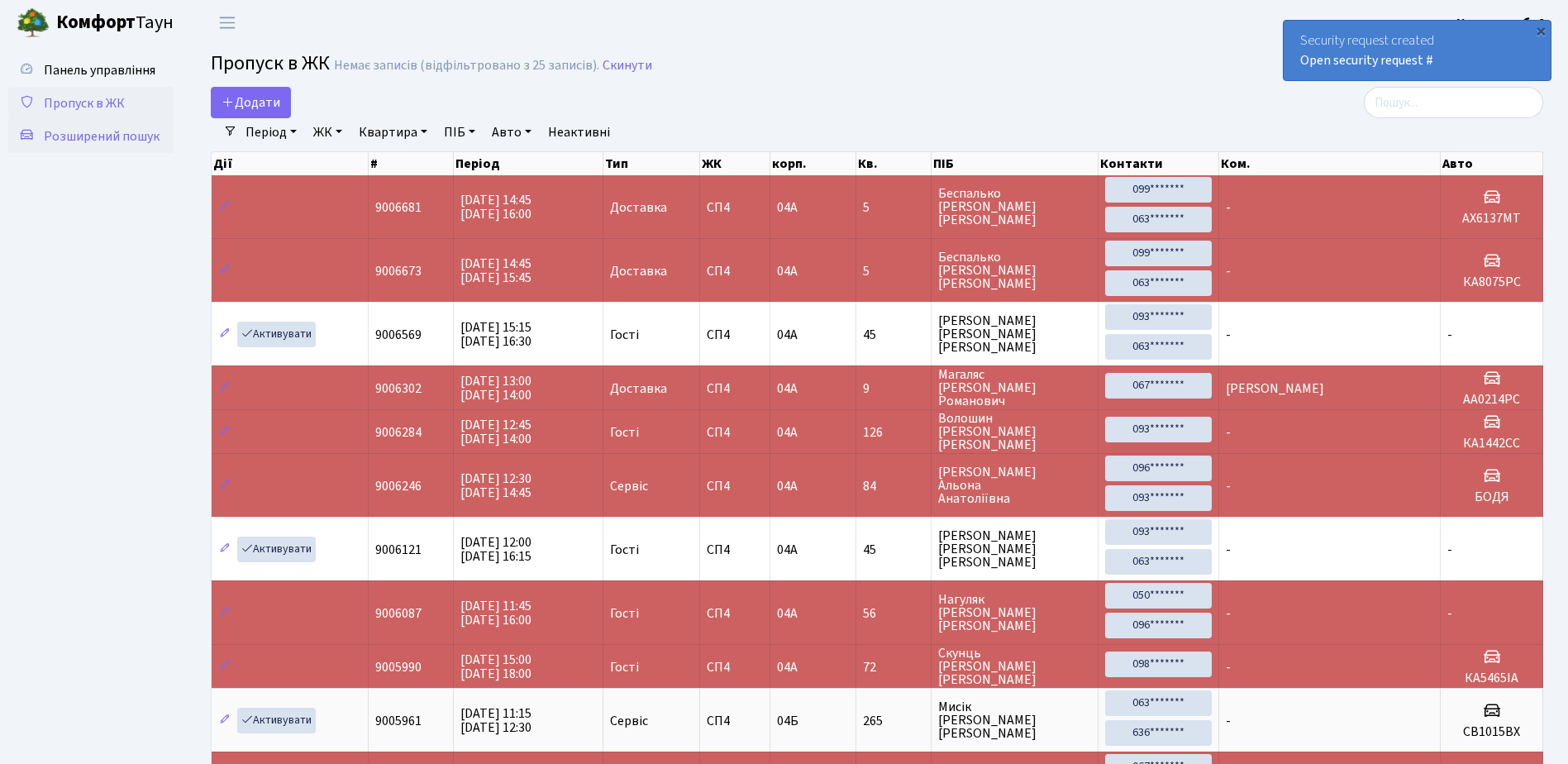
click at [82, 133] on span "Розширений пошук" at bounding box center [102, 136] width 116 height 18
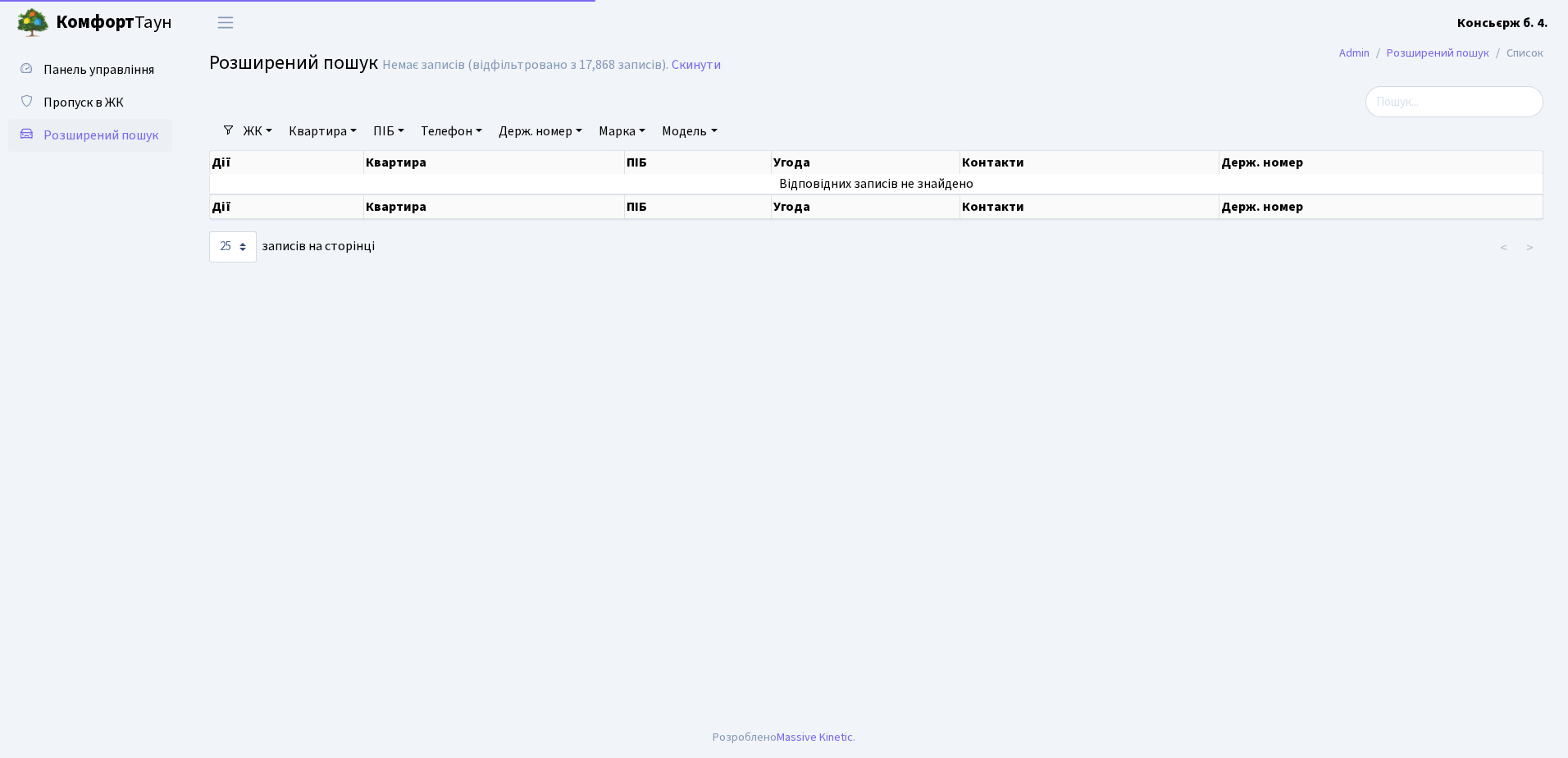
select select "25"
click at [1433, 99] on input "search" at bounding box center [1454, 101] width 177 height 31
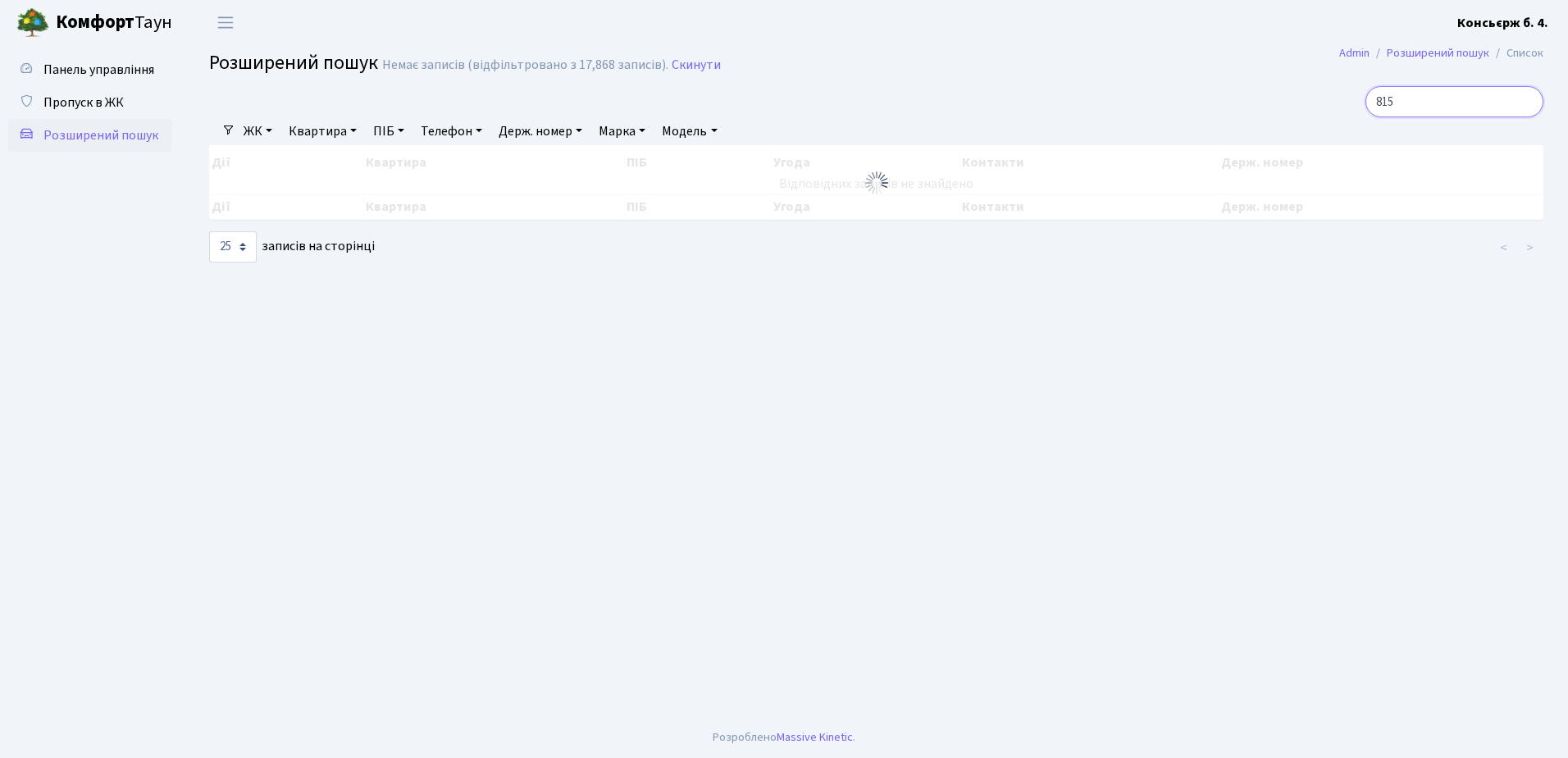
type input "8152"
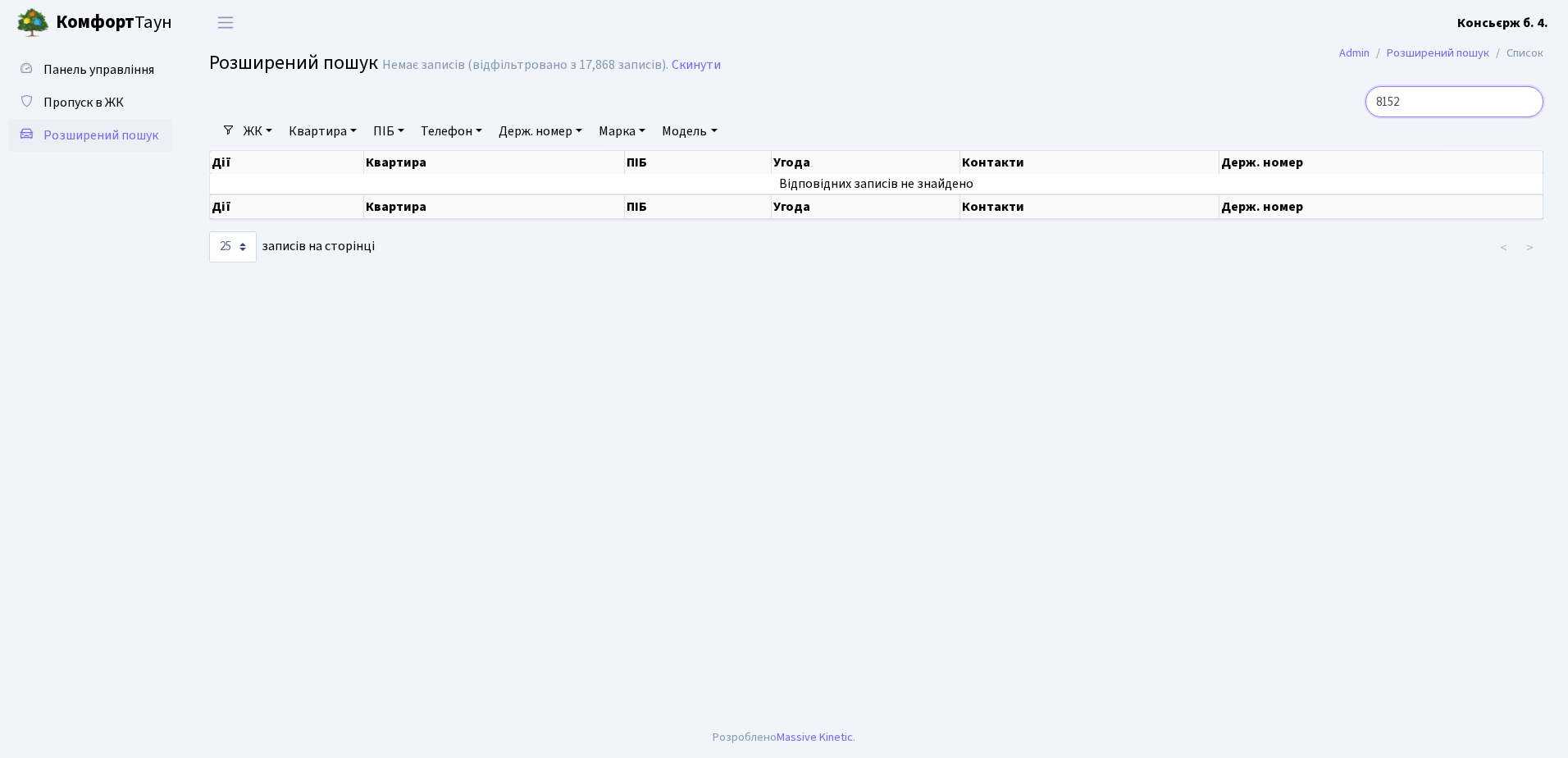
click at [1527, 101] on input "8152" at bounding box center [1454, 101] width 177 height 31
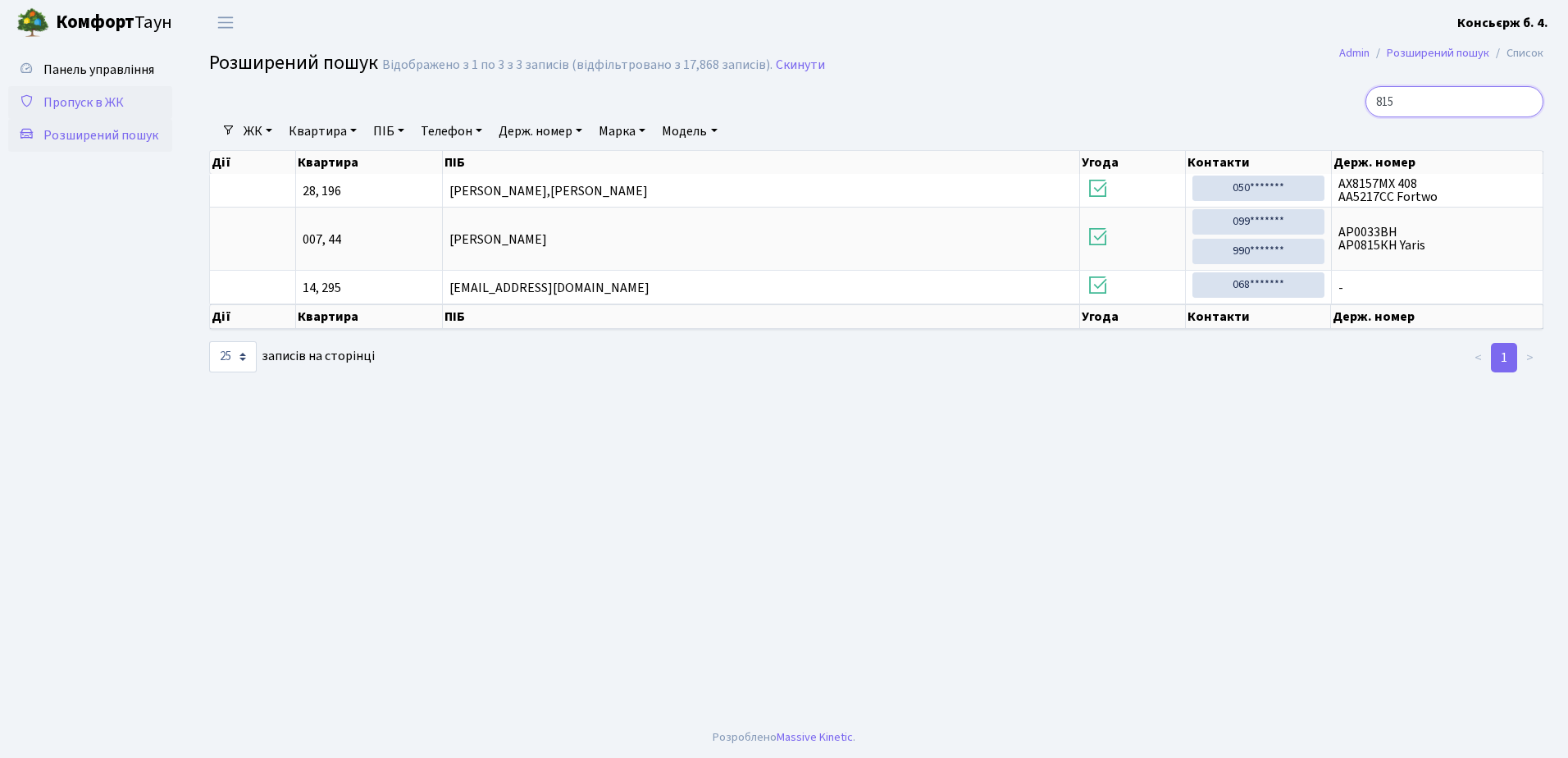
type input "815"
click at [100, 104] on span "Пропуск в ЖК" at bounding box center [83, 102] width 80 height 18
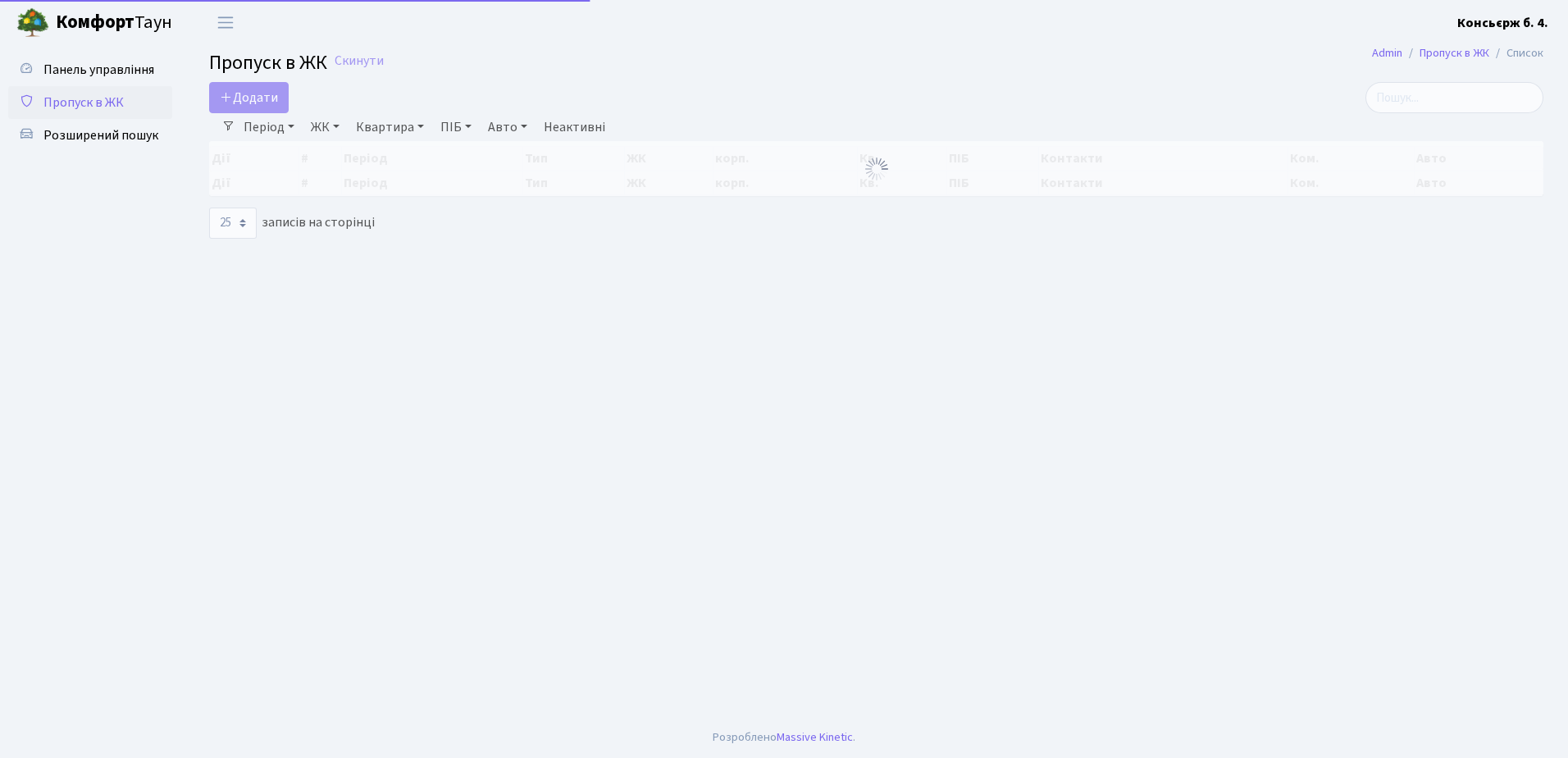
select select "25"
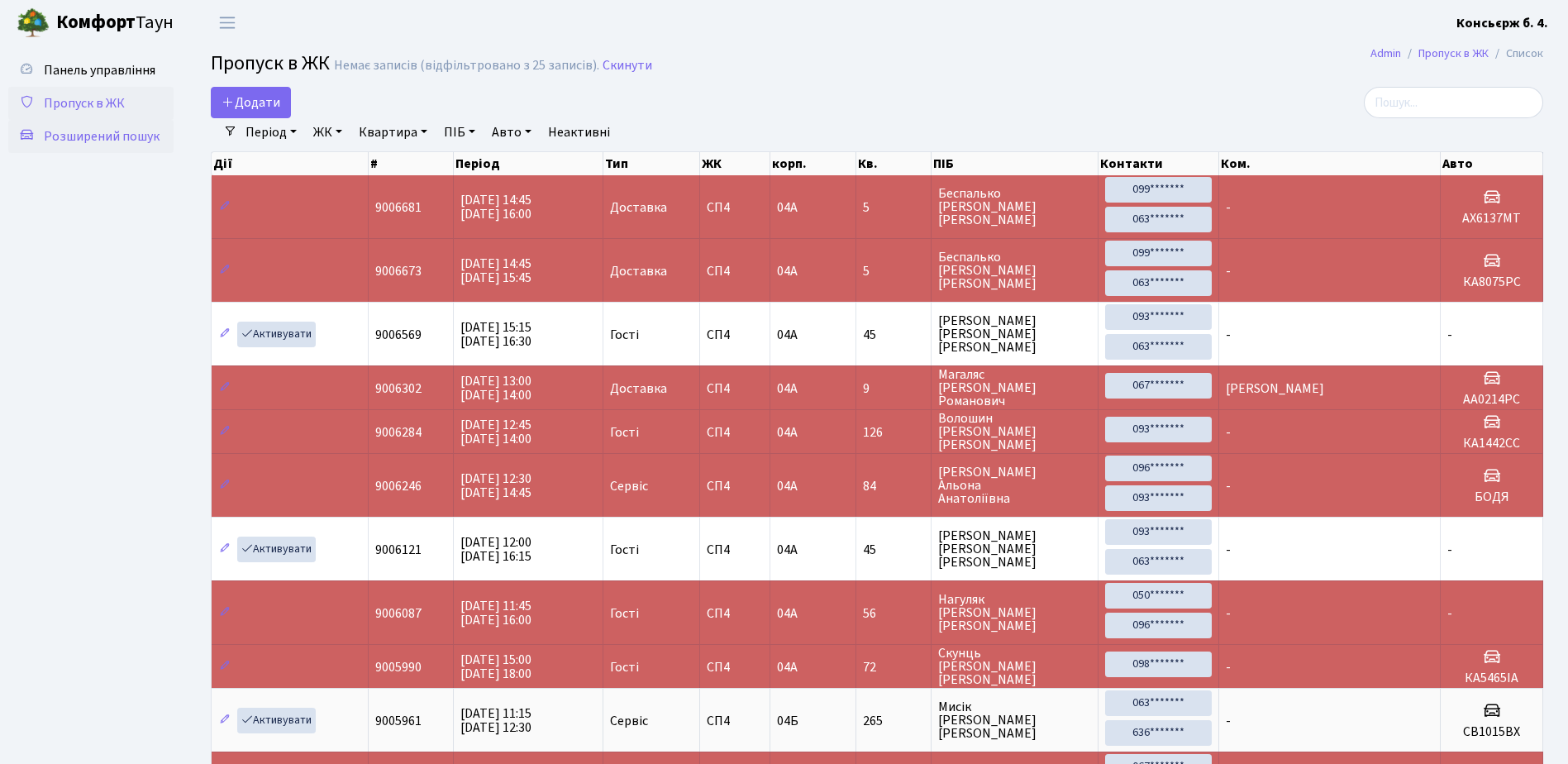
click at [93, 134] on span "Розширений пошук" at bounding box center [102, 136] width 116 height 18
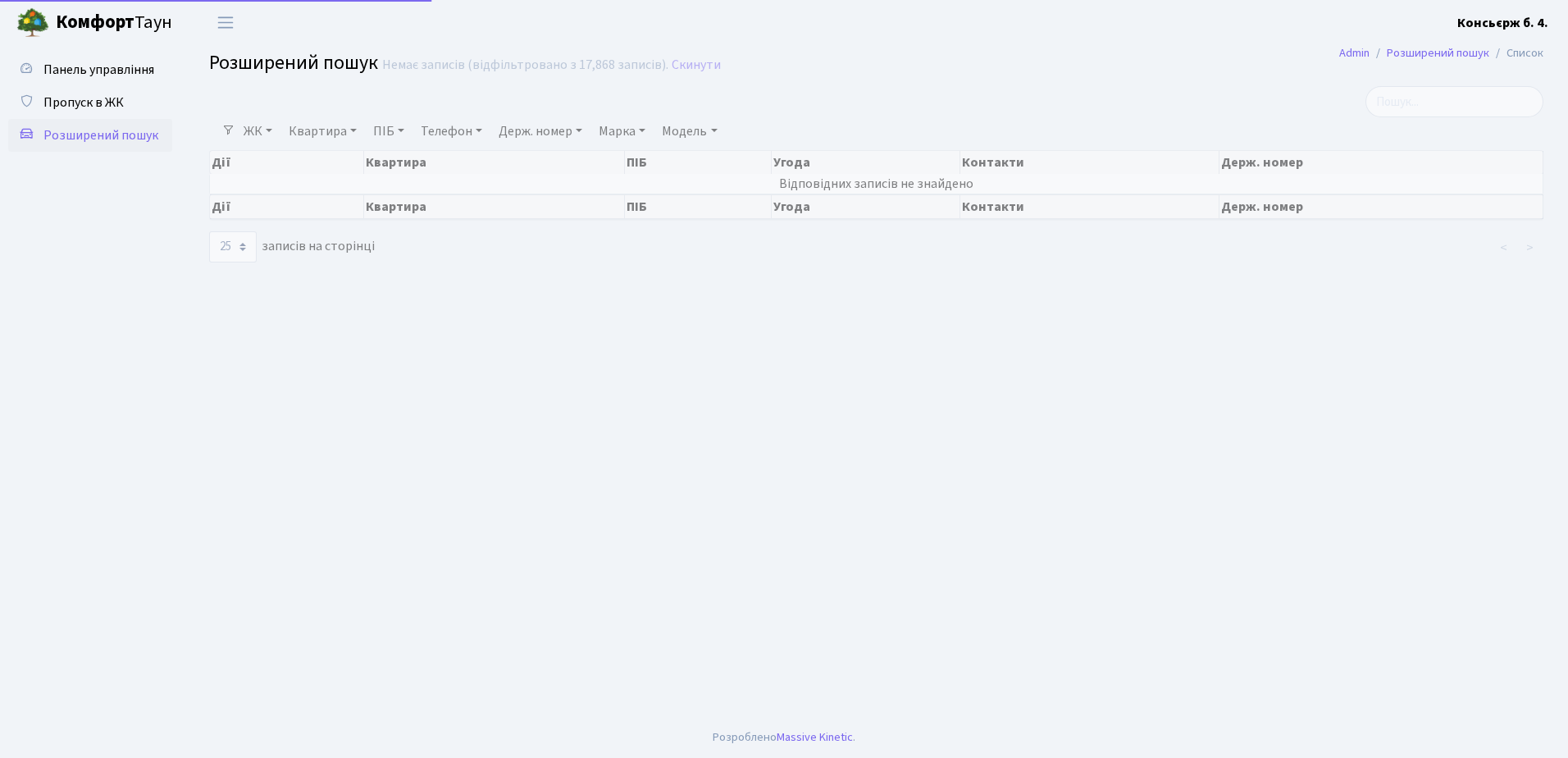
select select "25"
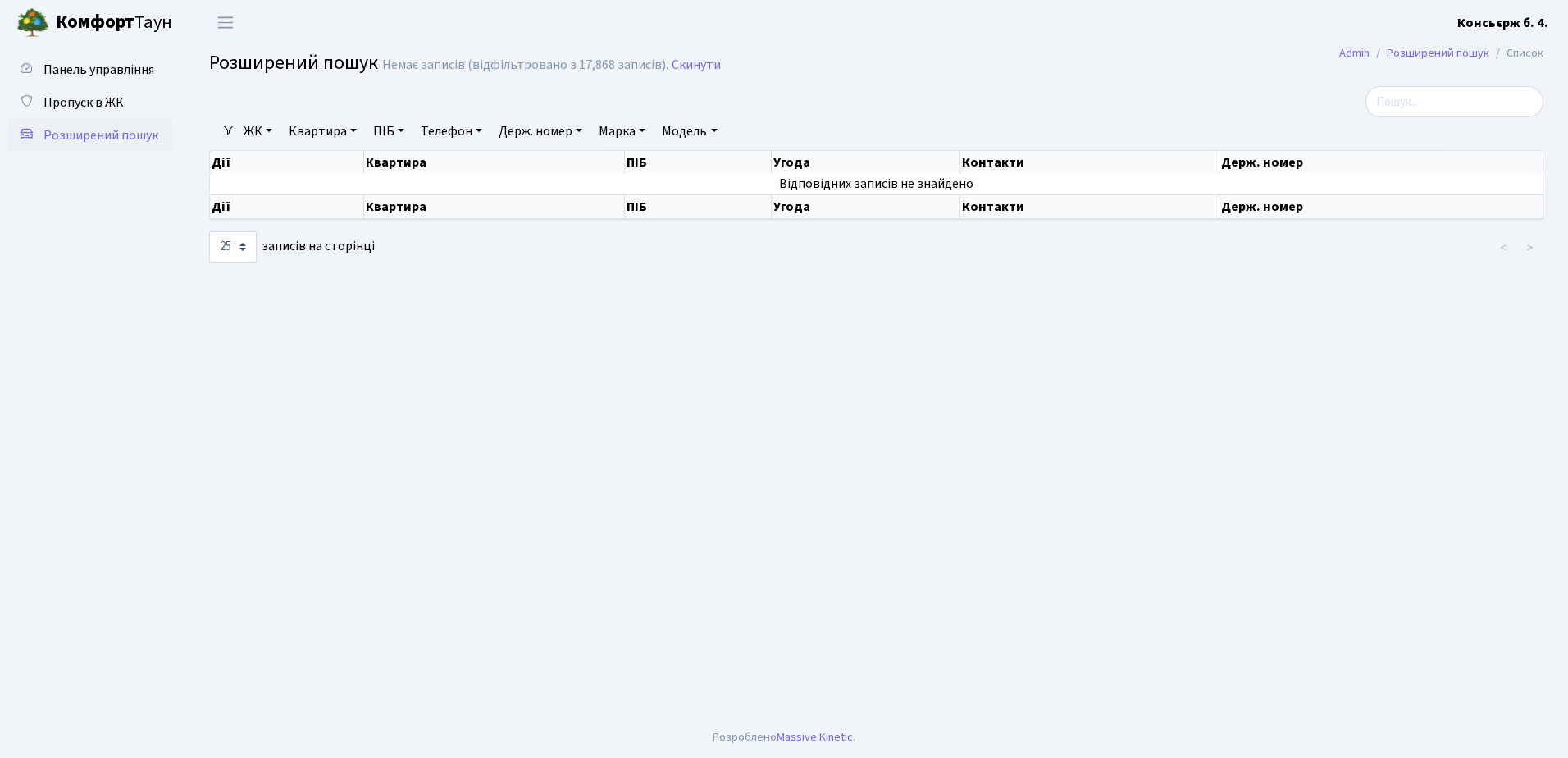
click at [698, 128] on link "Модель" at bounding box center [689, 131] width 68 height 28
click at [624, 128] on link "Марка" at bounding box center [621, 131] width 59 height 28
type input "ТЕСЛА"
click at [1257, 162] on div "Дії Квартира ПІБ Угода Контакти Держ. номер Дії Квартира ПІБ Угода Контакти Дер…" at bounding box center [875, 185] width 1358 height 79
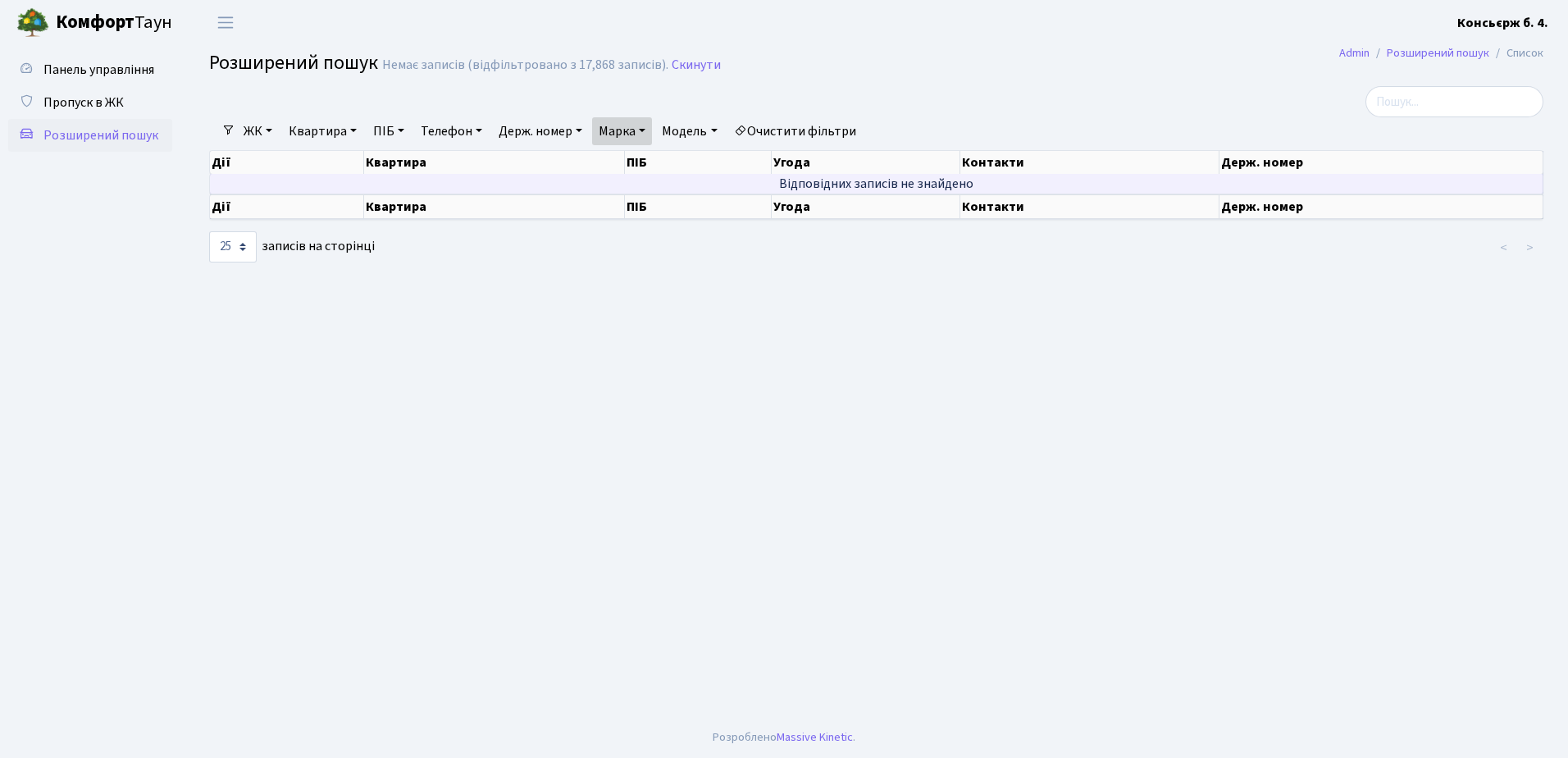
click at [1265, 177] on td "Відповідних записів не знайдено" at bounding box center [876, 183] width 1333 height 20
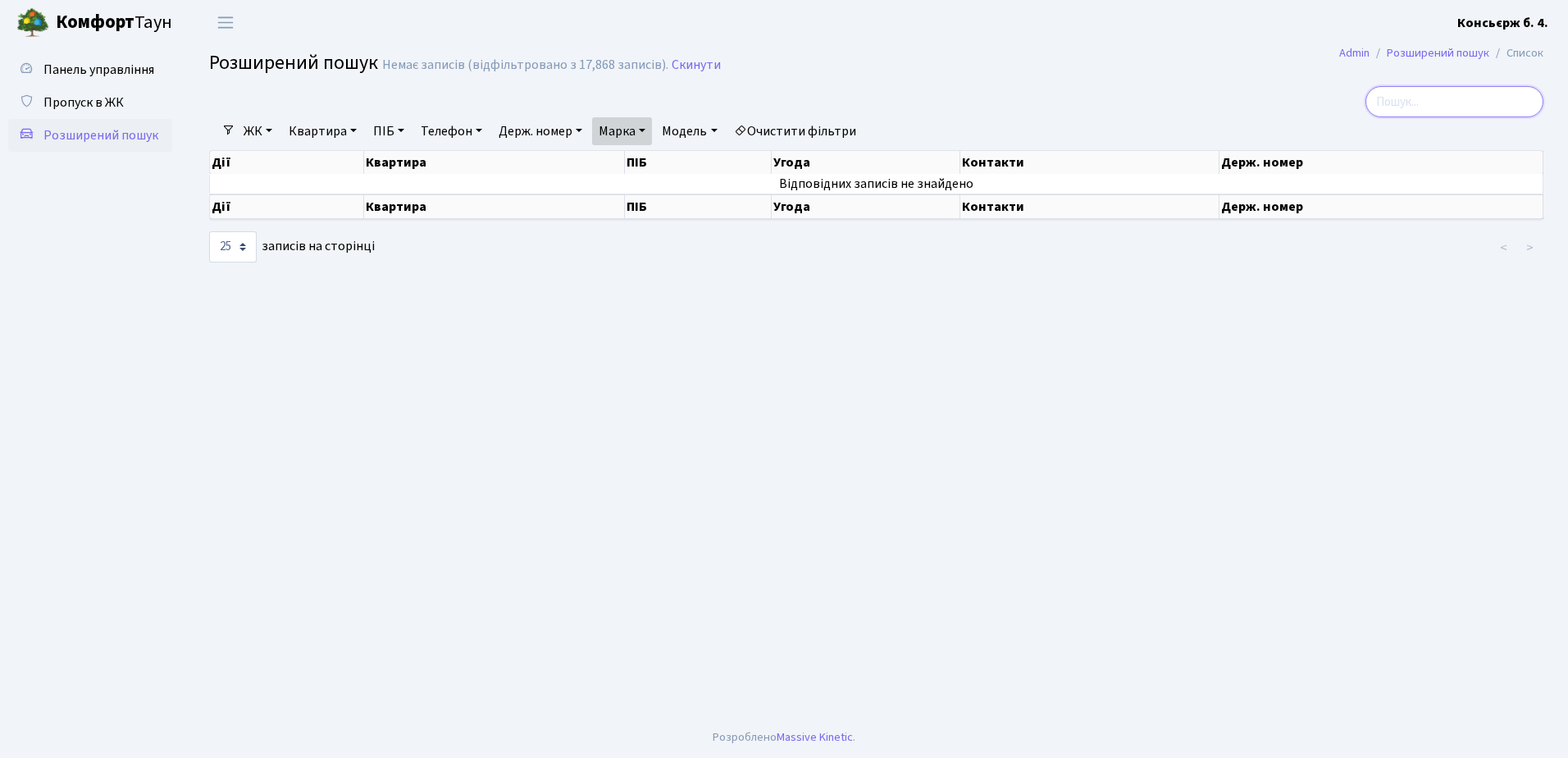
click at [1414, 103] on input "search" at bounding box center [1454, 101] width 177 height 31
type input "8152"
click at [798, 128] on link "Очистити фільтри" at bounding box center [794, 131] width 135 height 28
click at [86, 100] on span "Пропуск в ЖК" at bounding box center [83, 102] width 80 height 18
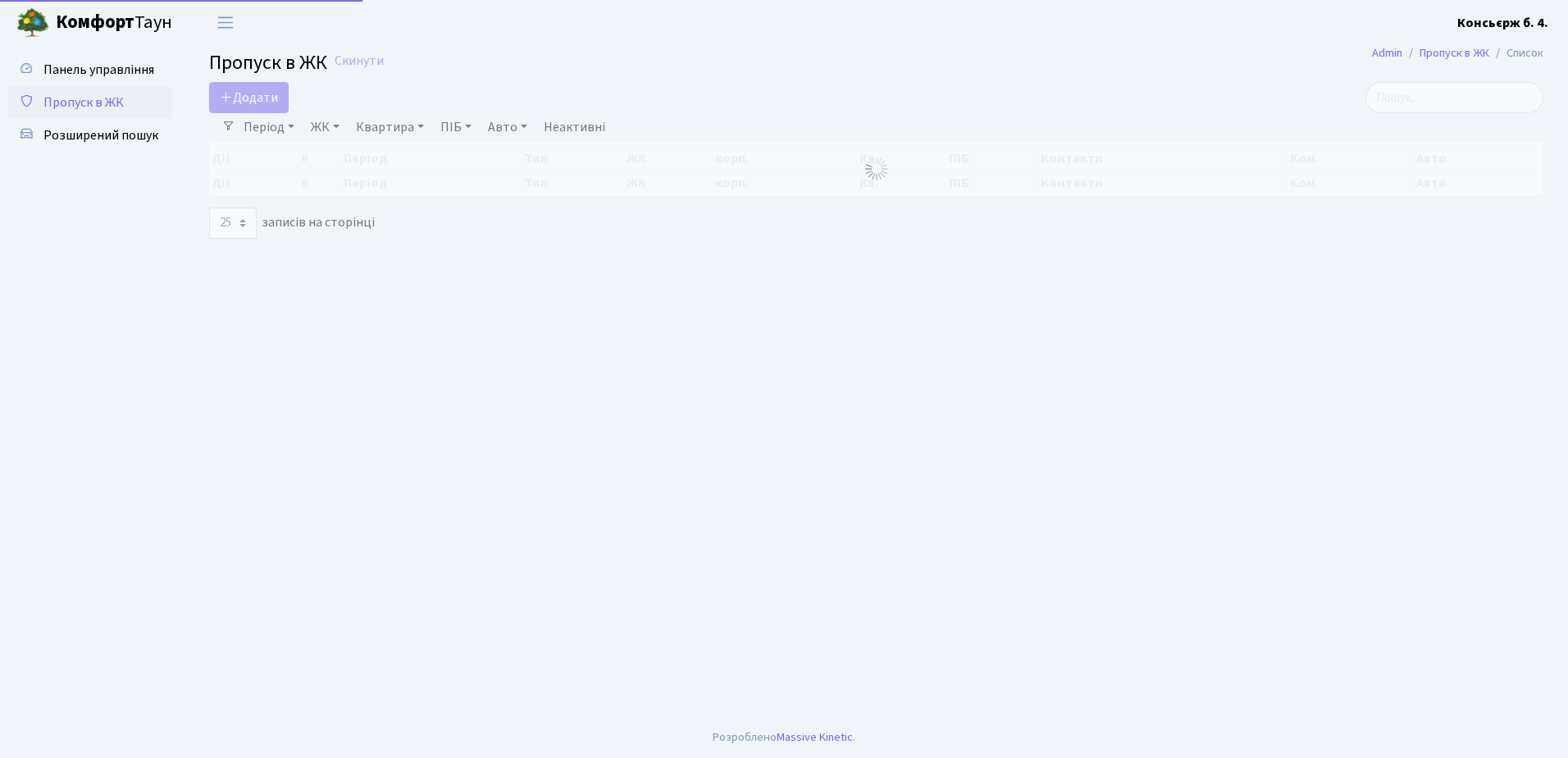
select select "25"
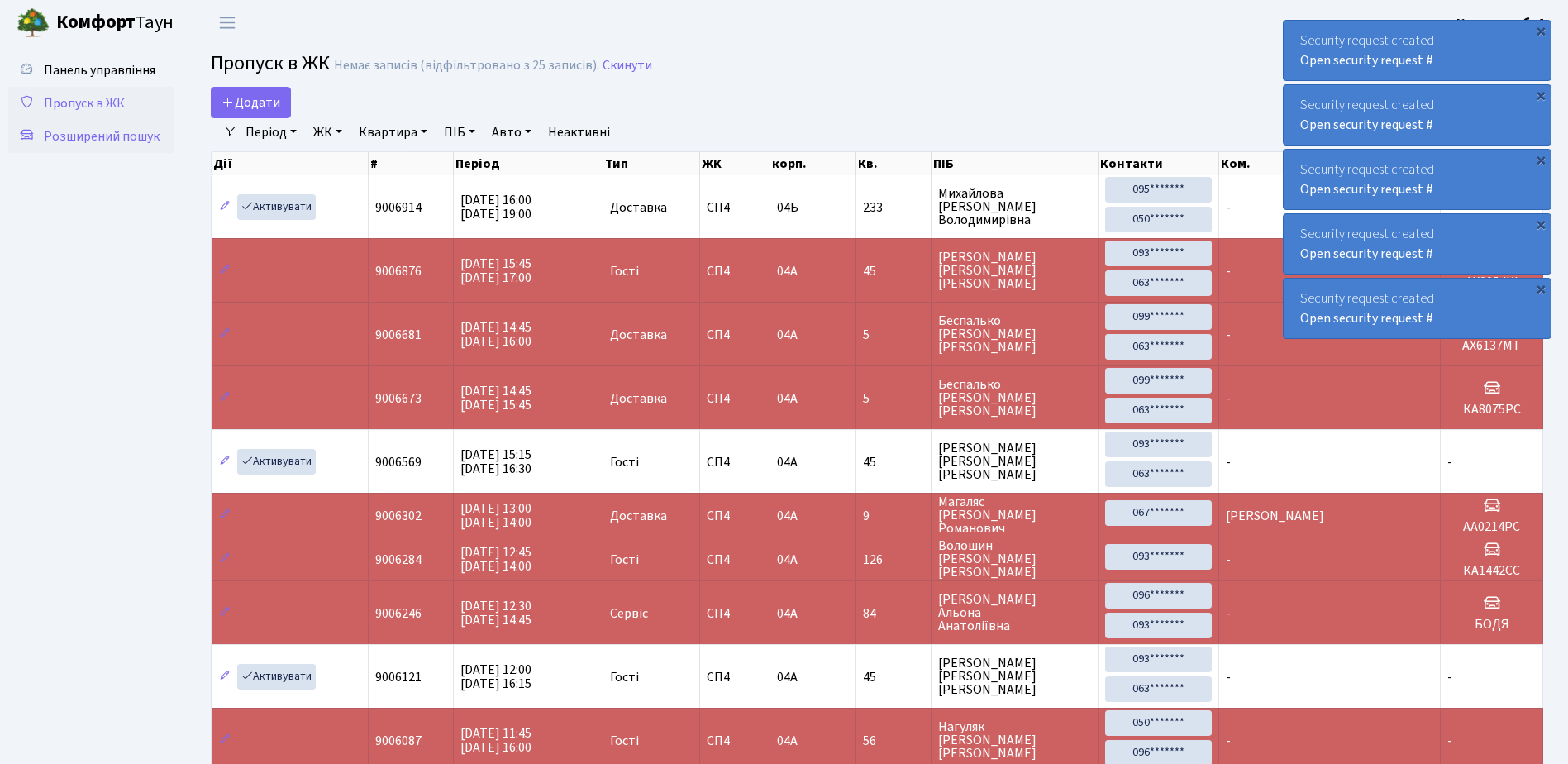
click at [117, 135] on span "Розширений пошук" at bounding box center [102, 136] width 116 height 18
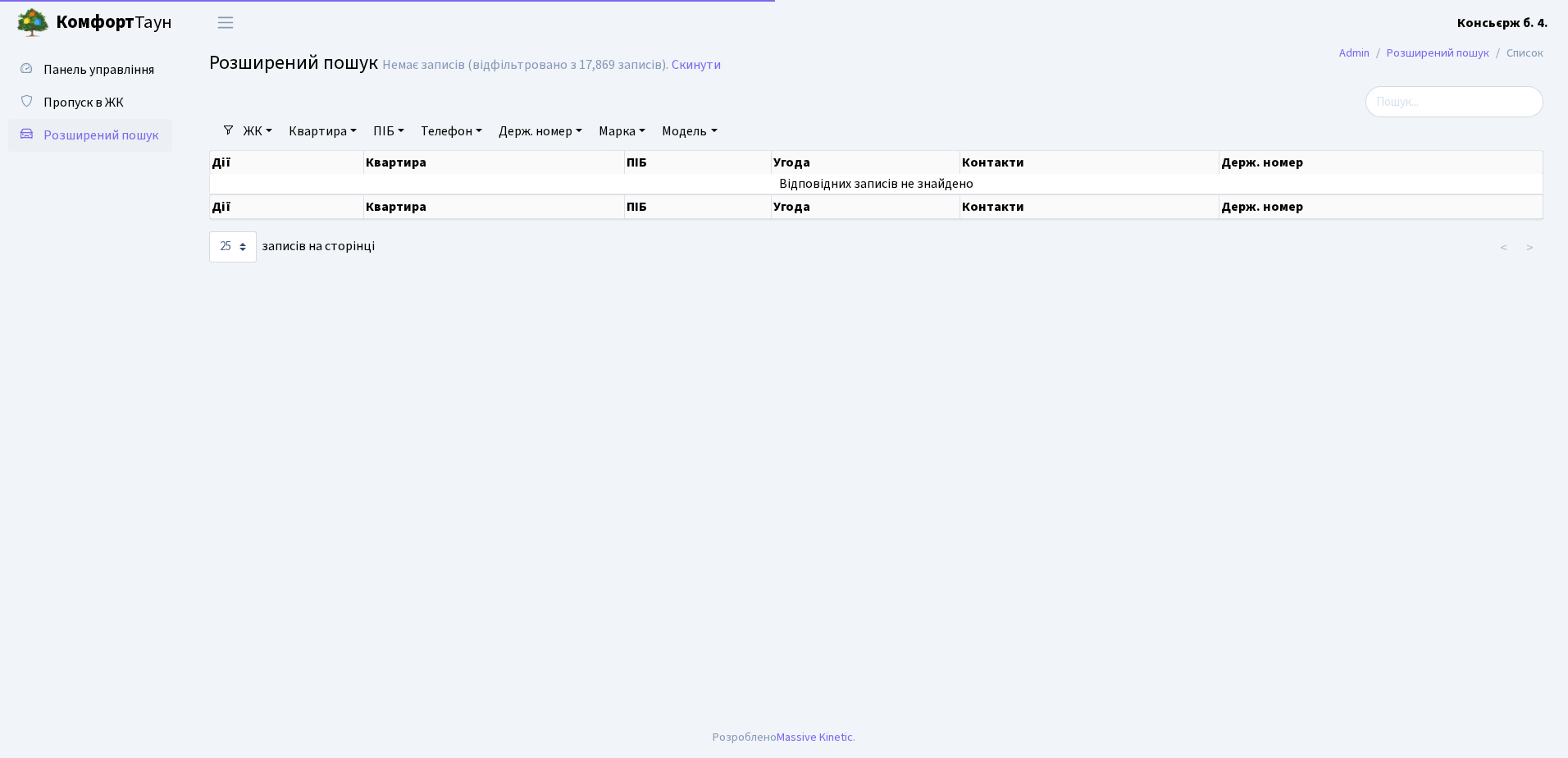
select select "25"
click at [105, 95] on span "Пропуск в ЖК" at bounding box center [83, 102] width 80 height 18
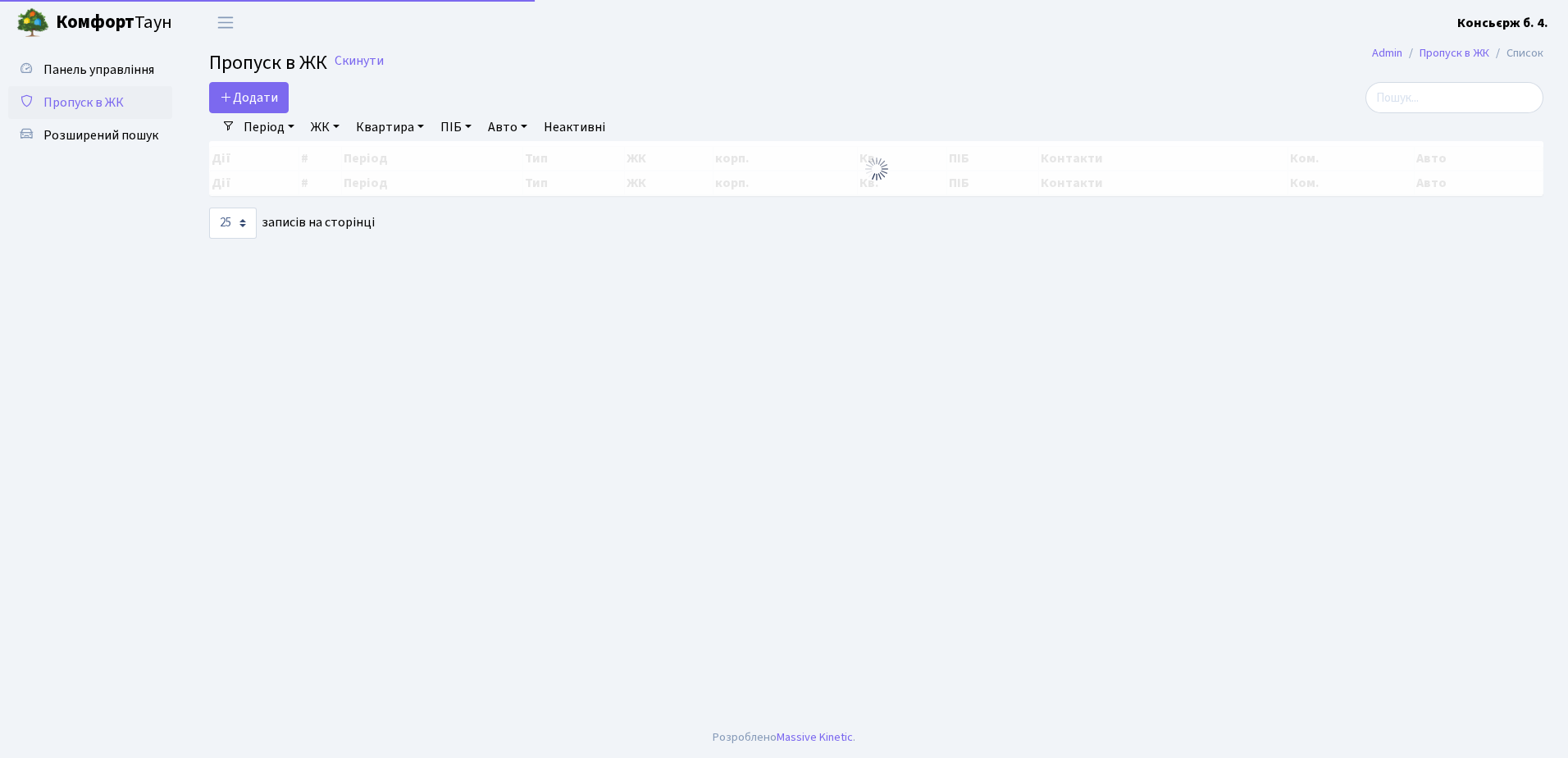
select select "25"
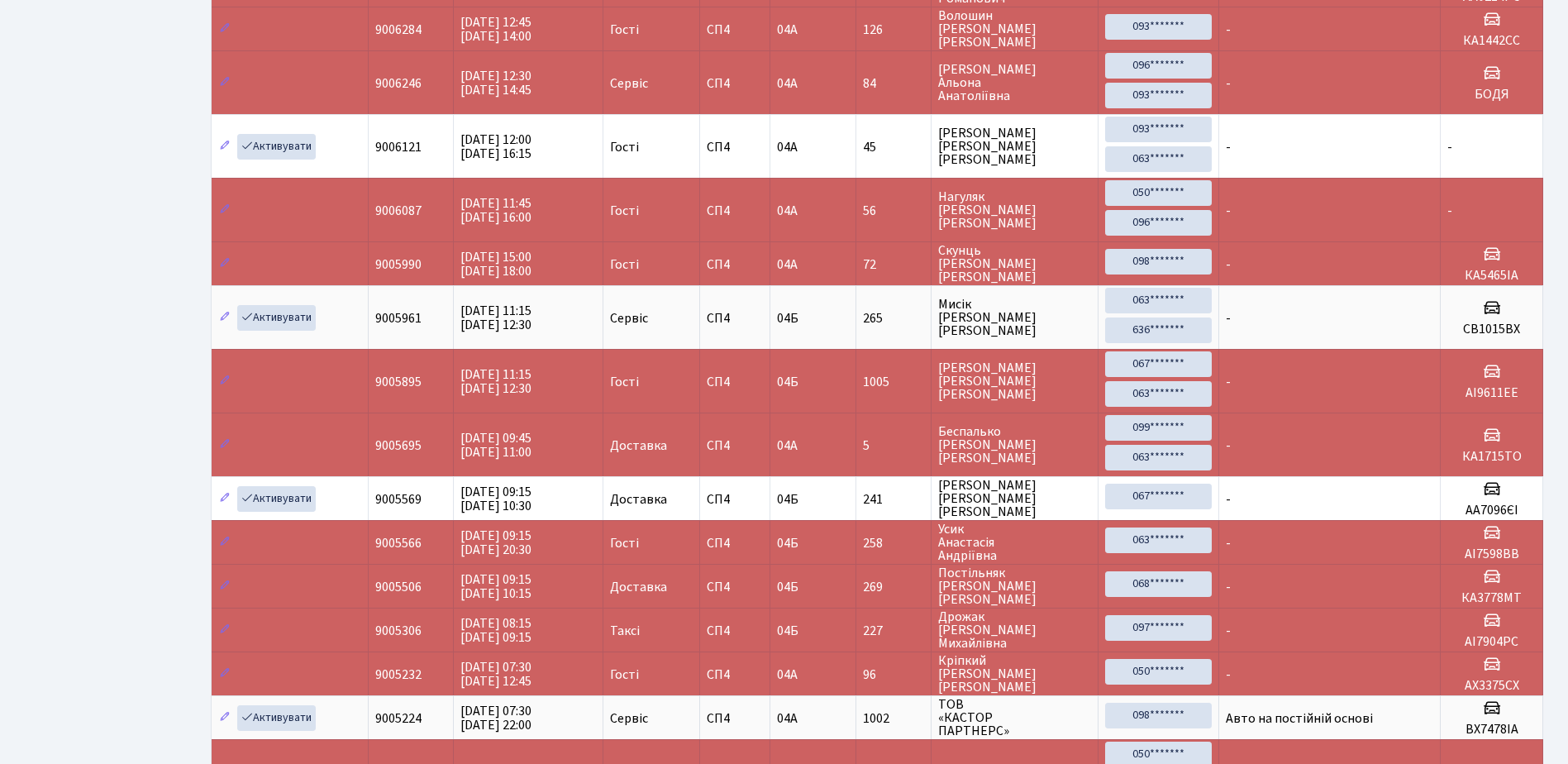
scroll to position [754, 0]
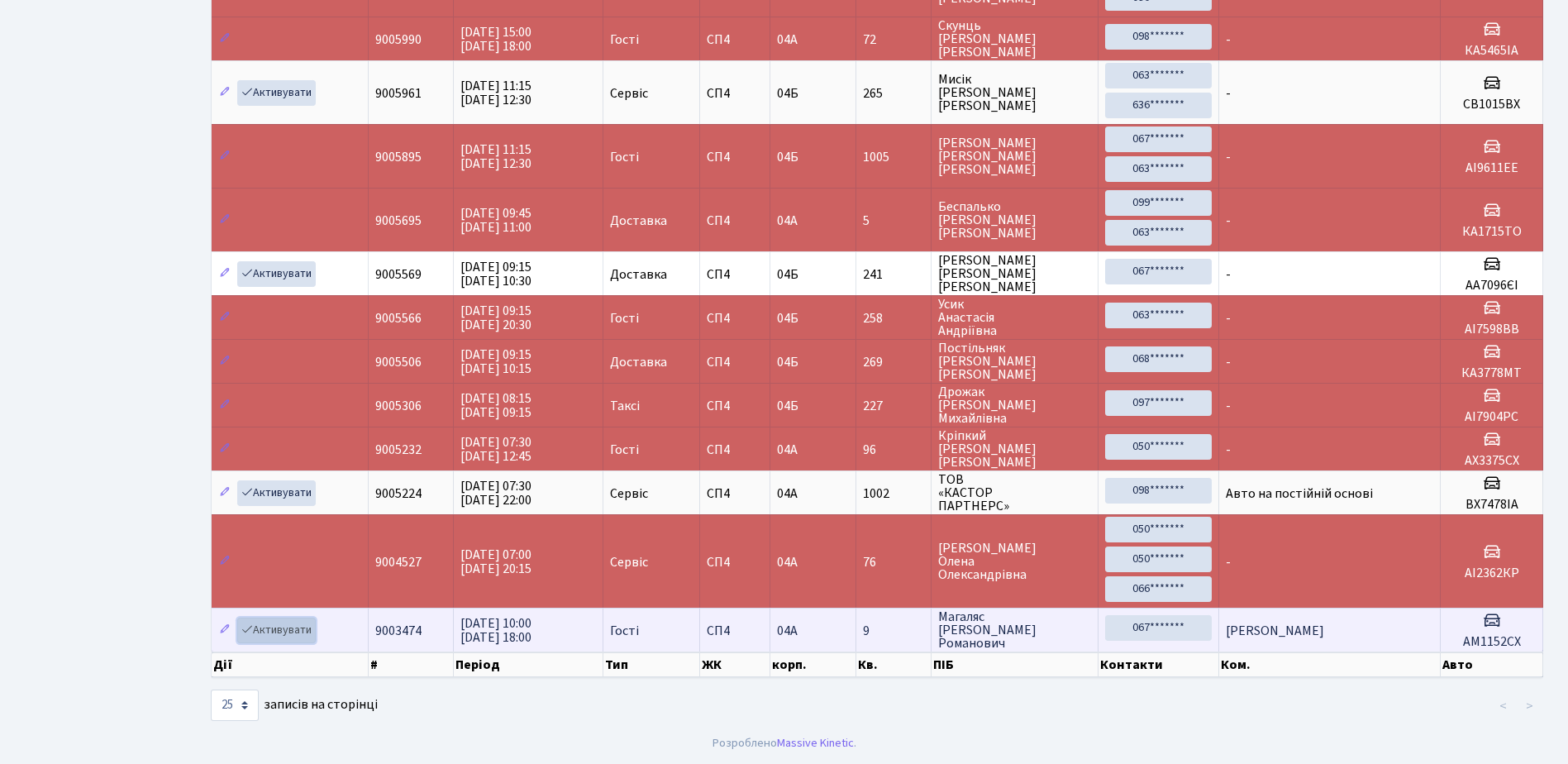
click at [280, 627] on link "Активувати" at bounding box center [276, 630] width 79 height 26
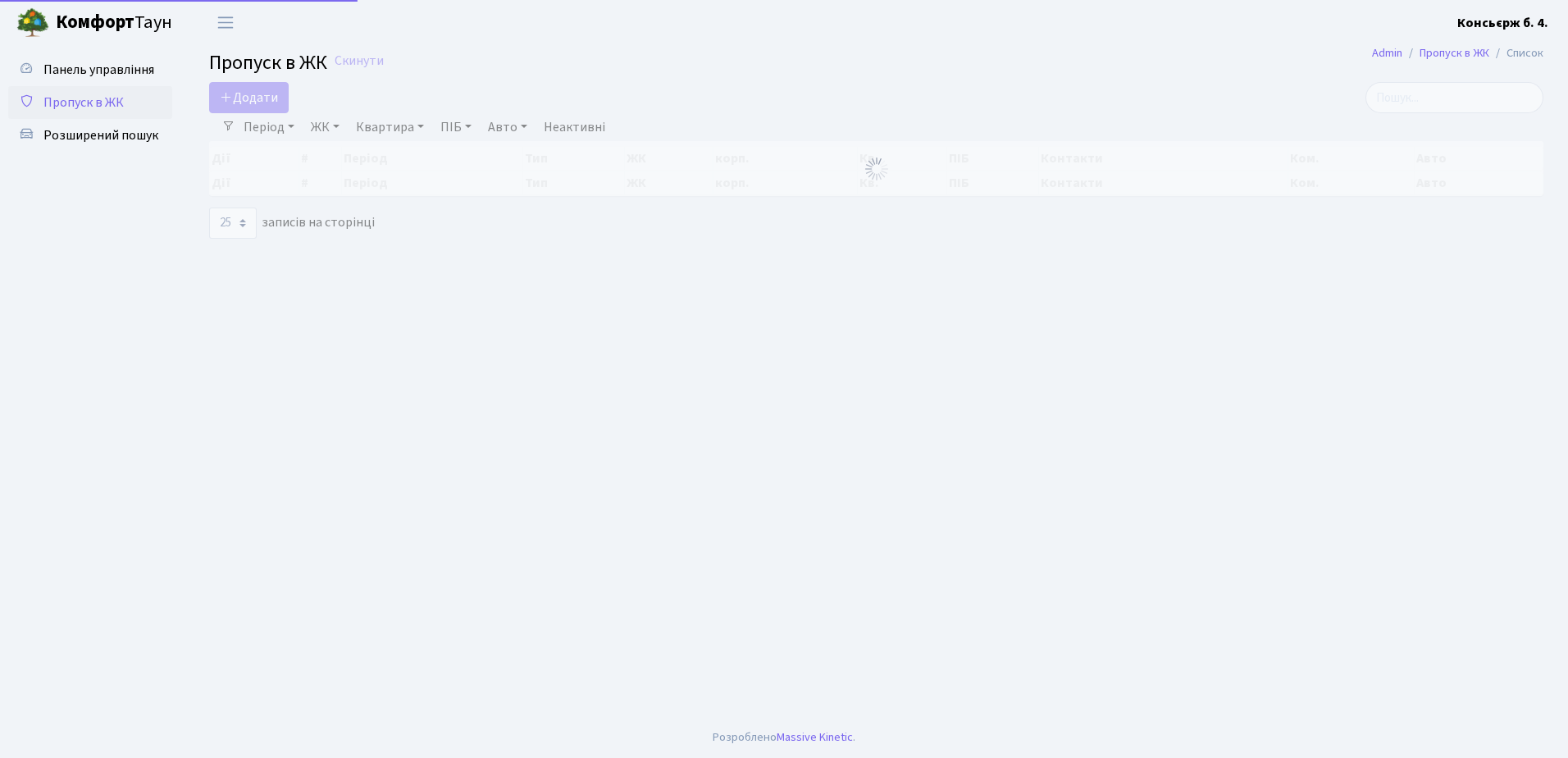
select select "25"
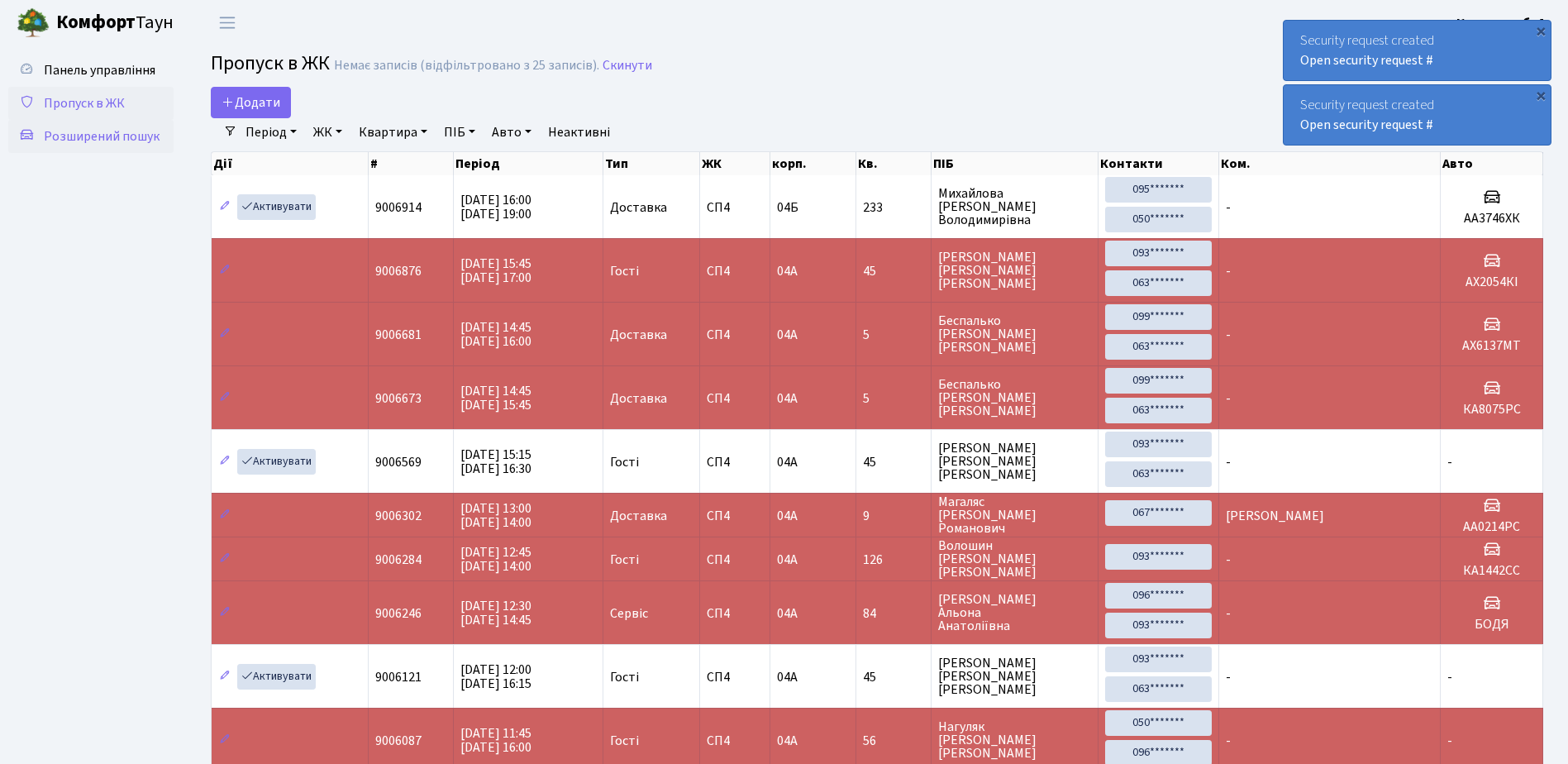
click at [104, 132] on span "Розширений пошук" at bounding box center [102, 136] width 116 height 18
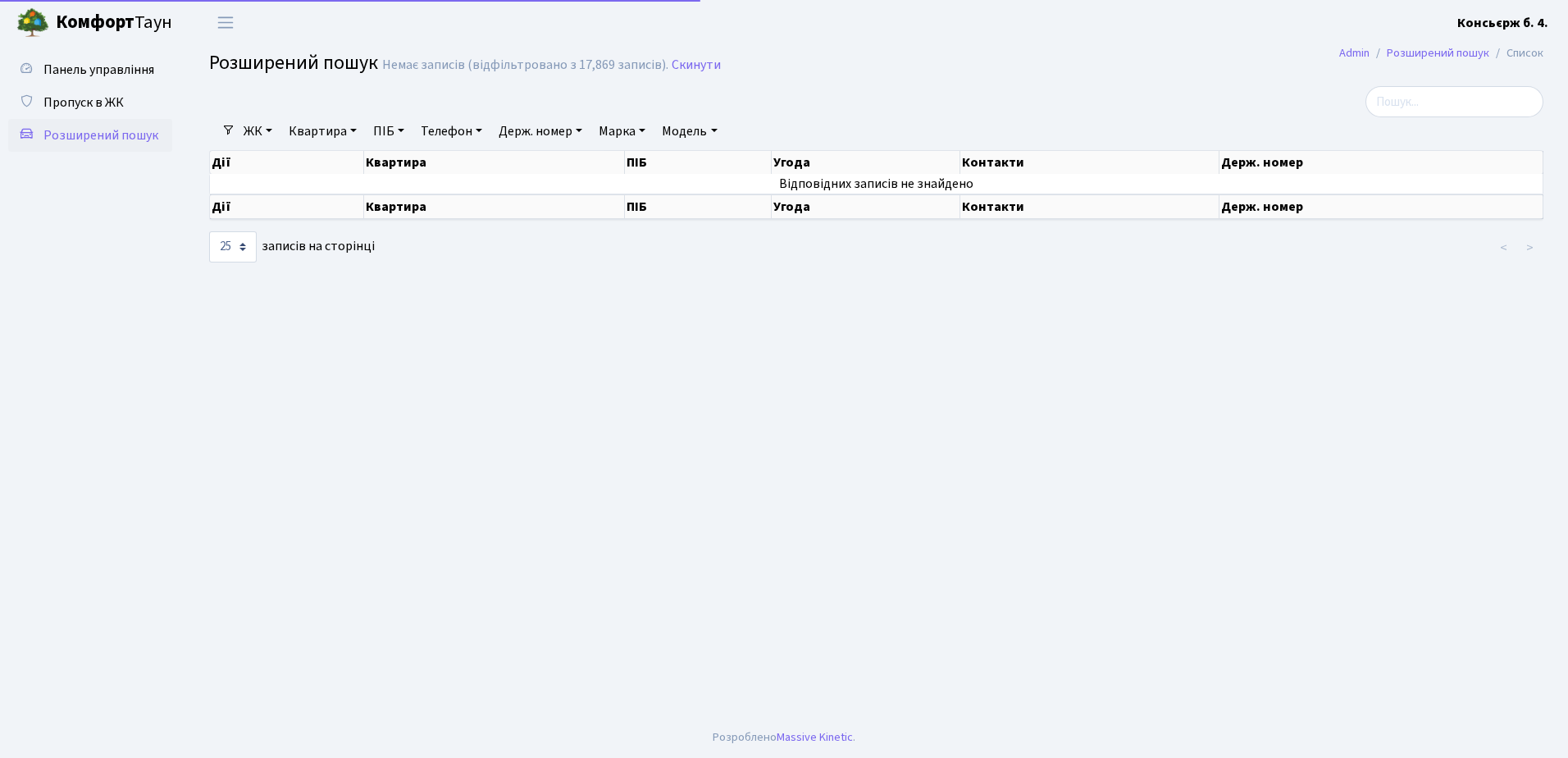
select select "25"
click at [1442, 105] on input "search" at bounding box center [1454, 101] width 177 height 31
click at [84, 101] on span "Пропуск в ЖК" at bounding box center [83, 102] width 80 height 18
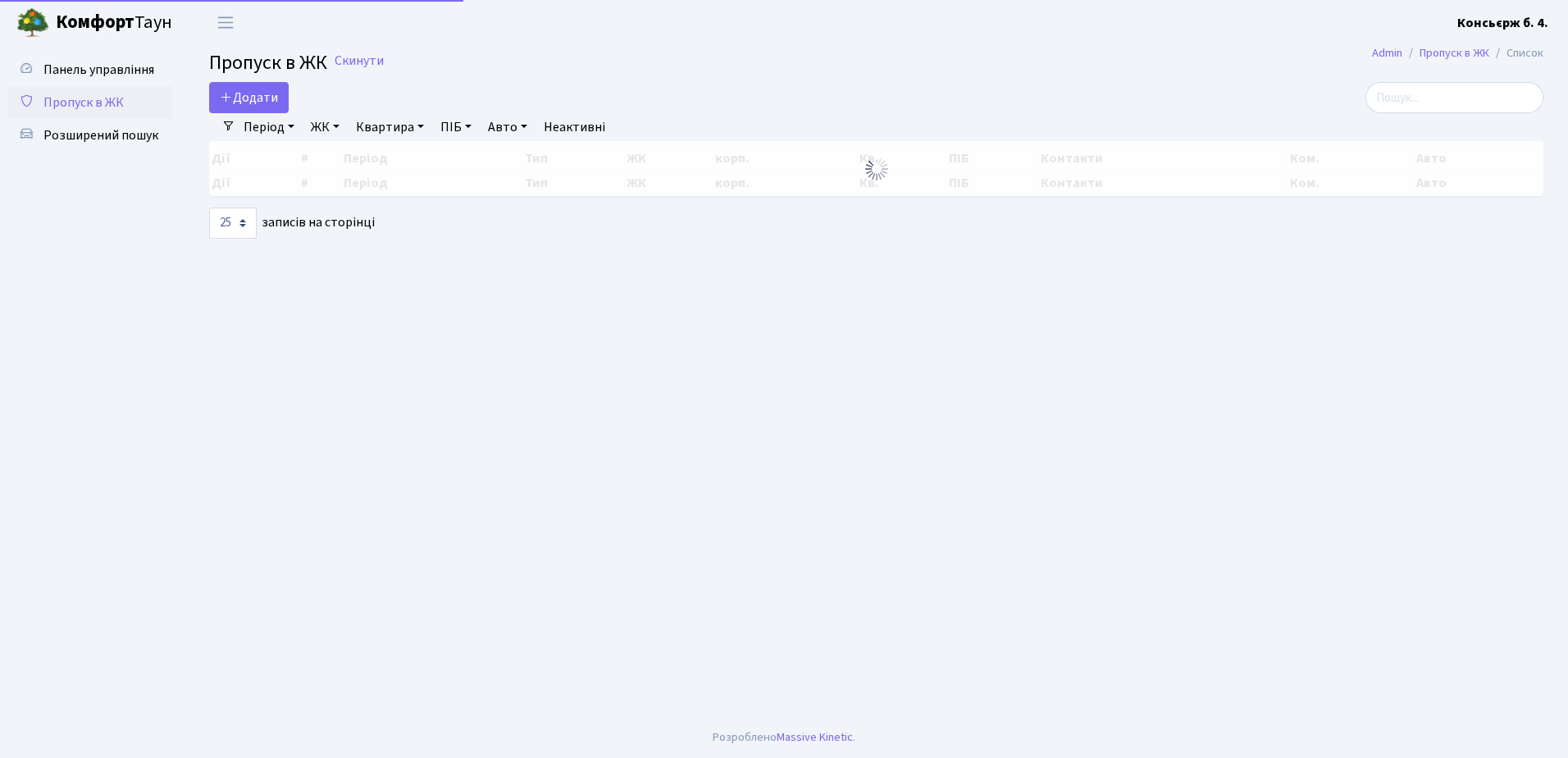
select select "25"
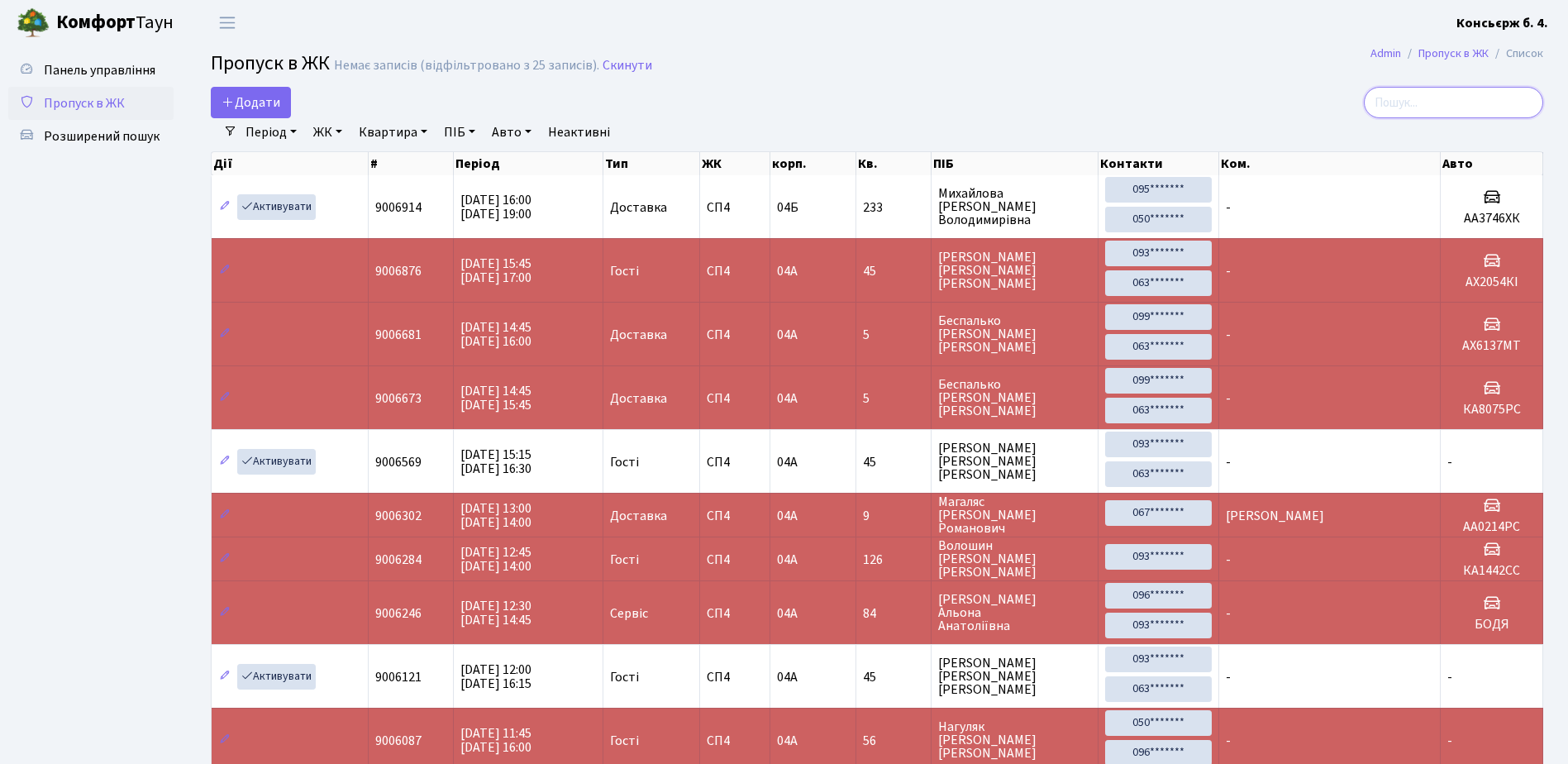
click at [1426, 104] on input "search" at bounding box center [1453, 102] width 179 height 31
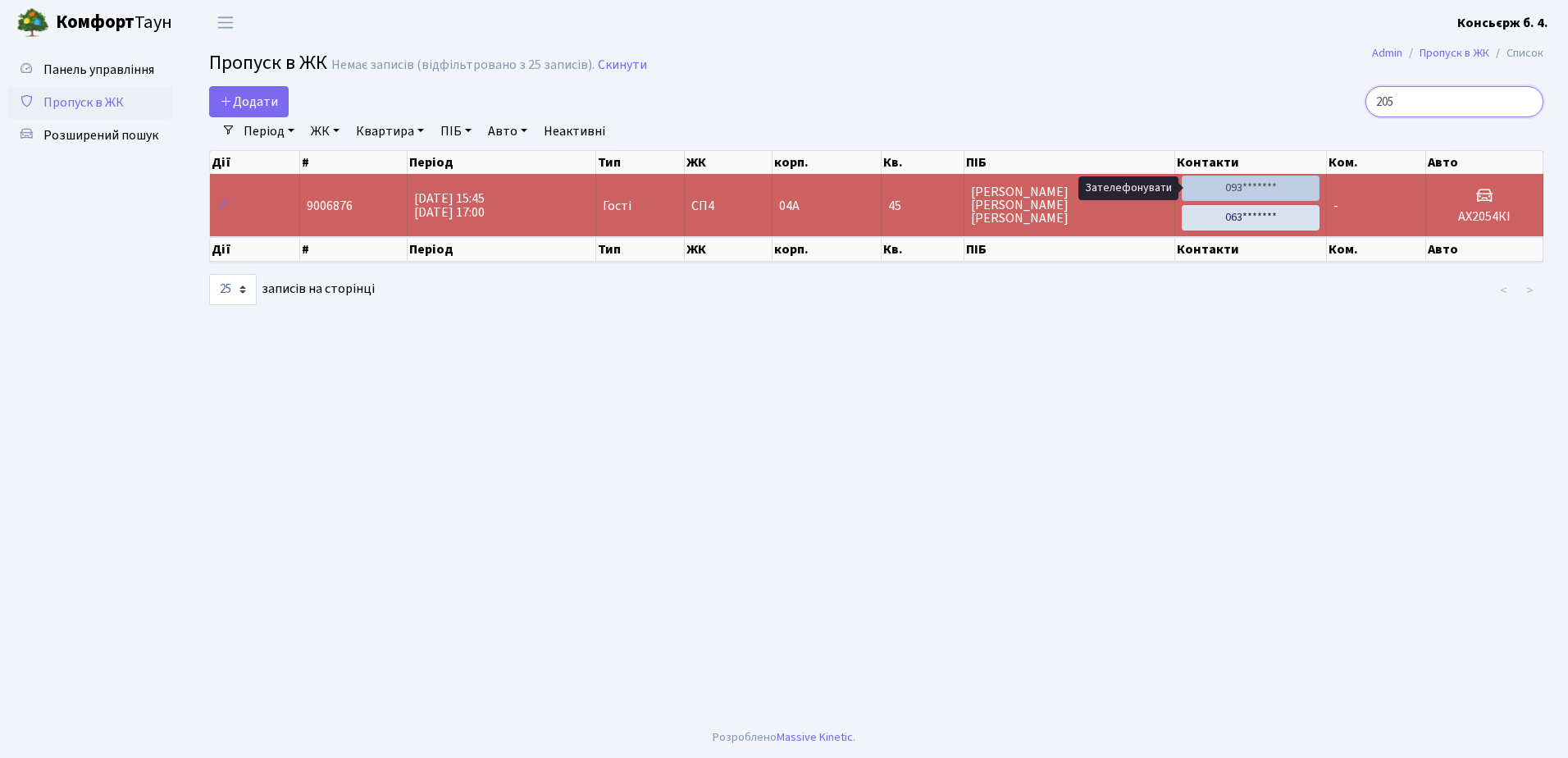
type input "205"
click at [1223, 183] on link "093*******" at bounding box center [1251, 188] width 138 height 25
click at [1528, 105] on input "205" at bounding box center [1454, 101] width 177 height 31
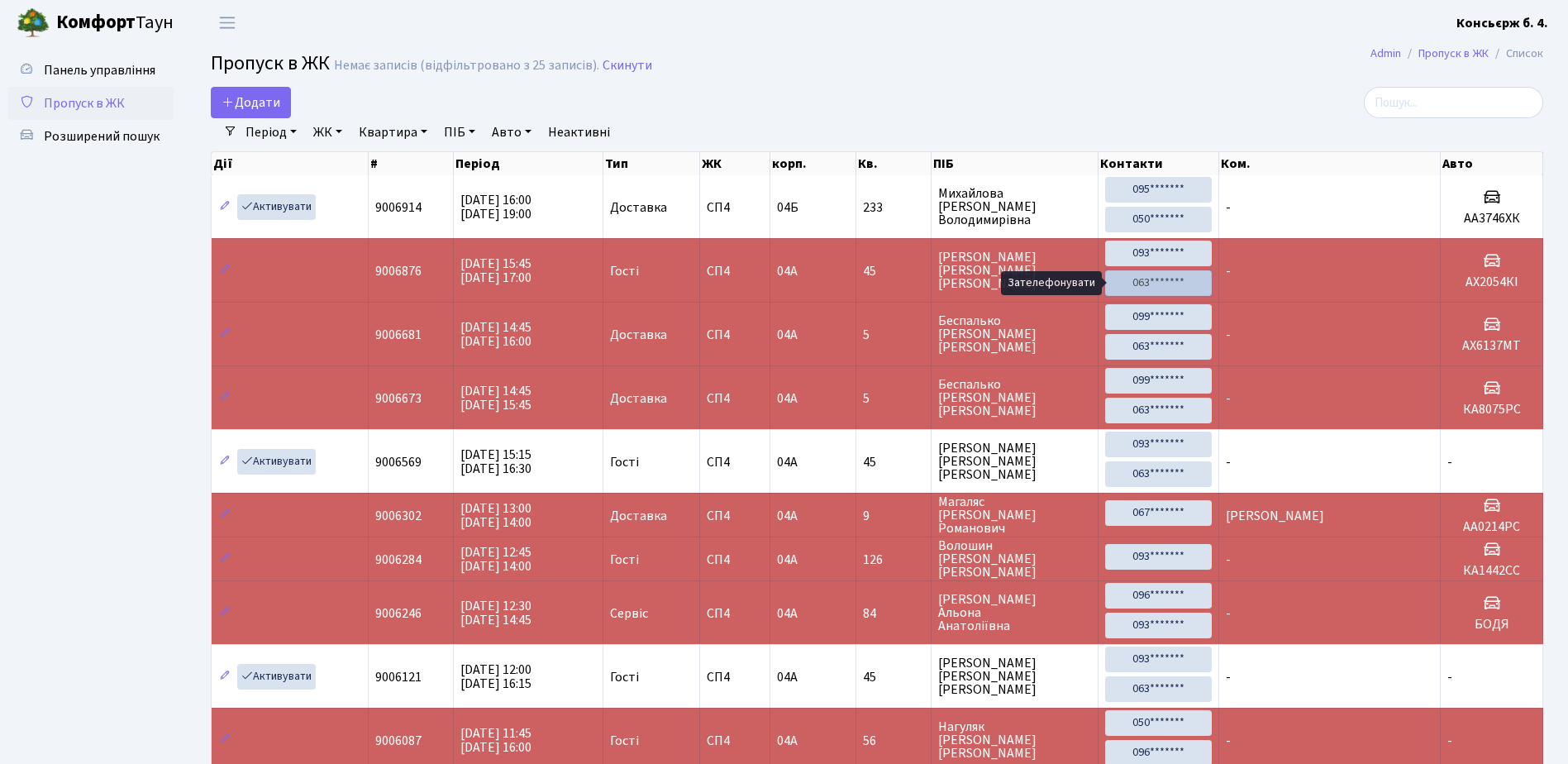
click at [1148, 283] on link "063*******" at bounding box center [1158, 283] width 107 height 26
click at [110, 135] on span "Розширений пошук" at bounding box center [102, 136] width 116 height 18
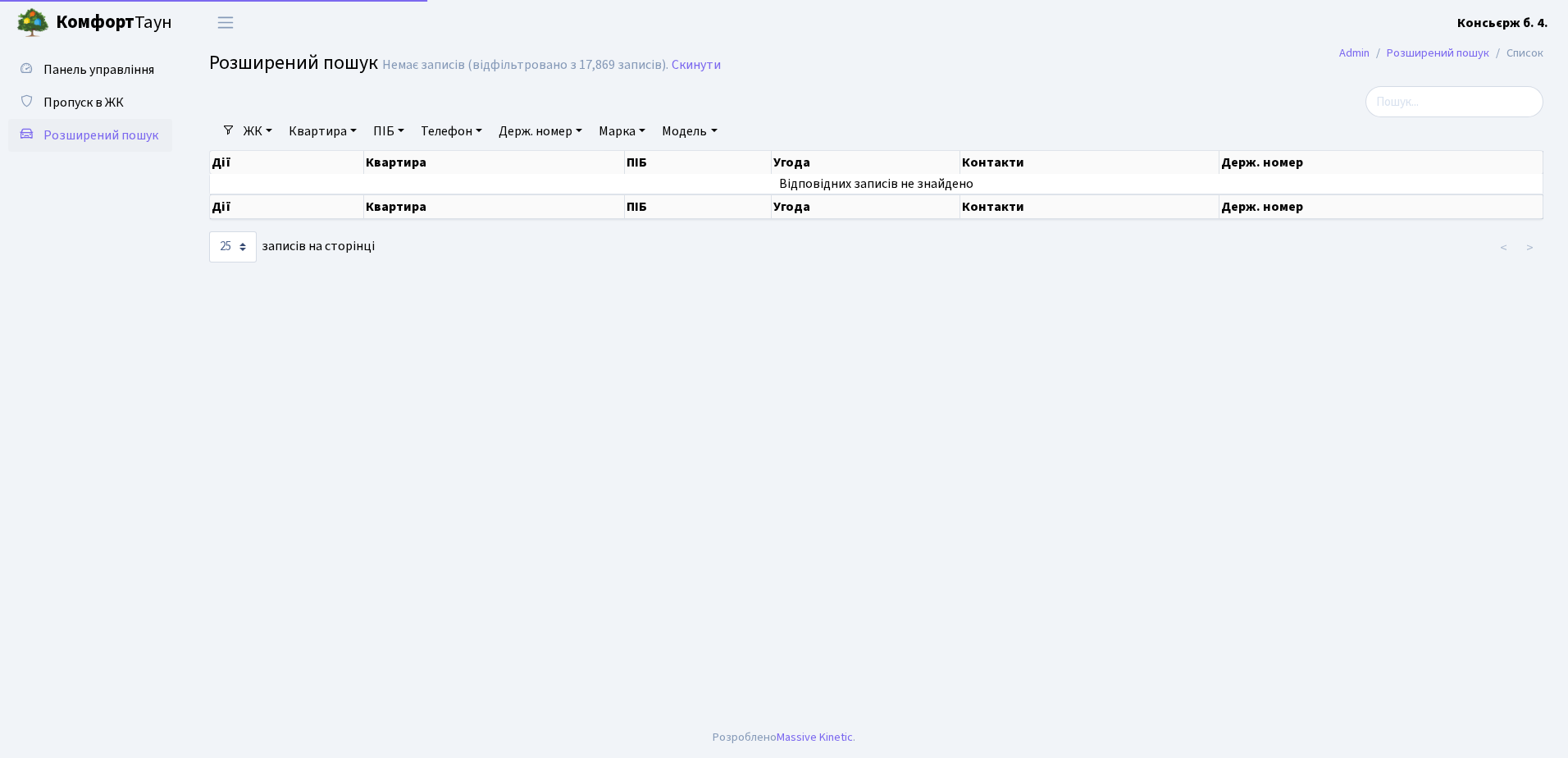
select select "25"
click at [1437, 107] on input "search" at bounding box center [1454, 101] width 177 height 31
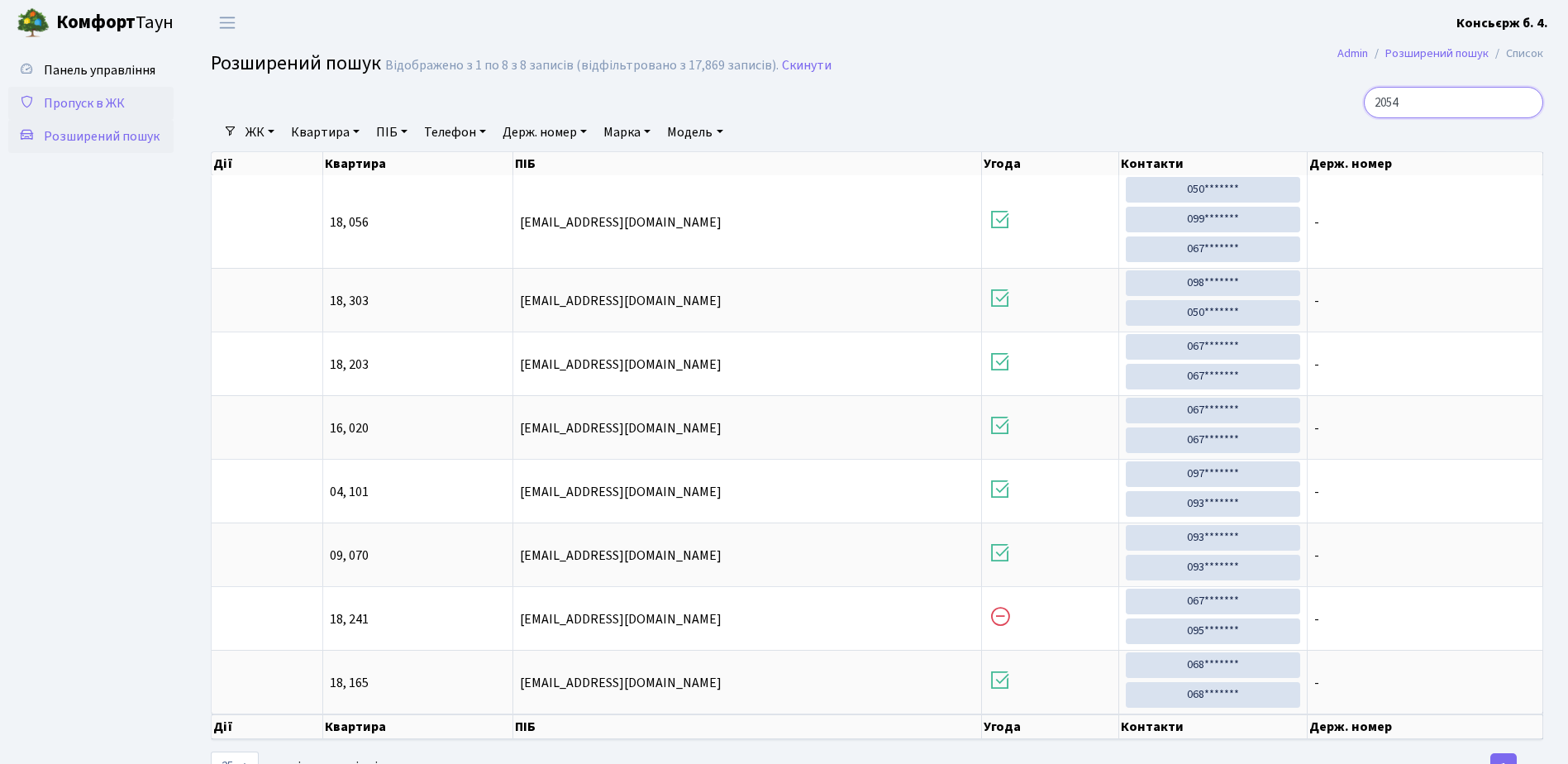
type input "2054"
click at [83, 101] on span "Пропуск в ЖК" at bounding box center [84, 103] width 81 height 18
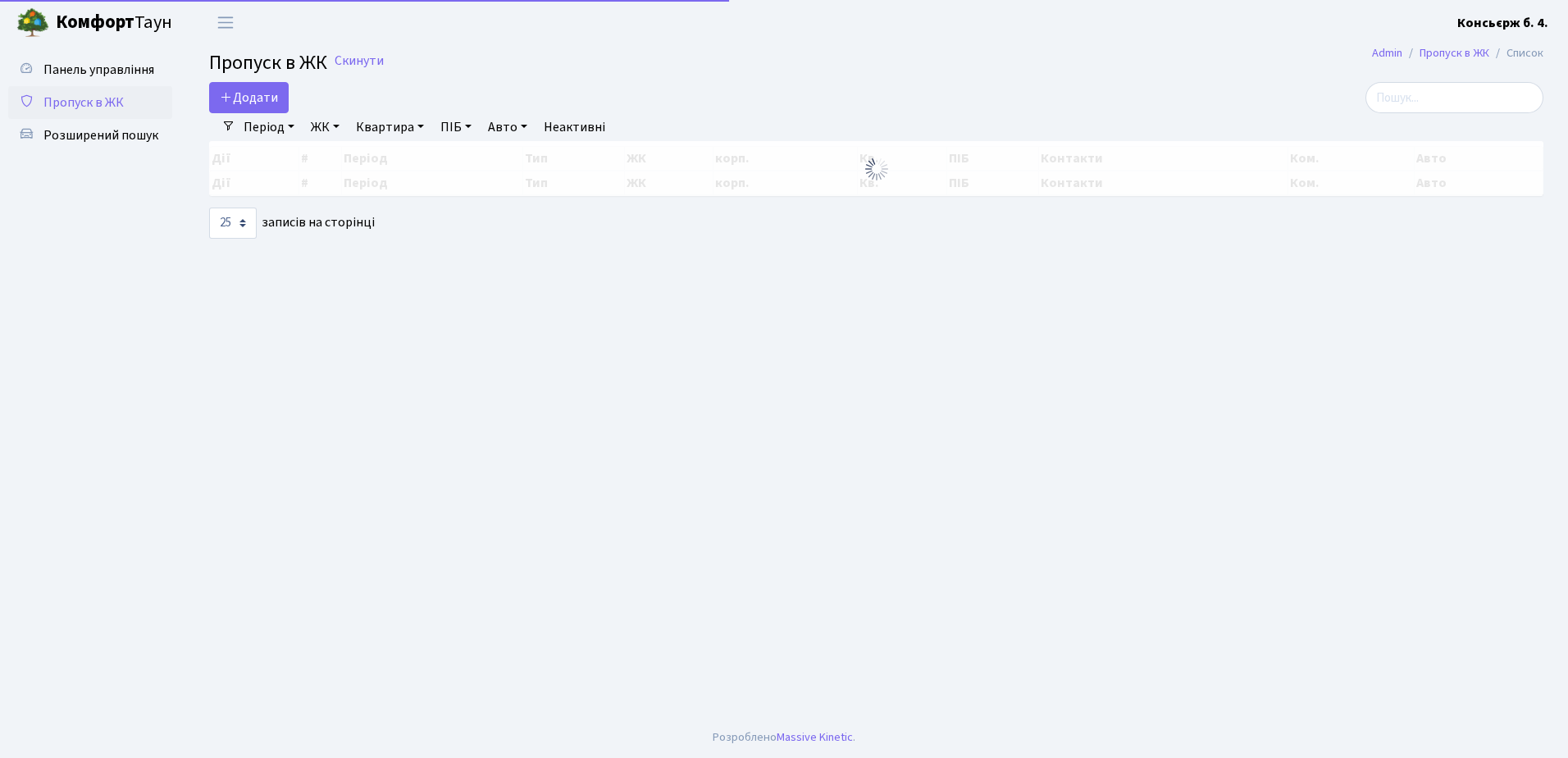
select select "25"
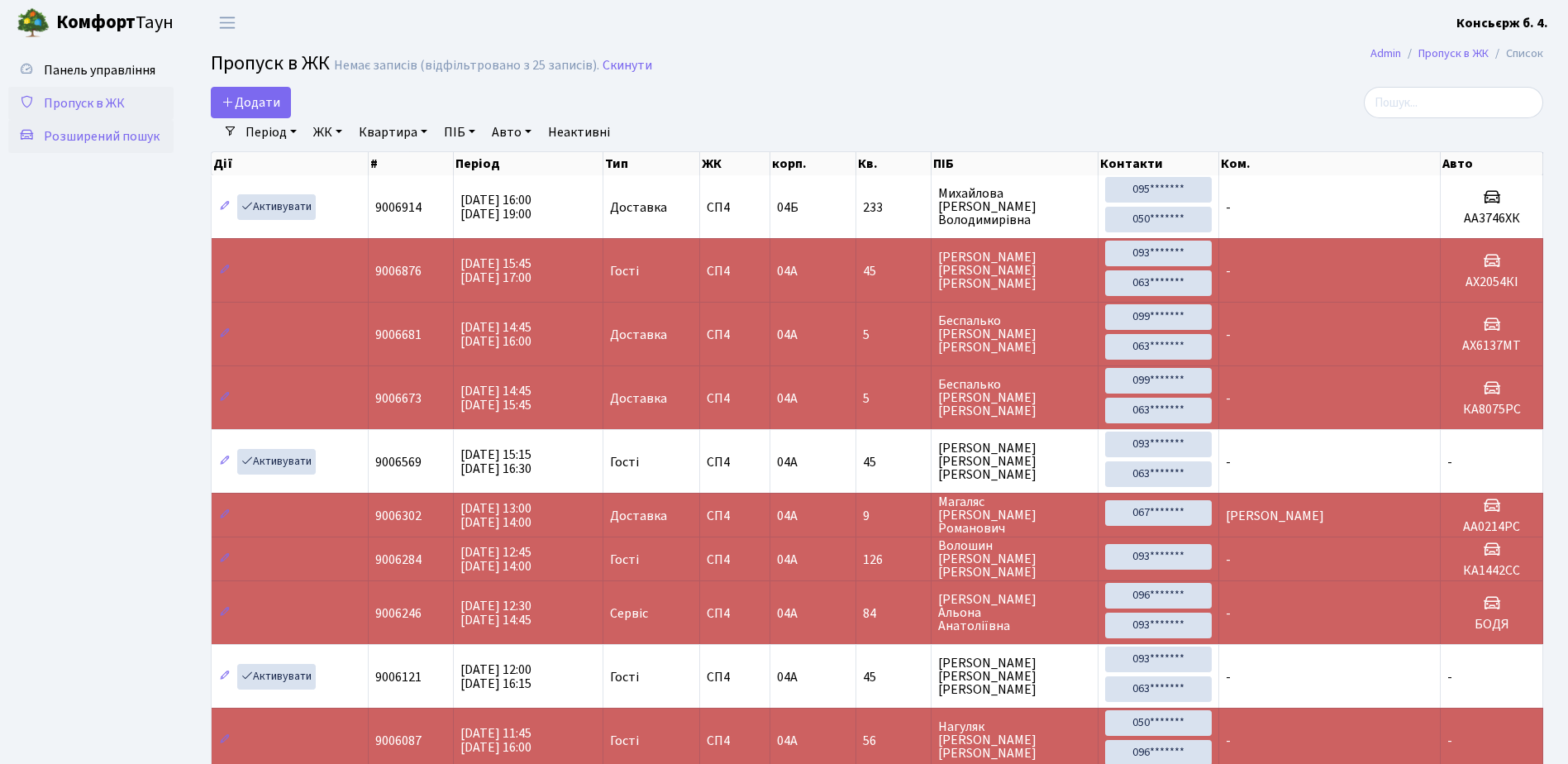
click at [88, 134] on span "Розширений пошук" at bounding box center [102, 136] width 116 height 18
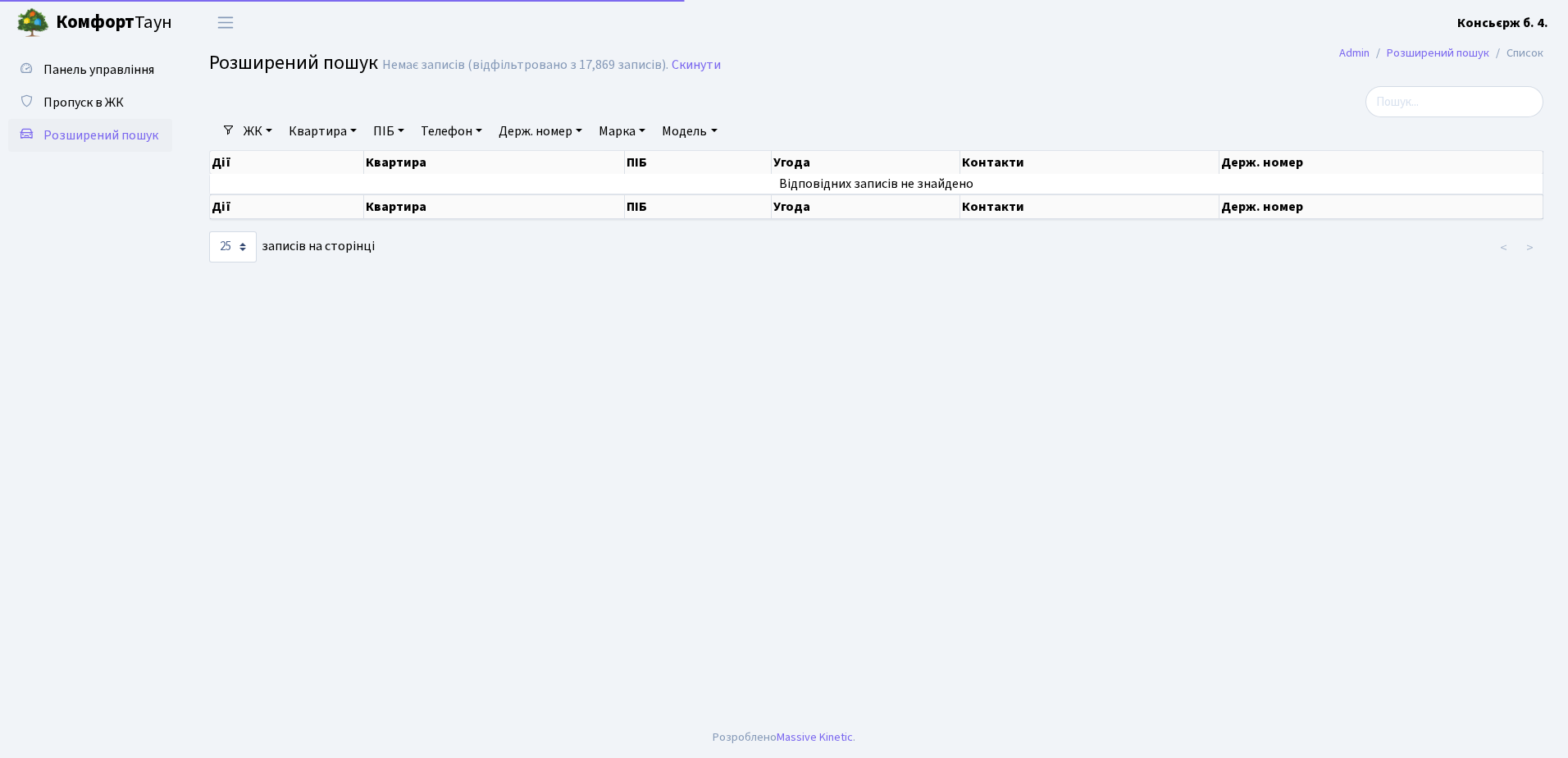
select select "25"
click at [421, 163] on th "Квартира" at bounding box center [495, 162] width 261 height 23
click at [331, 130] on link "Квартира" at bounding box center [323, 131] width 81 height 28
type input "45"
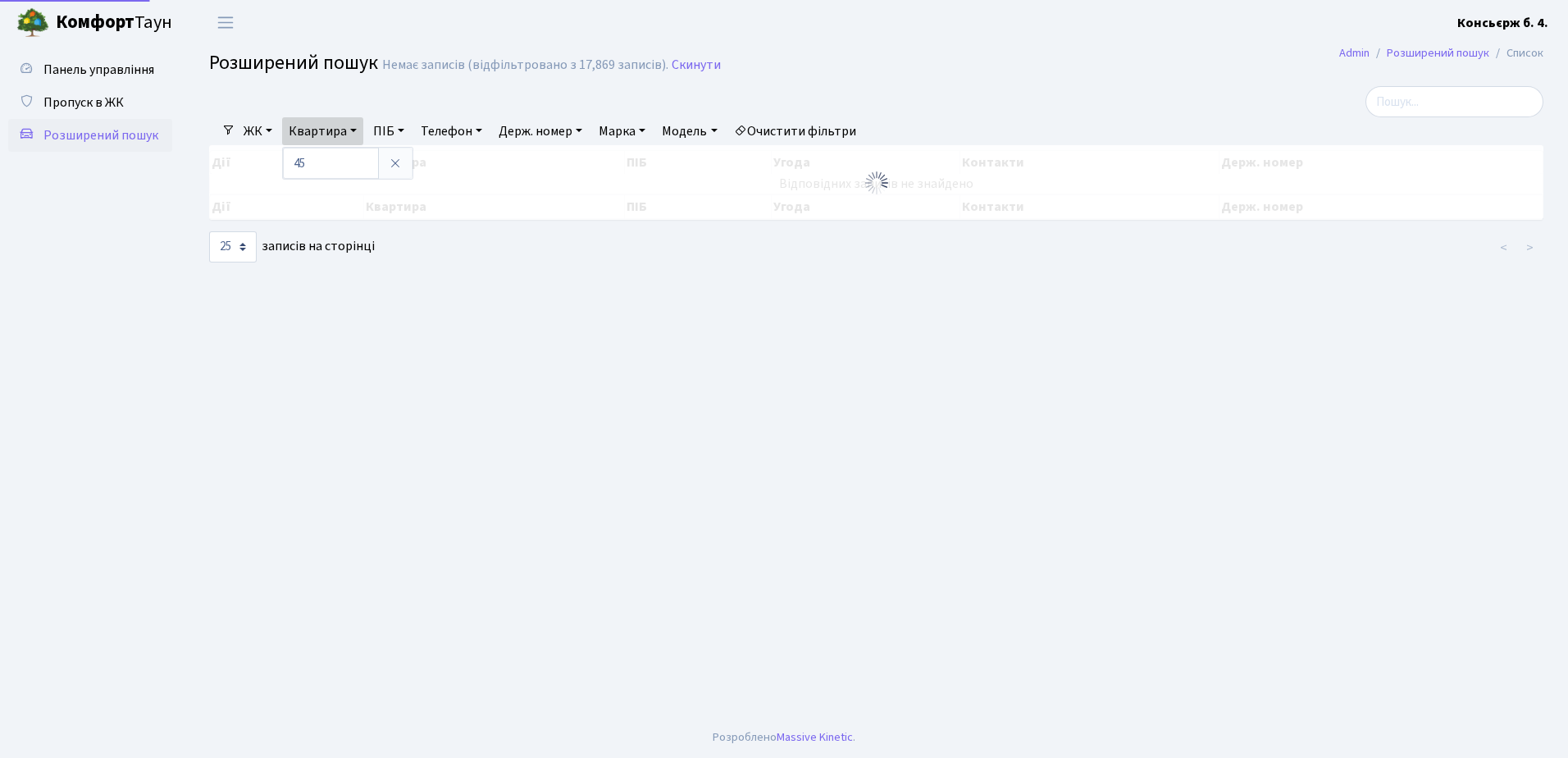
click at [531, 129] on link "Держ. номер" at bounding box center [540, 131] width 96 height 28
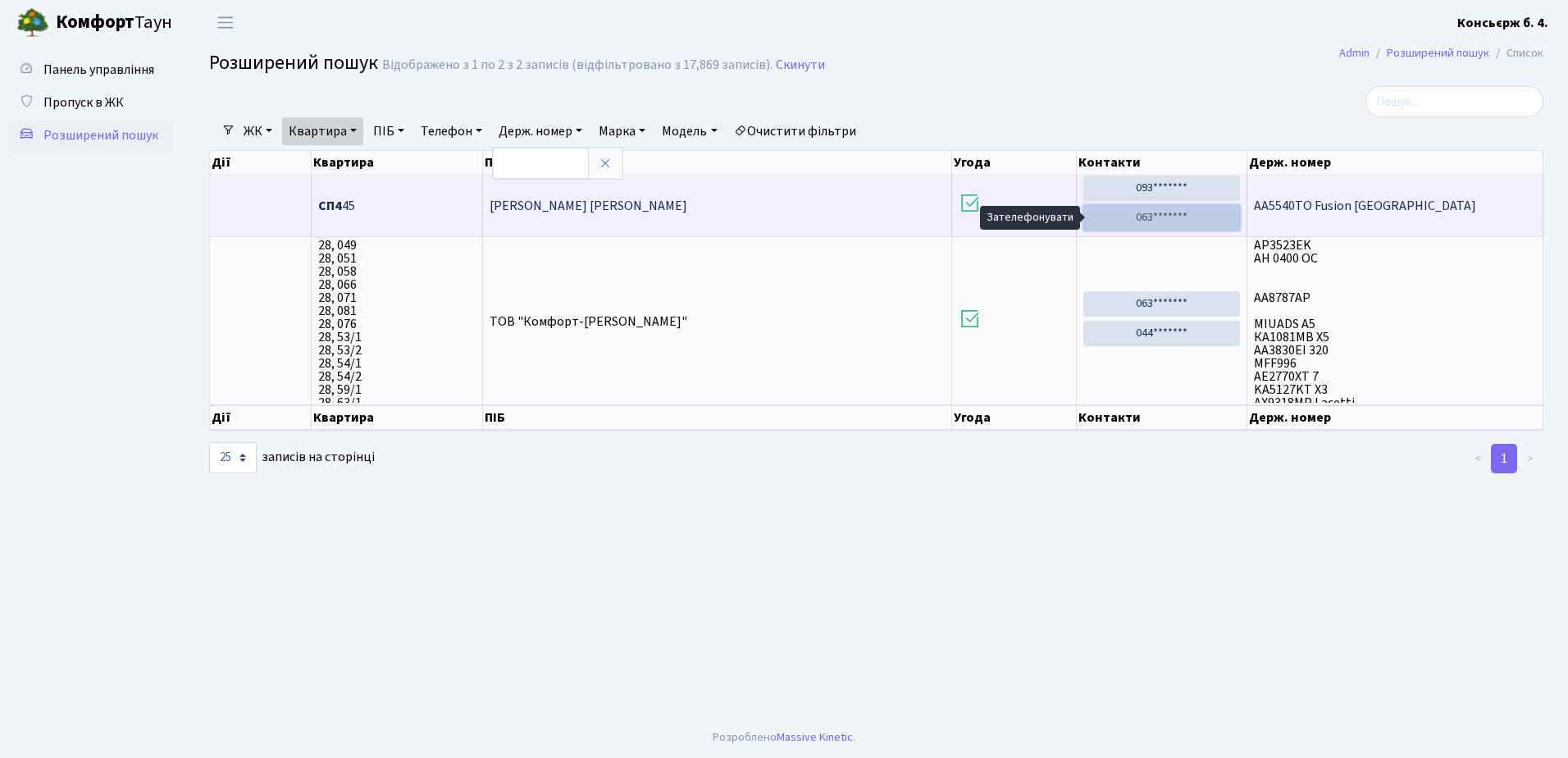
click at [1123, 212] on link "063*******" at bounding box center [1161, 217] width 157 height 25
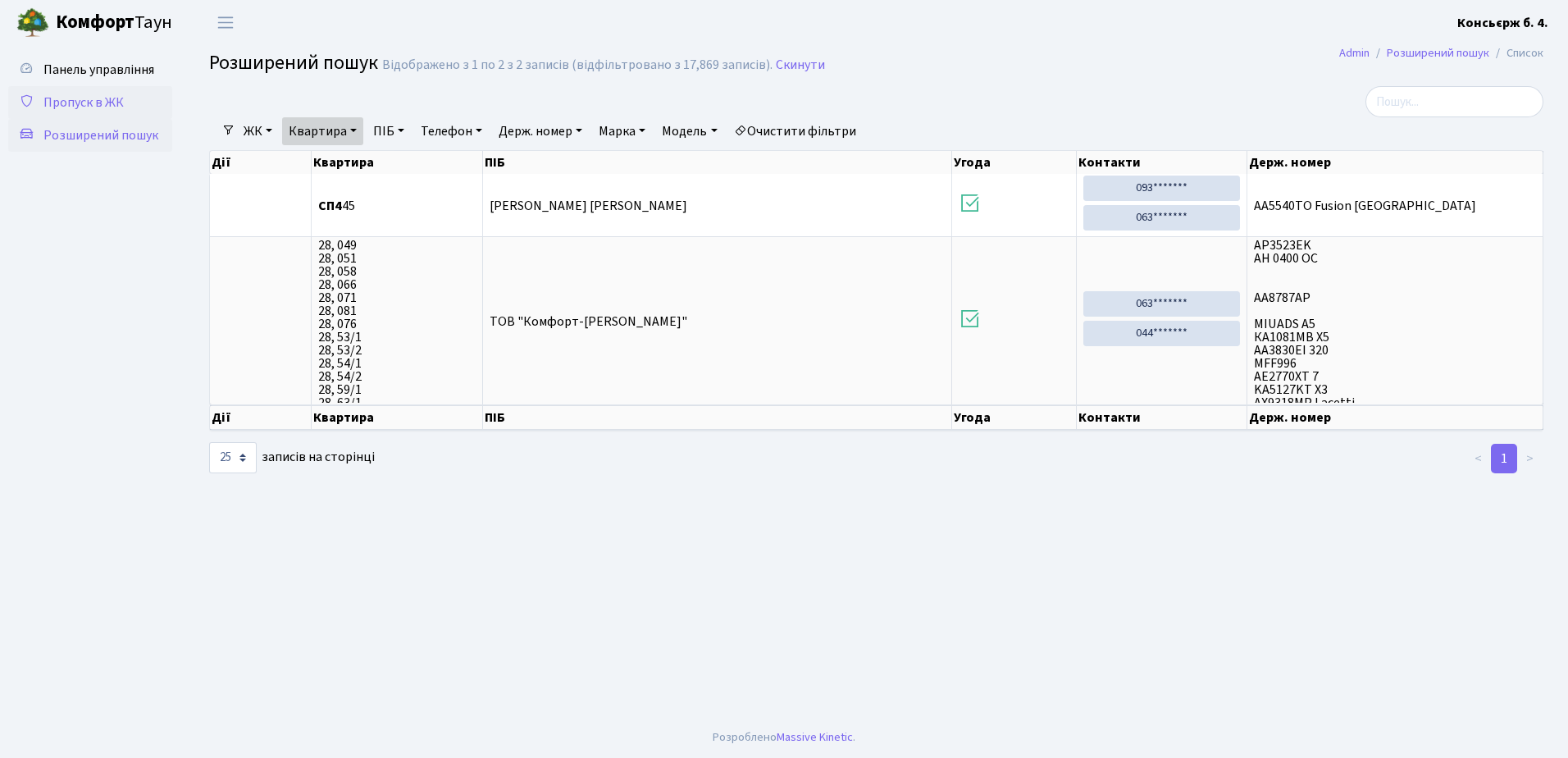
click at [84, 98] on span "Пропуск в ЖК" at bounding box center [83, 102] width 80 height 18
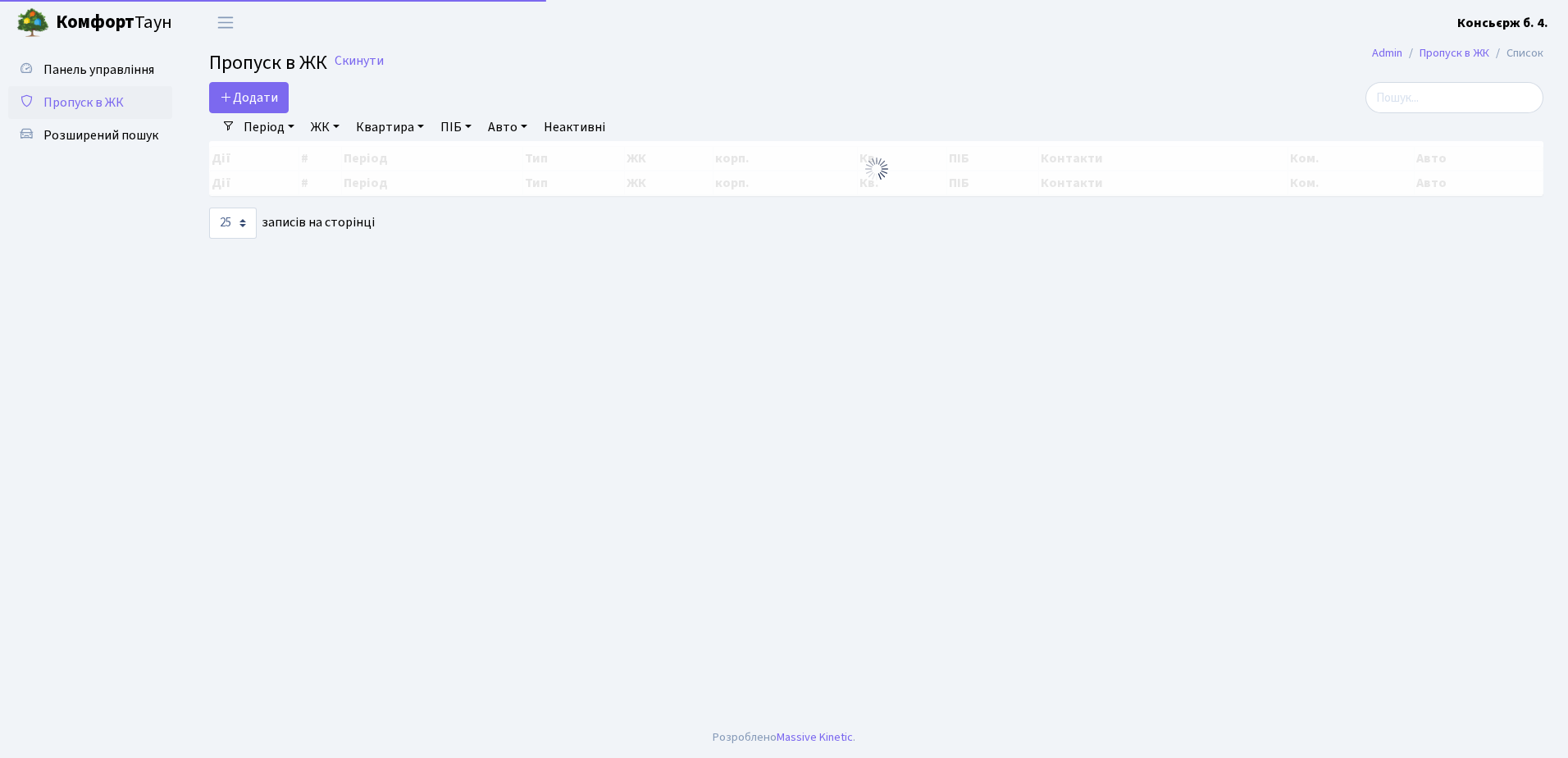
select select "25"
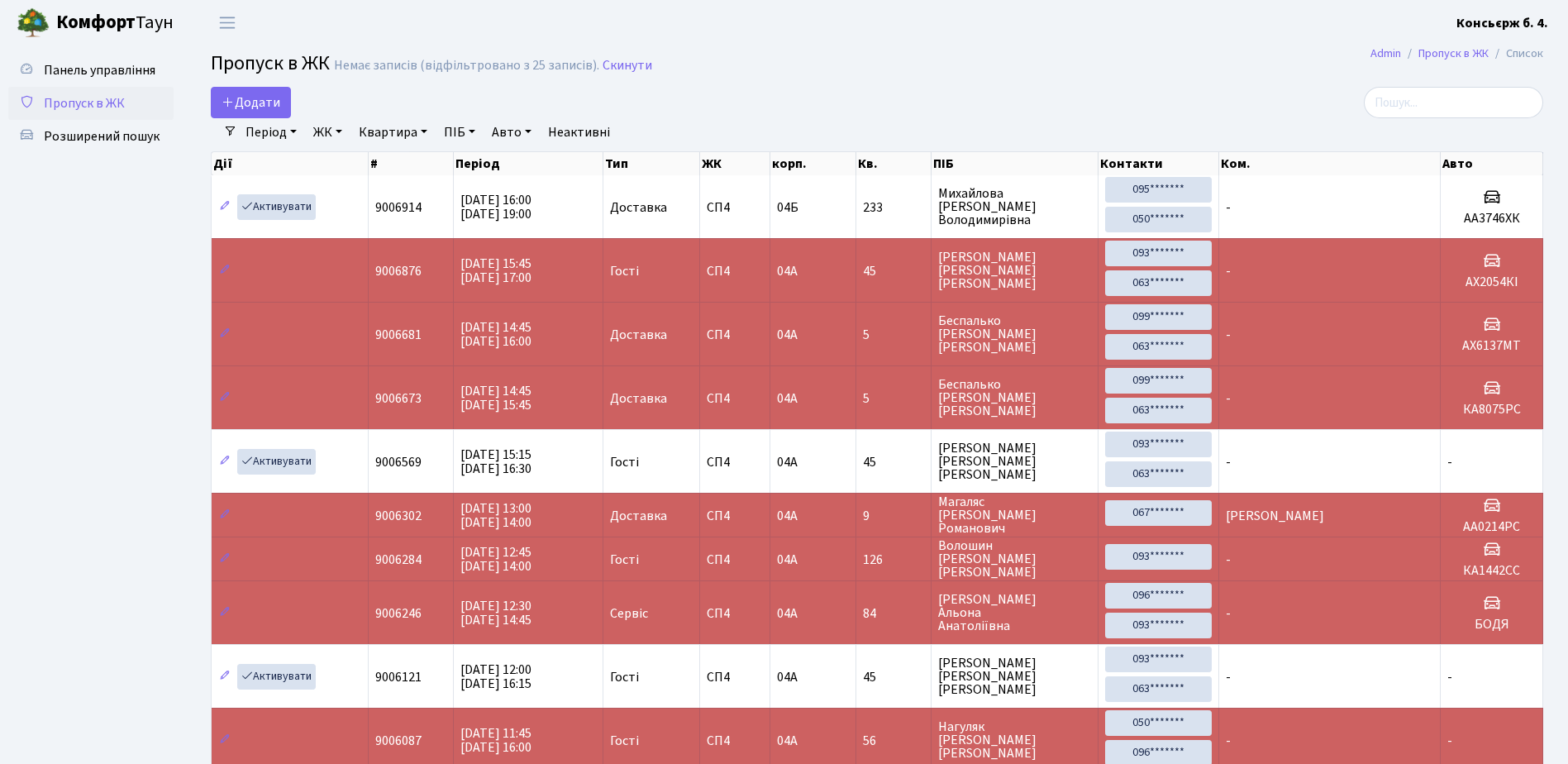
click at [896, 266] on span "45" at bounding box center [893, 271] width 61 height 13
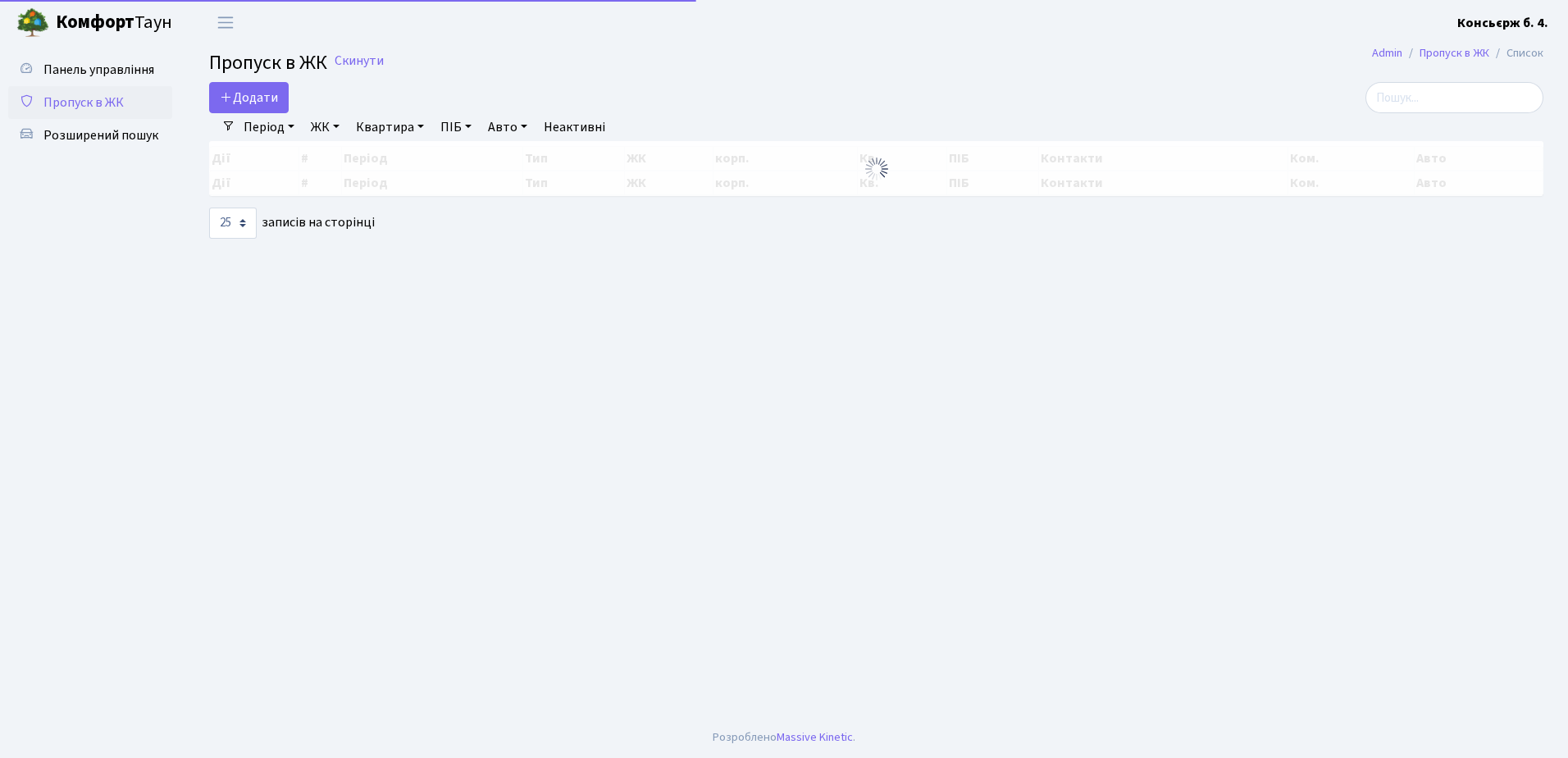
select select "25"
